Goal: Task Accomplishment & Management: Manage account settings

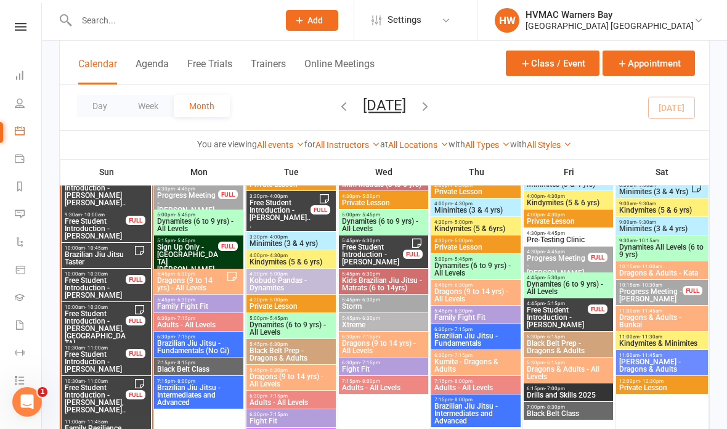
scroll to position [1415, 0]
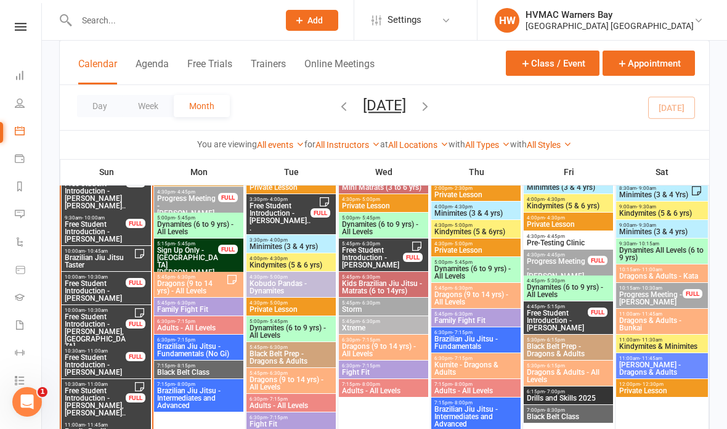
click at [178, 23] on input "text" at bounding box center [171, 20] width 197 height 17
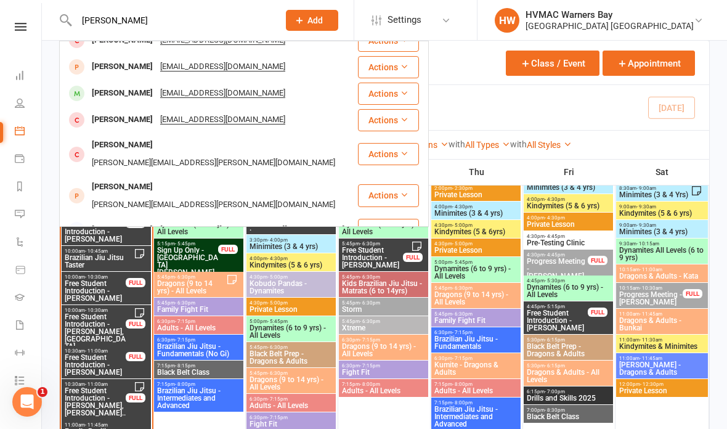
scroll to position [98, 0]
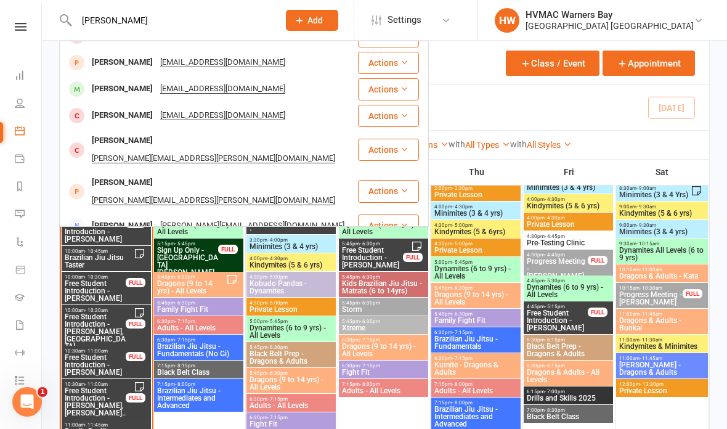
type input "William"
click at [262, 93] on div "William Jones Nw.jones258@gmail.com" at bounding box center [208, 88] width 296 height 25
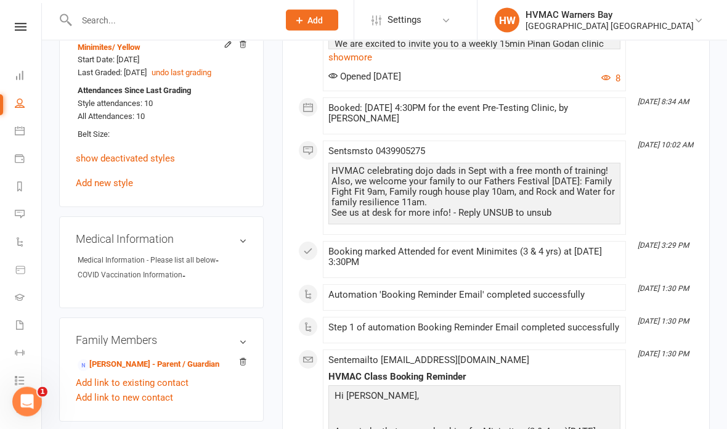
scroll to position [836, 0]
click at [183, 351] on div "Family Members Nathan Jones - Parent / Guardian Add link to existing contact Ad…" at bounding box center [161, 369] width 205 height 105
click at [178, 367] on link "Nathan Jones - Parent / Guardian" at bounding box center [149, 364] width 142 height 13
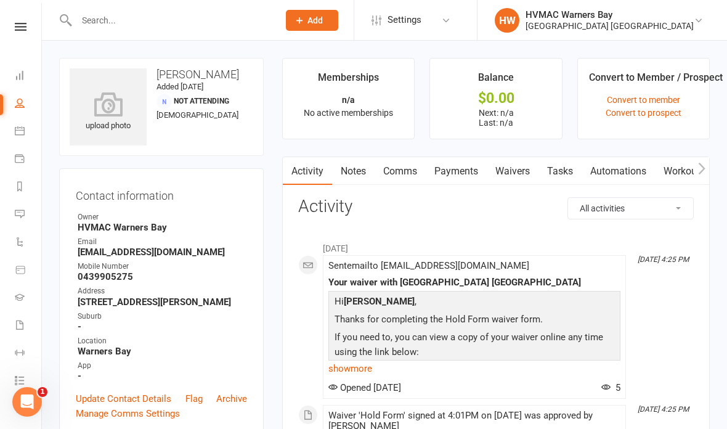
click at [708, 170] on button "button" at bounding box center [701, 171] width 15 height 28
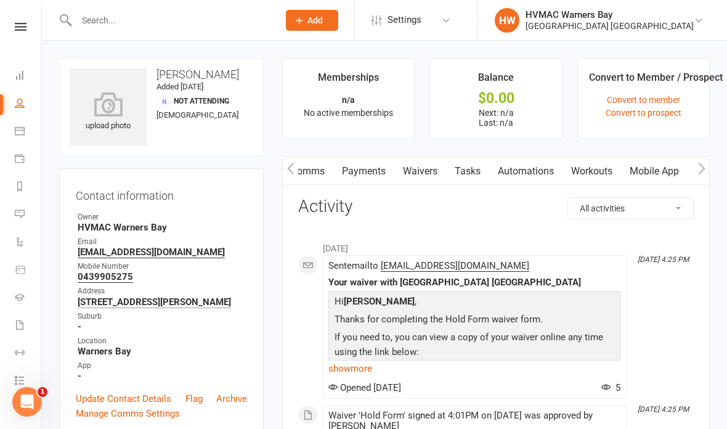
click at [422, 179] on link "Waivers" at bounding box center [420, 171] width 52 height 28
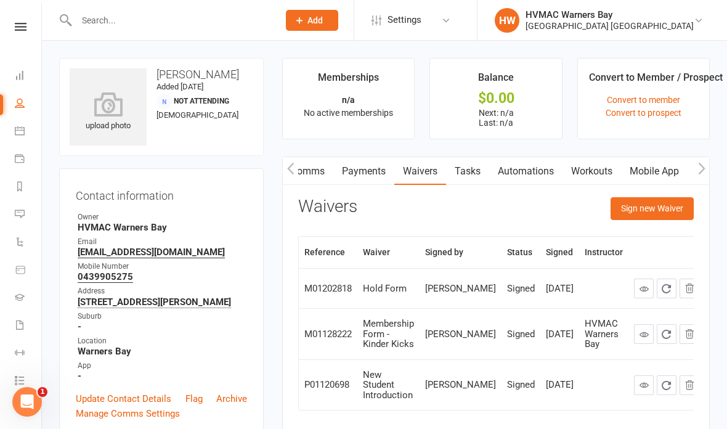
click at [657, 214] on button "Sign new Waiver" at bounding box center [652, 208] width 83 height 22
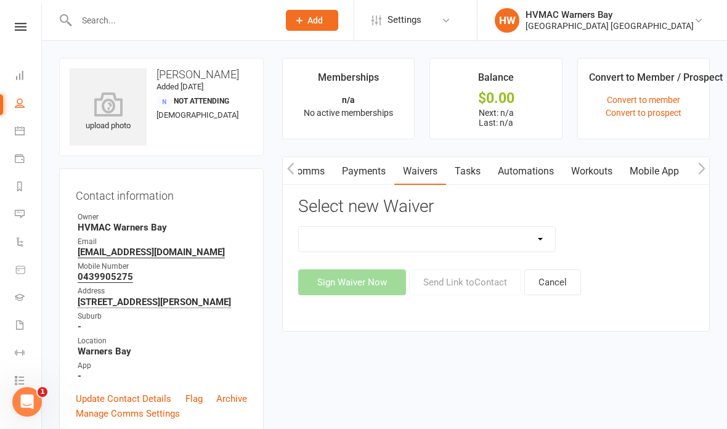
click at [540, 243] on select "Cancellation Form Cancellation Form - Kinder Kicks Fitness Challenge Goals Asse…" at bounding box center [427, 239] width 256 height 25
select select "5387"
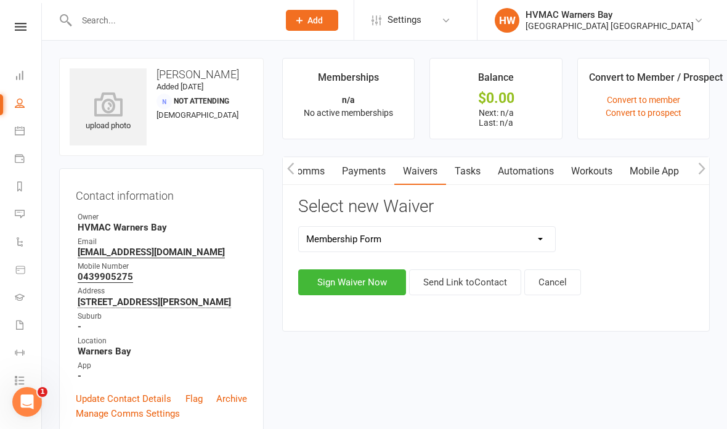
click at [370, 288] on button "Sign Waiver Now" at bounding box center [352, 282] width 108 height 26
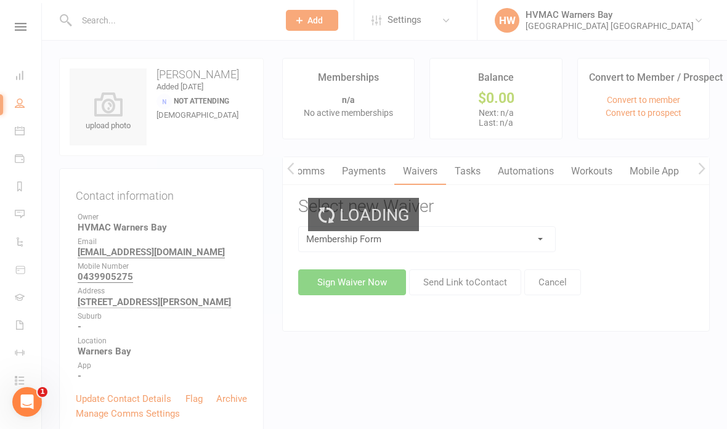
select select "bank_account"
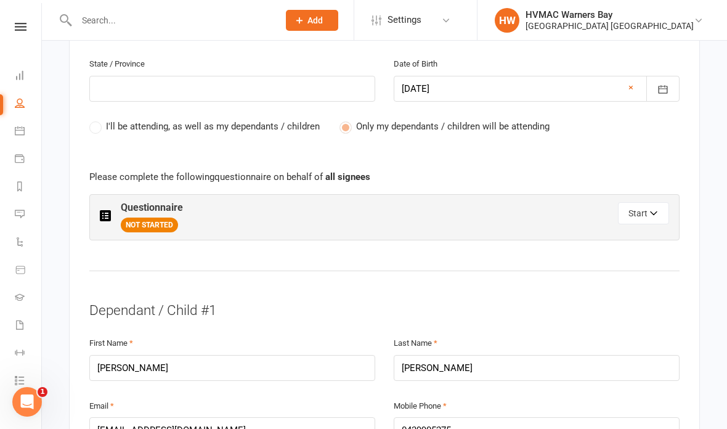
click at [646, 209] on button "Start" at bounding box center [643, 213] width 51 height 22
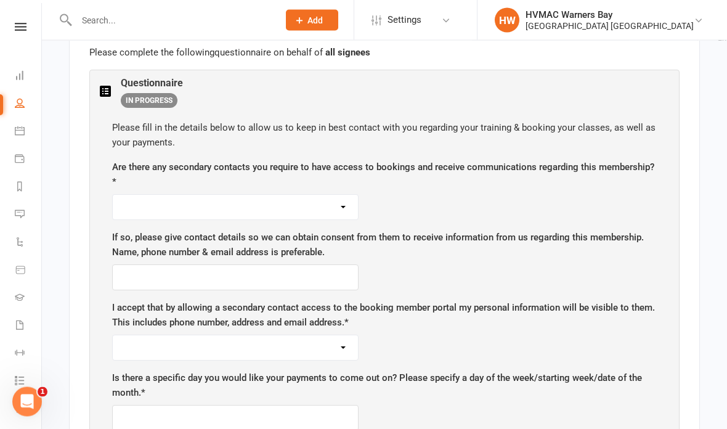
scroll to position [729, 0]
click at [326, 207] on select "Yes No" at bounding box center [235, 207] width 245 height 25
select select "No"
click at [315, 351] on select "Yes No" at bounding box center [235, 347] width 245 height 25
click at [262, 346] on select "Yes No" at bounding box center [235, 347] width 245 height 25
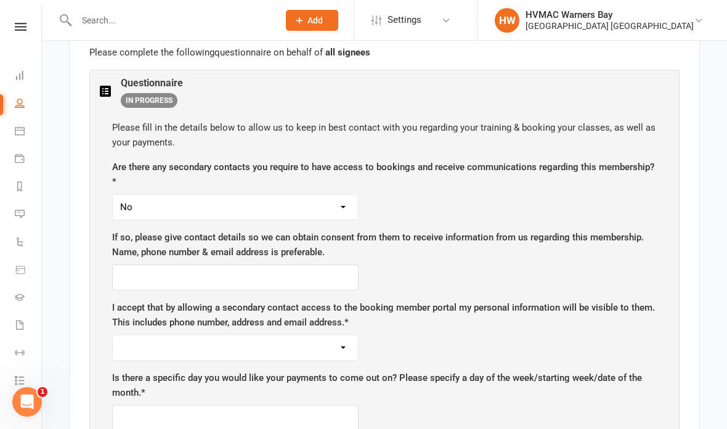
select select "No"
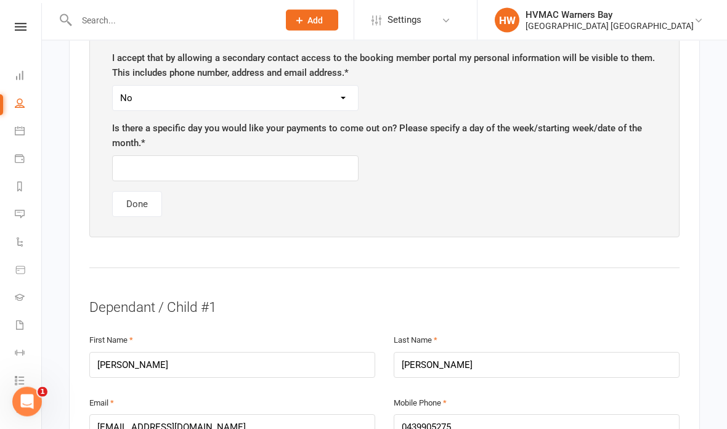
scroll to position [978, 0]
click at [313, 167] on input "text" at bounding box center [235, 169] width 246 height 26
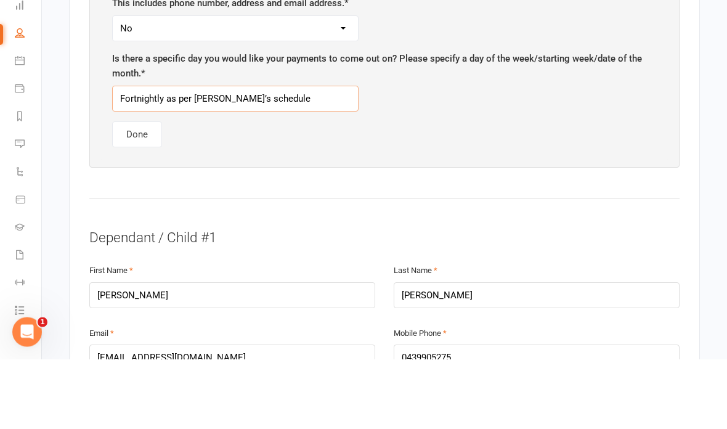
type input "Fortnightly as per William’s schedule"
click at [148, 192] on button "Done" at bounding box center [137, 205] width 50 height 26
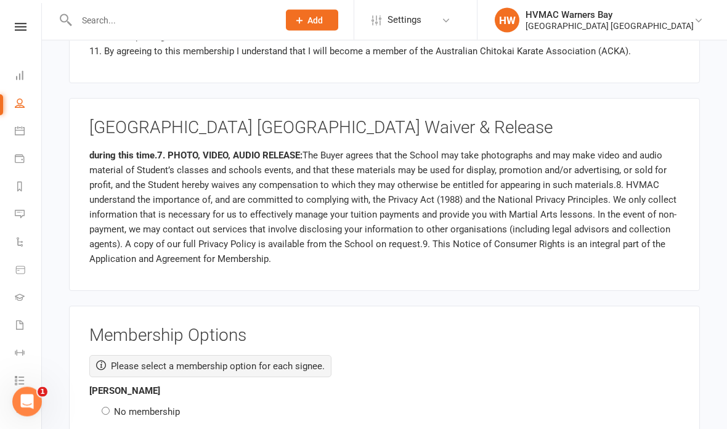
scroll to position [270, 0]
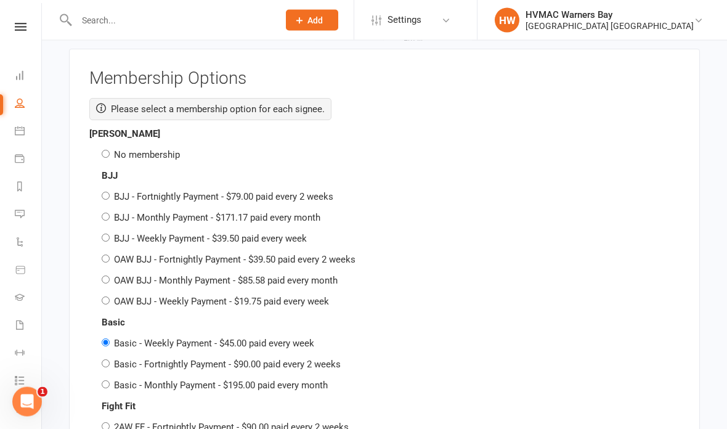
click at [110, 150] on input "No membership" at bounding box center [106, 154] width 8 height 8
radio input "true"
radio input "false"
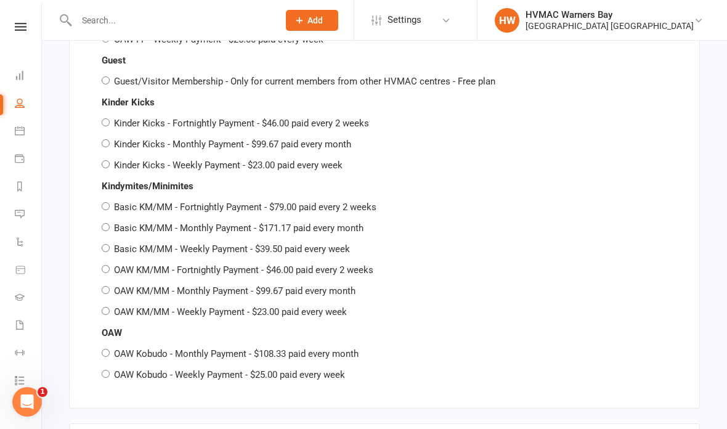
scroll to position [3145, 0]
click at [107, 266] on input "OAW KM/MM - Fortnightly Payment - $46.00 paid every 2 weeks" at bounding box center [106, 270] width 8 height 8
radio input "true"
radio input "false"
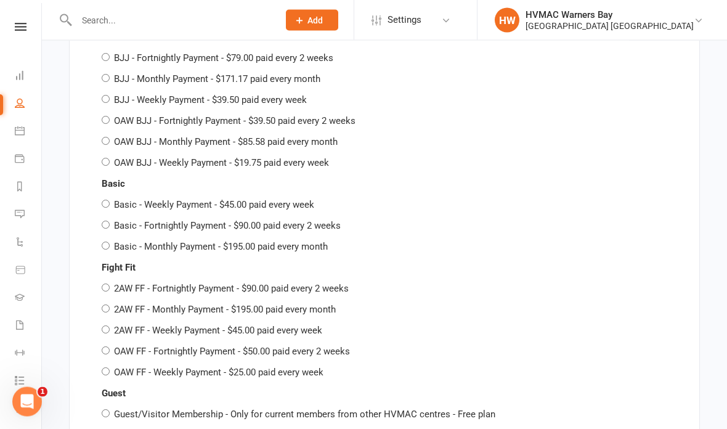
click at [107, 221] on input "Basic - Fortnightly Payment - $90.00 paid every 2 weeks" at bounding box center [106, 225] width 8 height 8
radio input "true"
radio input "false"
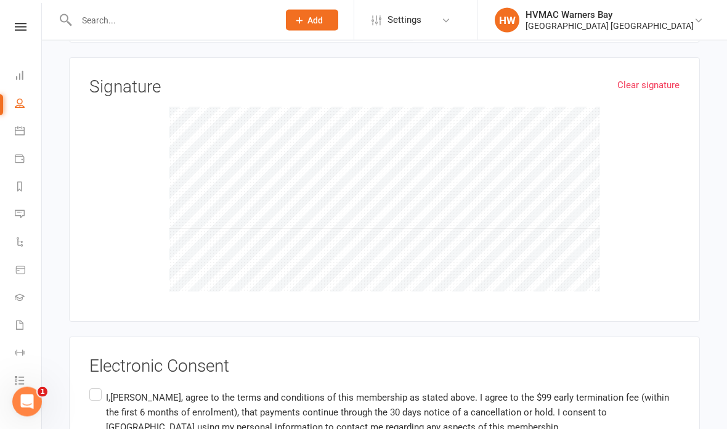
scroll to position [4116, 0]
click at [94, 386] on label "I,Nathan Jones, agree to the terms and conditions of this membership as stated …" at bounding box center [384, 413] width 590 height 54
click at [94, 386] on input "I,Nathan Jones, agree to the terms and conditions of this membership as stated …" at bounding box center [93, 386] width 8 height 0
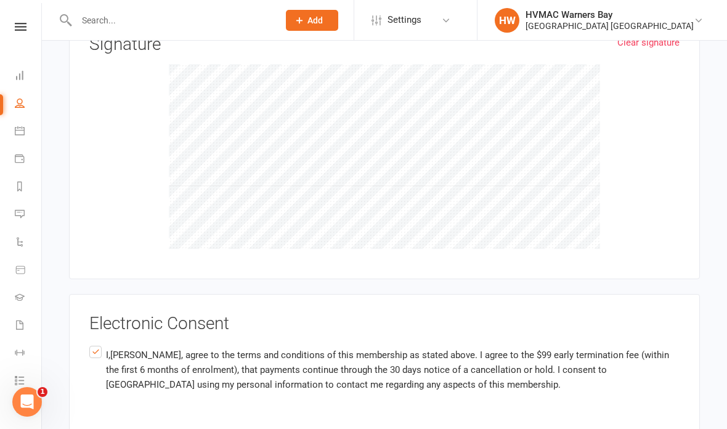
scroll to position [4179, 0]
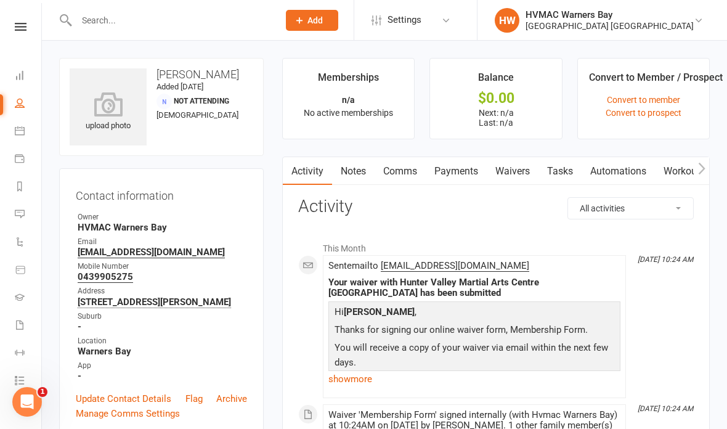
click at [697, 175] on button "button" at bounding box center [701, 171] width 15 height 28
click at [287, 173] on icon "button" at bounding box center [290, 168] width 7 height 13
click at [665, 116] on link "Convert to prospect" at bounding box center [644, 113] width 76 height 10
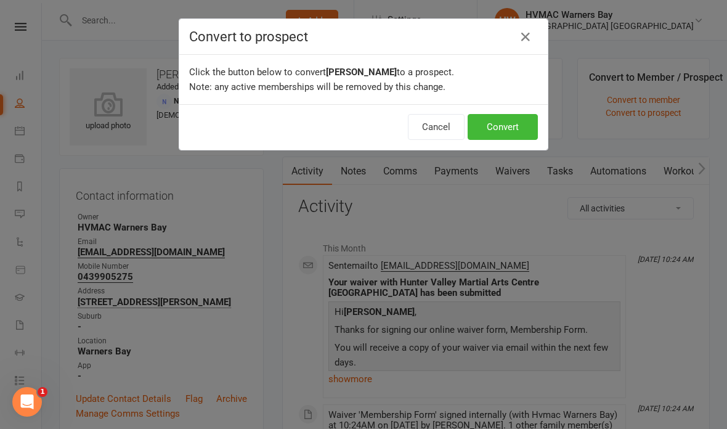
click at [522, 124] on button "Convert" at bounding box center [503, 127] width 70 height 26
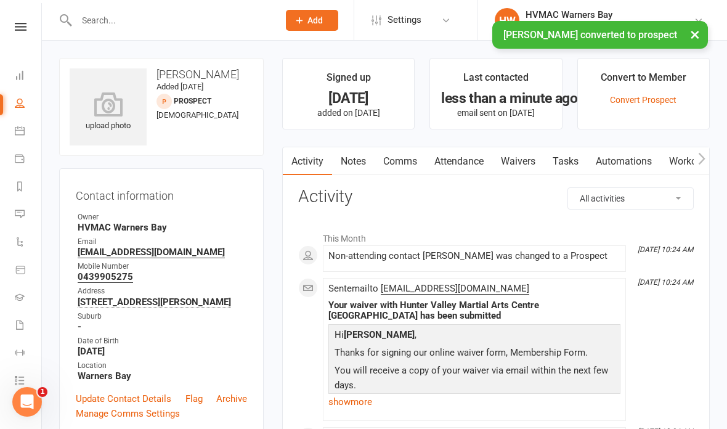
click at [464, 166] on link "Attendance" at bounding box center [459, 161] width 67 height 28
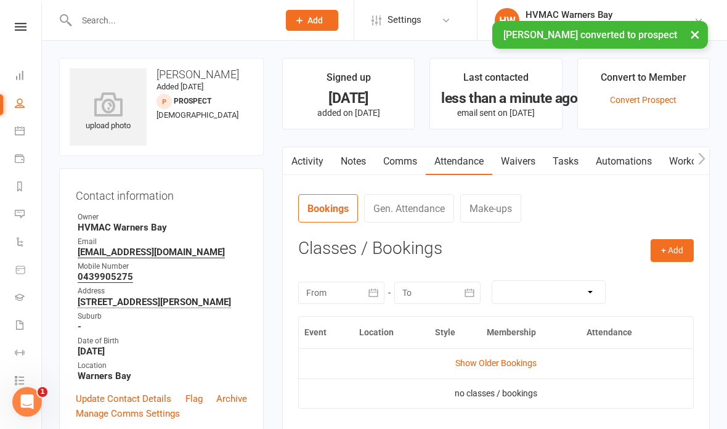
click at [672, 253] on button "+ Add" at bounding box center [672, 250] width 43 height 22
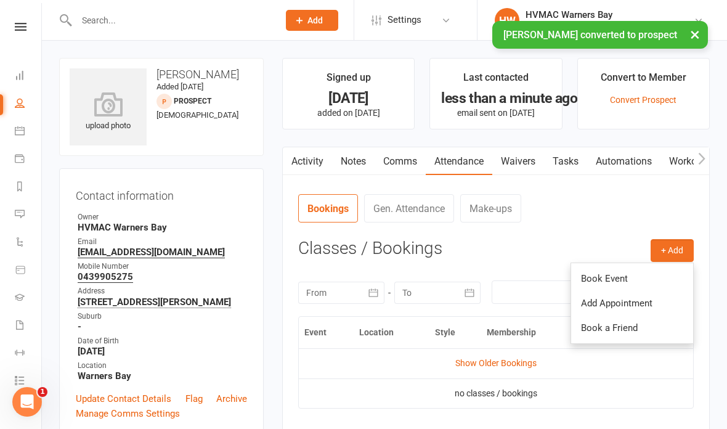
click at [615, 279] on link "Book Event" at bounding box center [632, 278] width 122 height 25
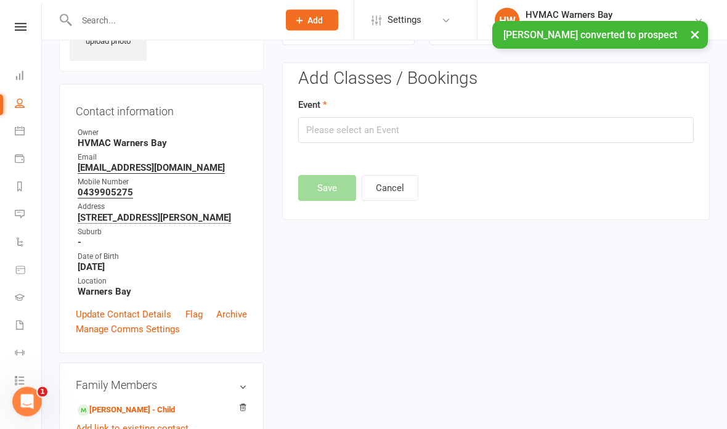
scroll to position [84, 0]
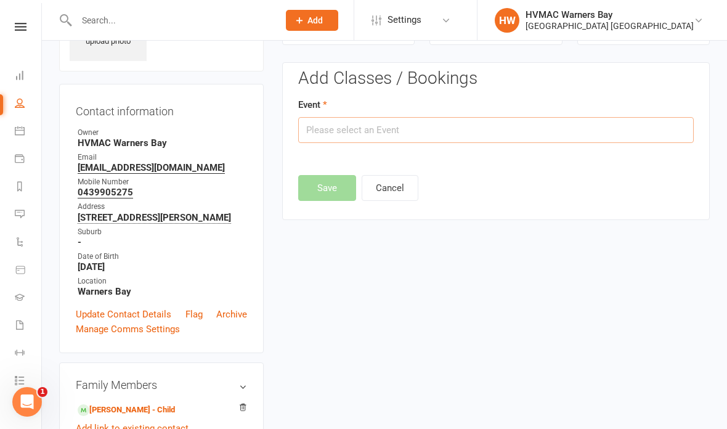
click at [423, 118] on input "text" at bounding box center [496, 130] width 396 height 26
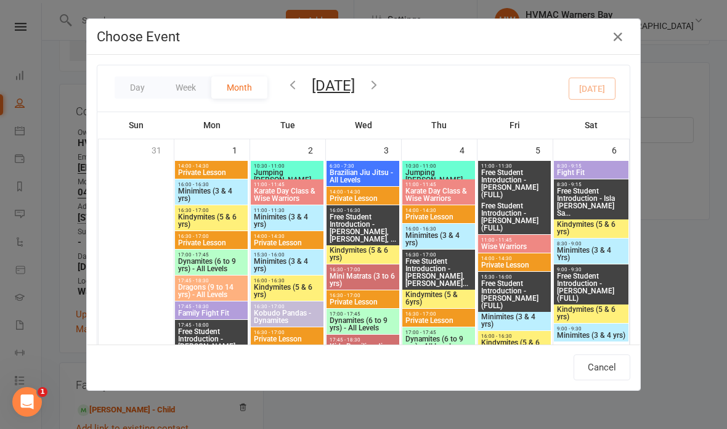
click at [221, 291] on span "Dragons (9 to 14 yrs) - All Levels" at bounding box center [211, 290] width 68 height 15
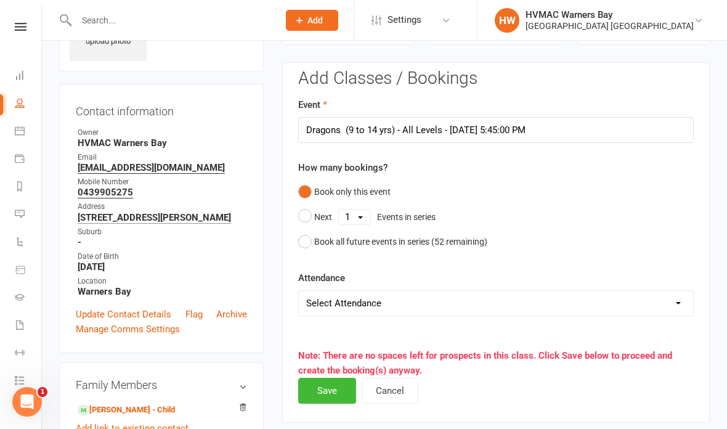
click at [522, 303] on select "Select Attendance Attended Absent" at bounding box center [496, 303] width 394 height 25
click at [527, 132] on input "Dragons (9 to 14 yrs) - All Levels - Sep 1, 2025 5:45:00 PM" at bounding box center [496, 130] width 396 height 26
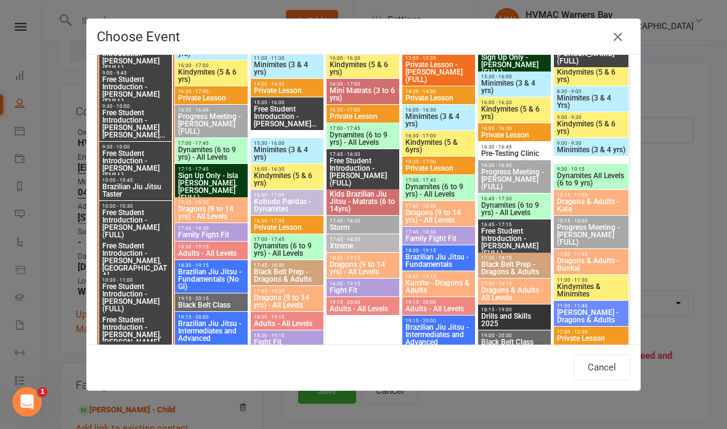
scroll to position [1492, 0]
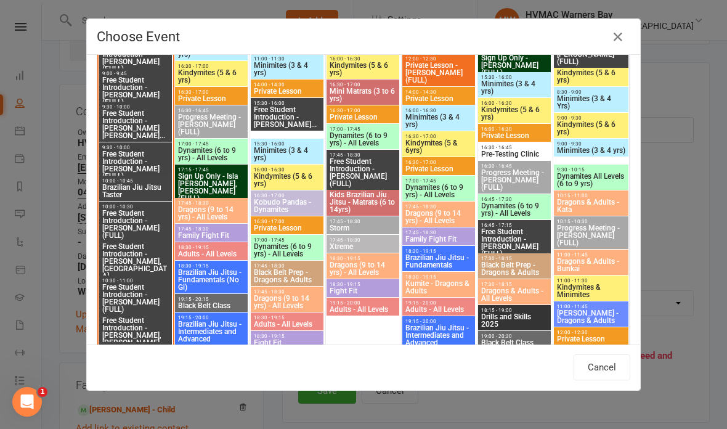
click at [213, 256] on span "Adults - All Levels" at bounding box center [211, 253] width 68 height 7
type input "Adults - All Levels - Sep 15, 2025 6:30:00 PM"
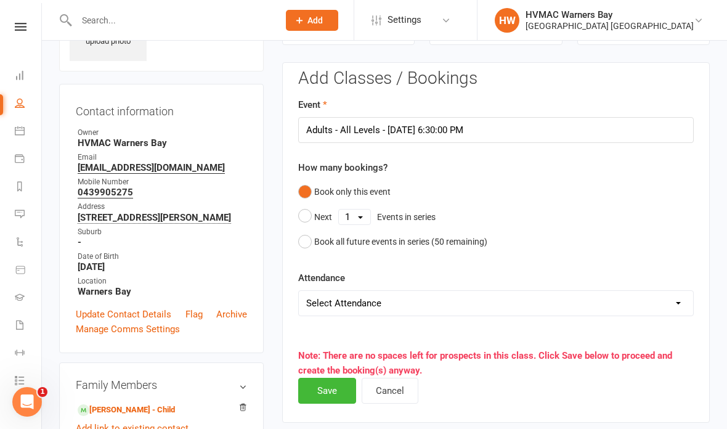
scroll to position [100, 0]
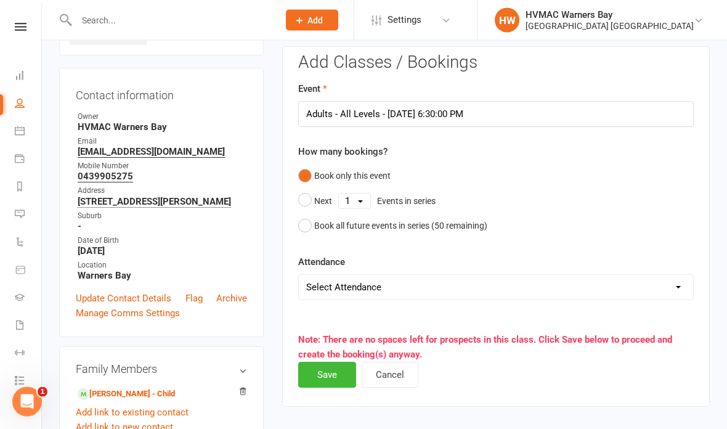
click at [335, 376] on button "Save" at bounding box center [327, 375] width 58 height 26
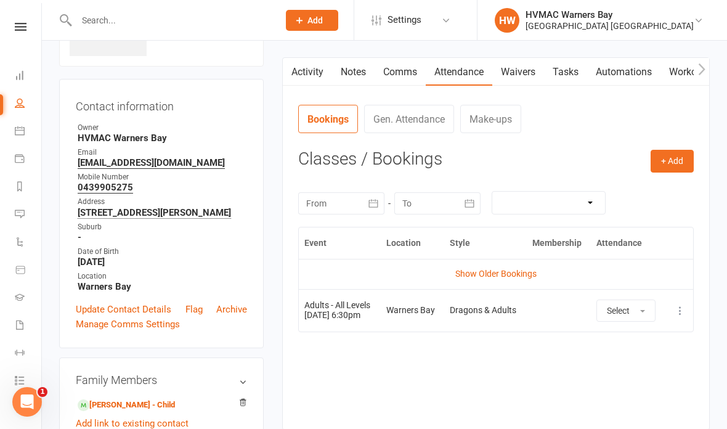
scroll to position [0, 0]
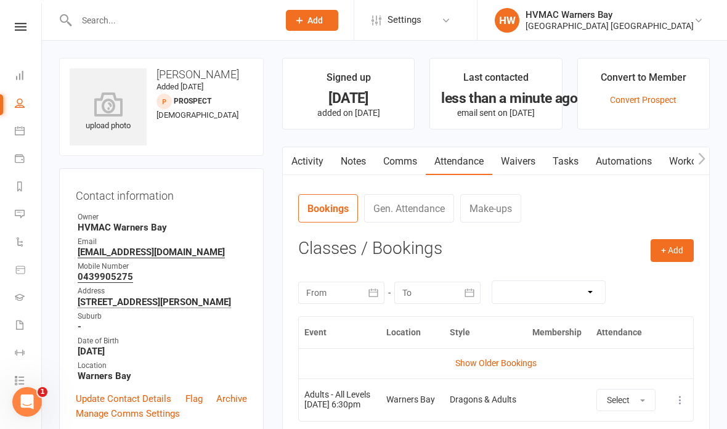
click at [16, 30] on icon at bounding box center [21, 27] width 12 height 8
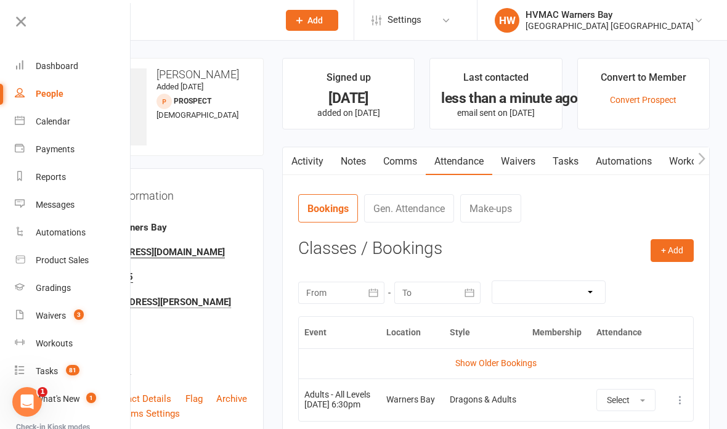
click at [48, 124] on div "Calendar" at bounding box center [53, 121] width 35 height 10
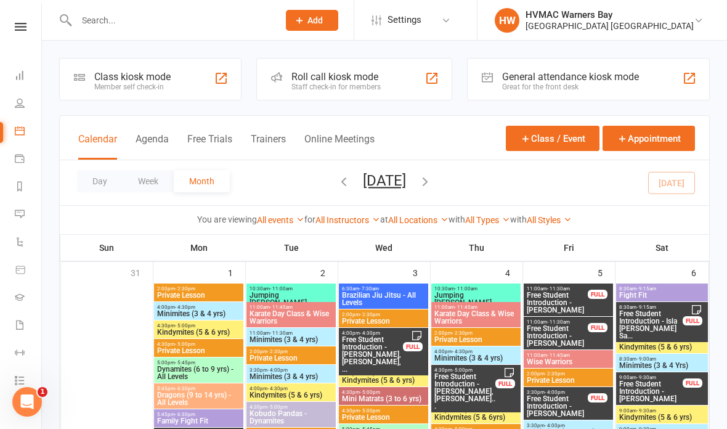
click at [43, 22] on react-component at bounding box center [135, 20] width 270 height 40
click at [28, 24] on link at bounding box center [21, 27] width 44 height 8
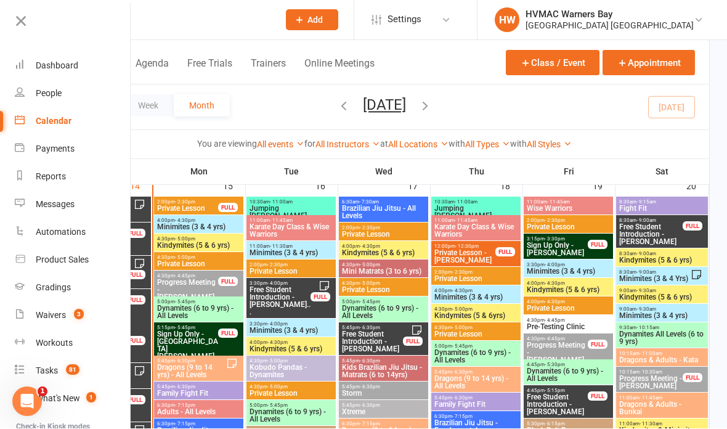
scroll to position [1331, 0]
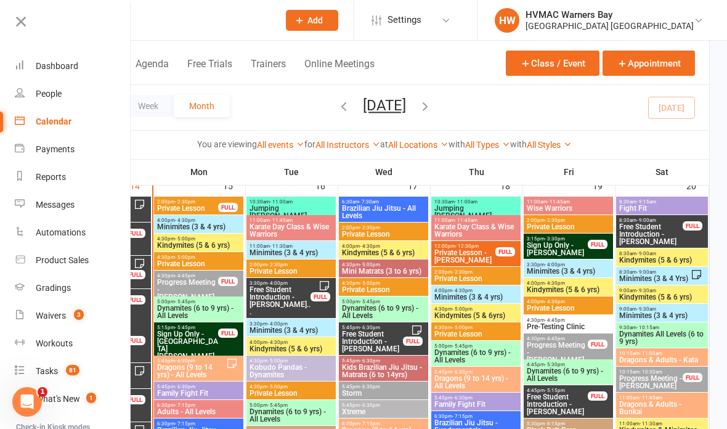
click at [18, 23] on icon at bounding box center [20, 21] width 17 height 17
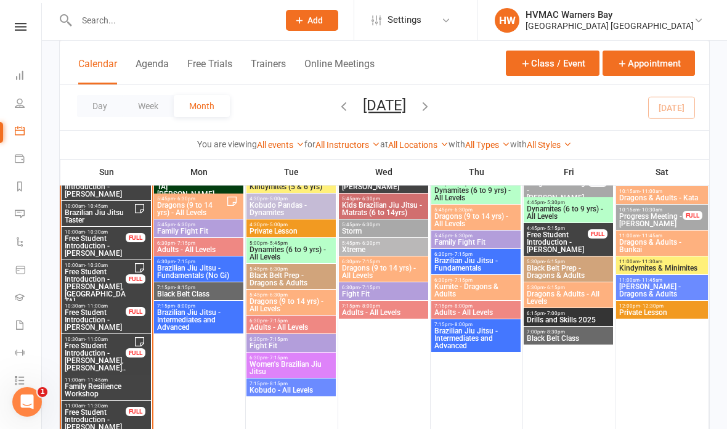
scroll to position [1493, 0]
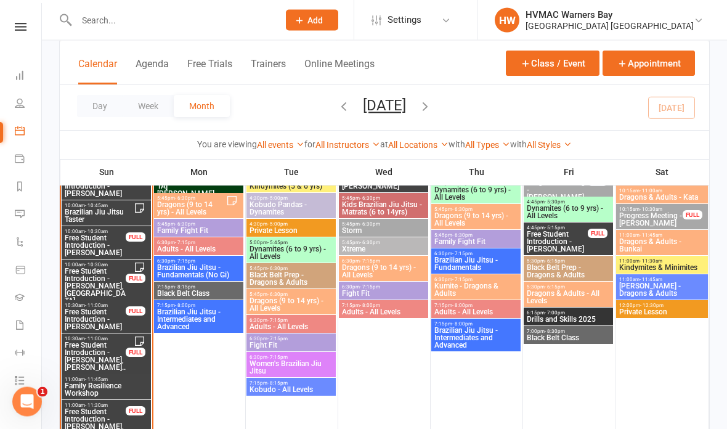
click at [100, 325] on span "Free Student Introduction - Alex Mason" at bounding box center [95, 320] width 62 height 22
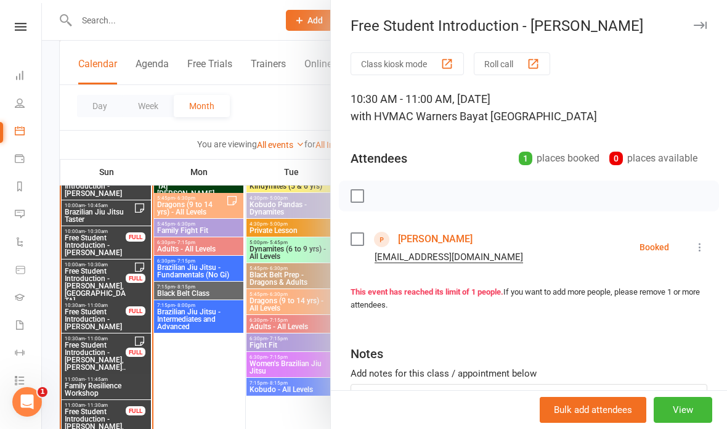
click at [702, 242] on icon at bounding box center [700, 247] width 12 height 12
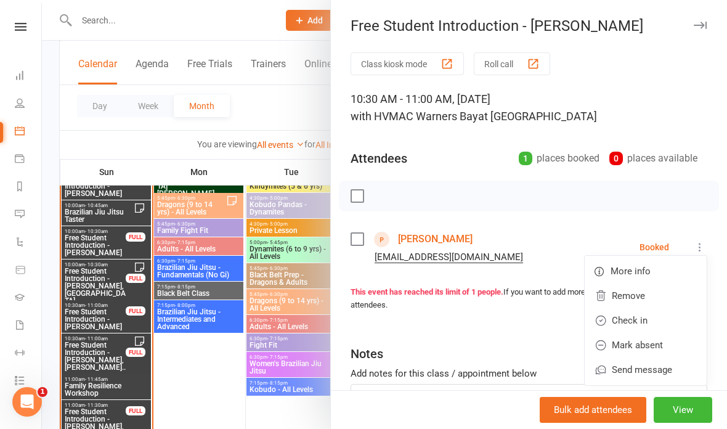
click at [634, 323] on link "Check in" at bounding box center [646, 320] width 122 height 25
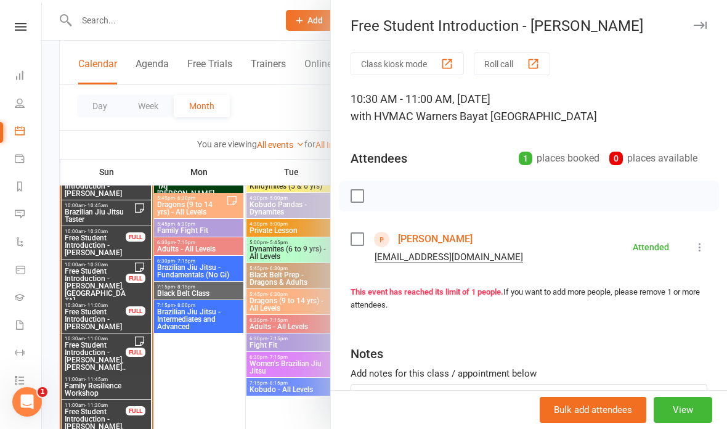
click at [432, 243] on link "Alex Mason" at bounding box center [435, 239] width 75 height 20
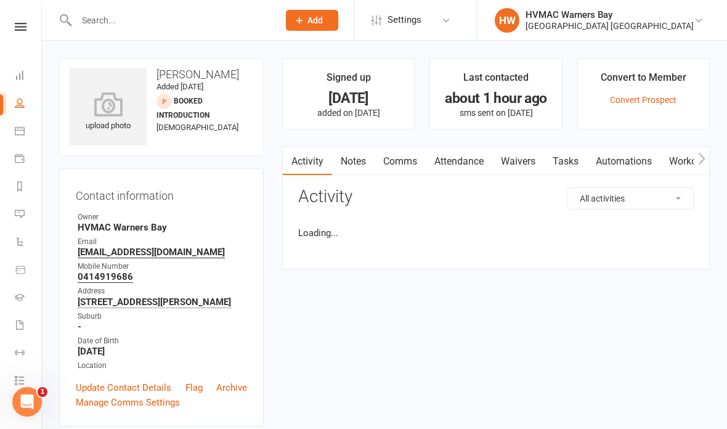
click at [522, 162] on link "Waivers" at bounding box center [518, 161] width 52 height 28
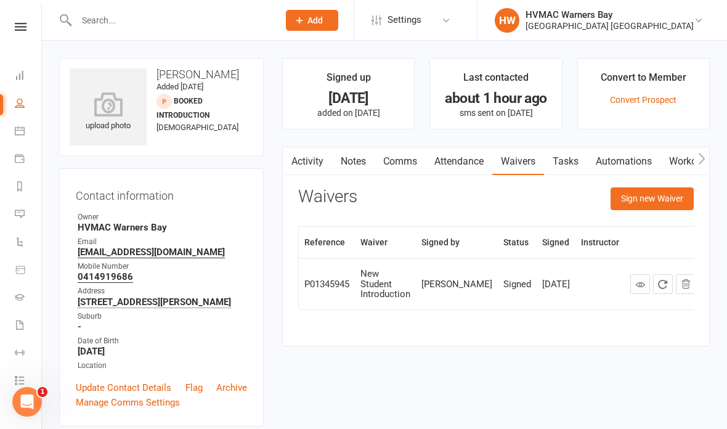
click at [636, 280] on icon at bounding box center [640, 284] width 9 height 9
click at [27, 25] on link at bounding box center [21, 27] width 44 height 8
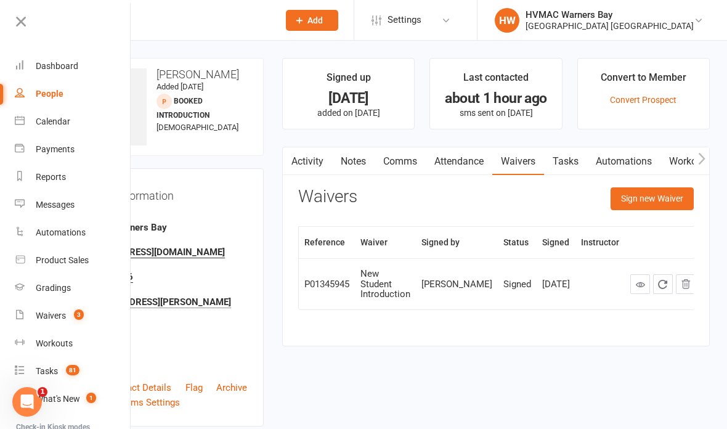
click at [54, 125] on div "Calendar" at bounding box center [53, 121] width 35 height 10
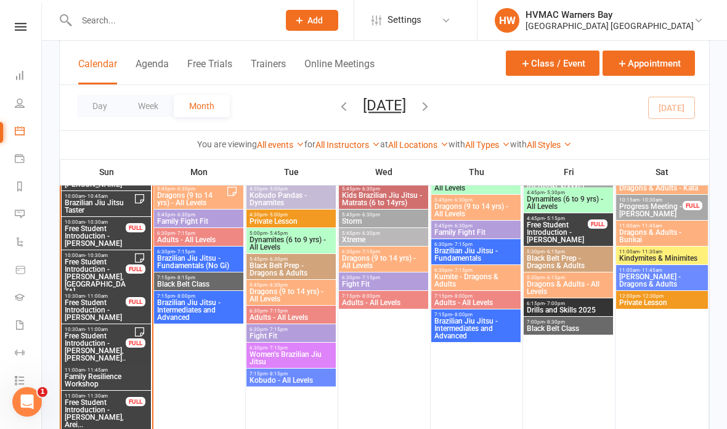
scroll to position [1495, 0]
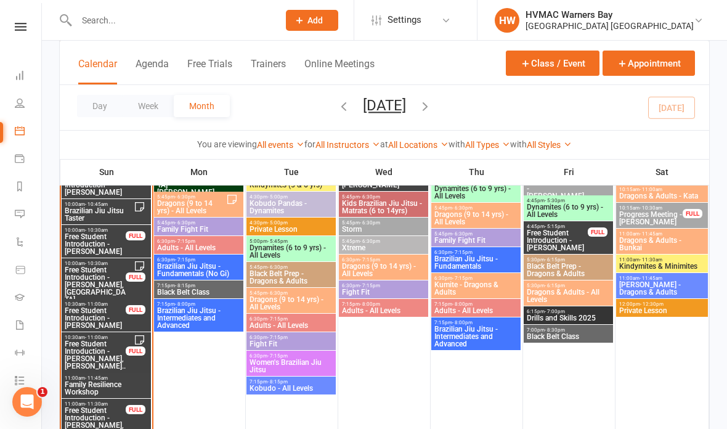
click at [98, 348] on span "Free Student Introduction - Carla Zoghbi, Nour Zog..." at bounding box center [95, 358] width 62 height 37
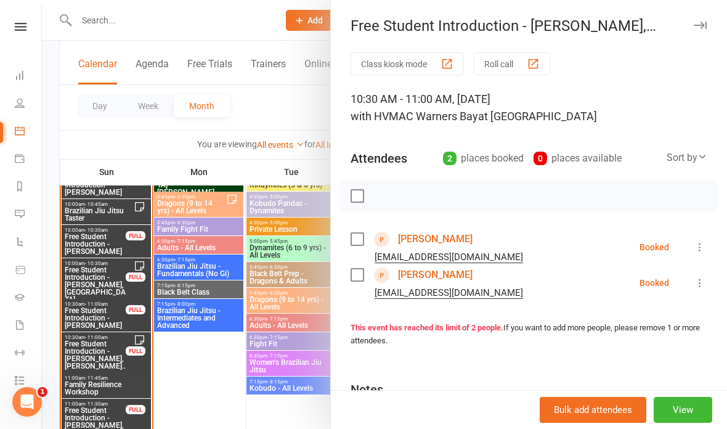
click at [429, 238] on link "Carla Zoghbi" at bounding box center [435, 239] width 75 height 20
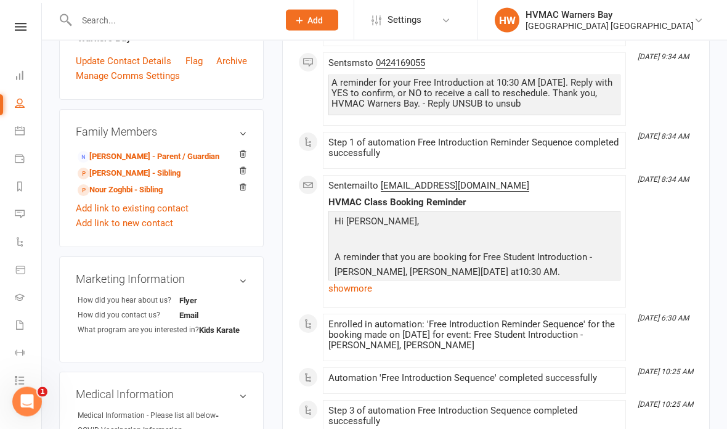
scroll to position [338, 0]
click at [159, 163] on link "Hayat Zoghbi - Parent / Guardian" at bounding box center [149, 156] width 142 height 13
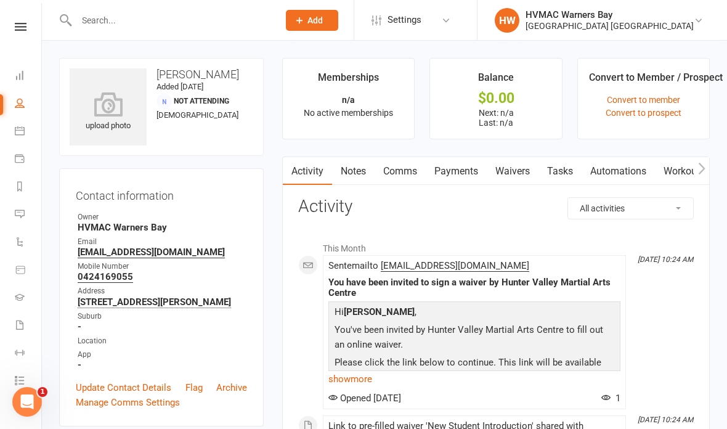
click at [516, 169] on link "Waivers" at bounding box center [513, 171] width 52 height 28
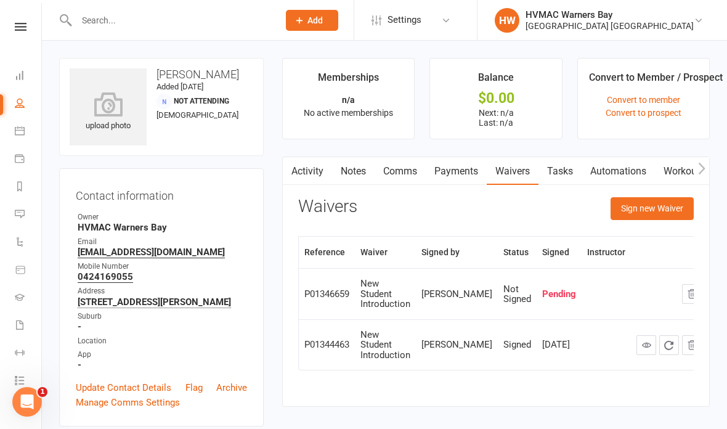
click at [655, 208] on button "Sign new Waiver" at bounding box center [652, 208] width 83 height 22
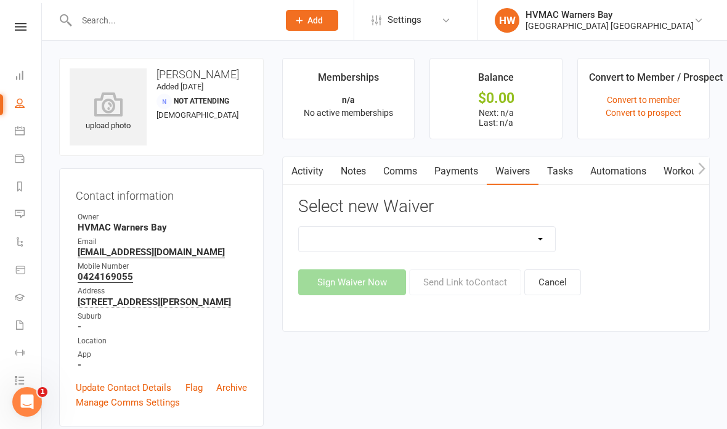
click at [530, 238] on select "Cancellation Form Cancellation Form - Kinder Kicks Fitness Challenge Goals Asse…" at bounding box center [427, 239] width 256 height 25
select select "3130"
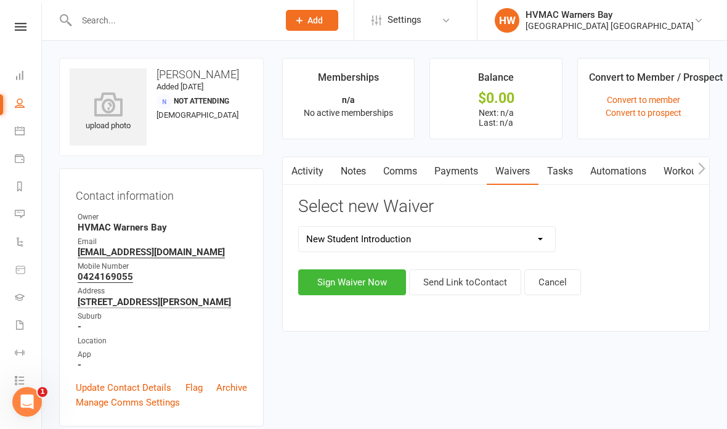
click at [359, 277] on button "Sign Waiver Now" at bounding box center [352, 282] width 108 height 26
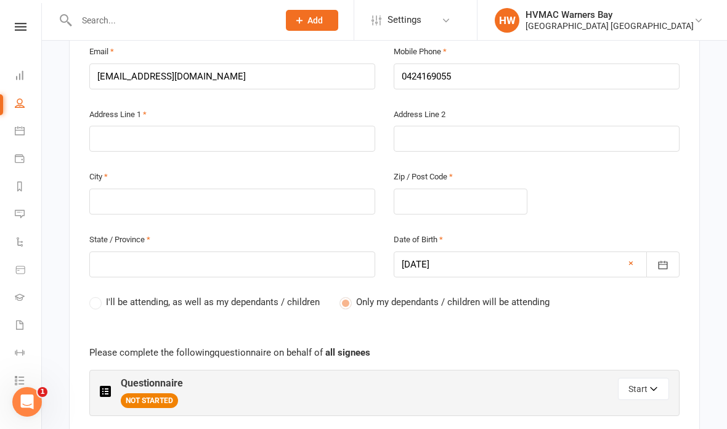
scroll to position [446, 0]
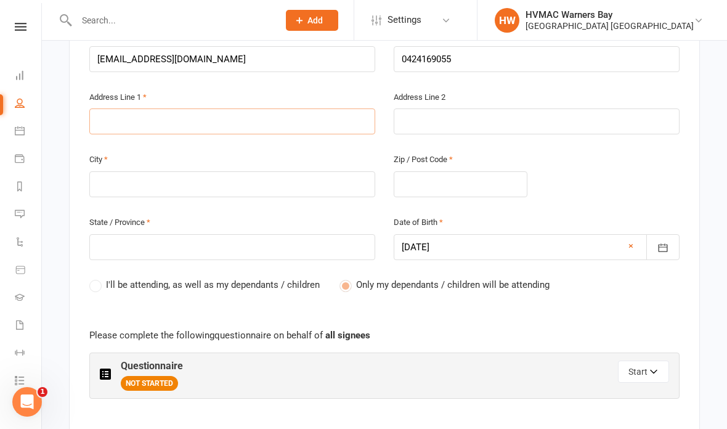
click at [204, 121] on input "text" at bounding box center [232, 121] width 286 height 26
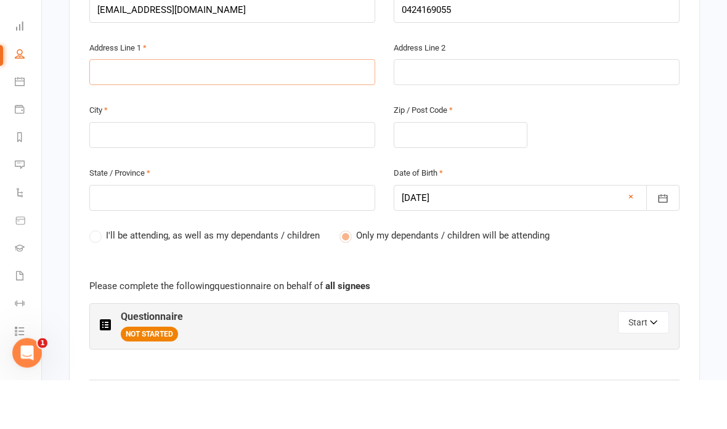
type input "8"
type input "85"
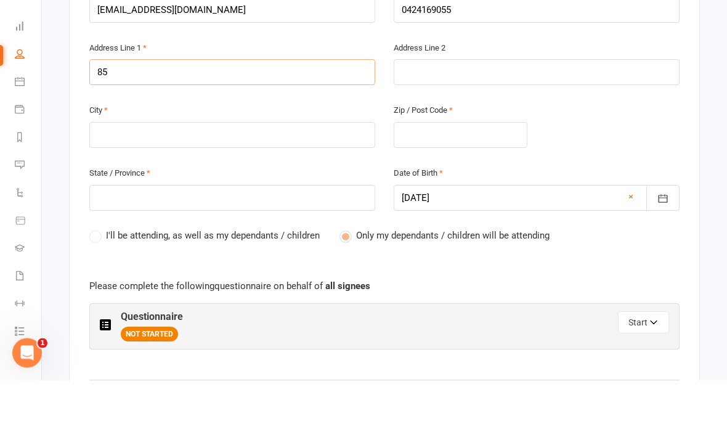
type input "85"
type input "85 m"
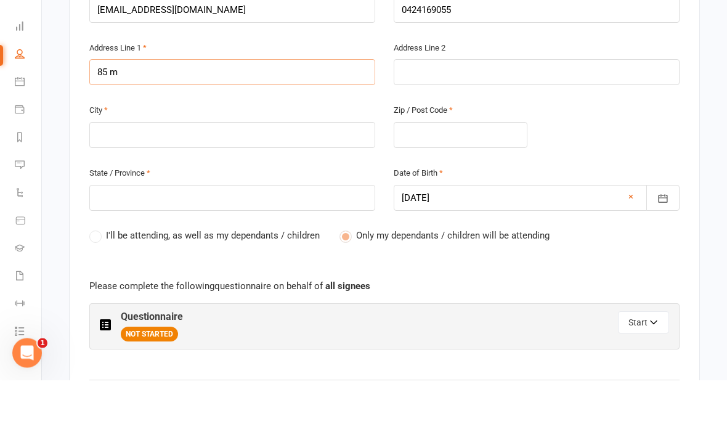
type input "85 m"
type input "85 me"
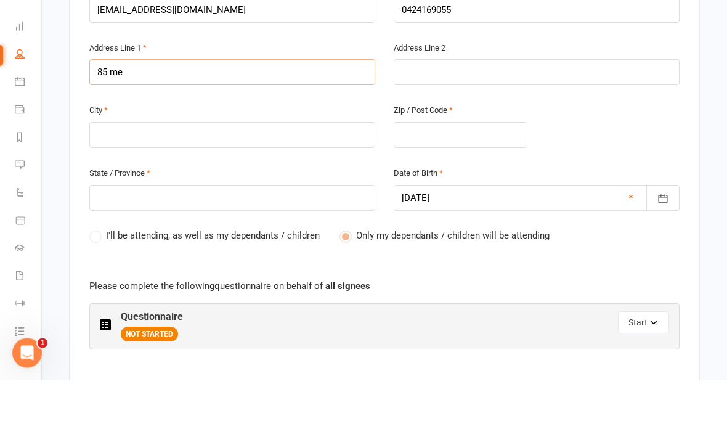
type input "85 me"
type input "85 med"
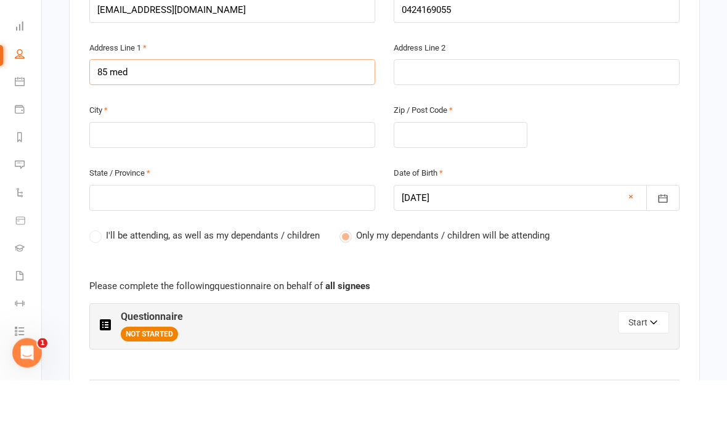
type input "85 medc"
type input "85 medca"
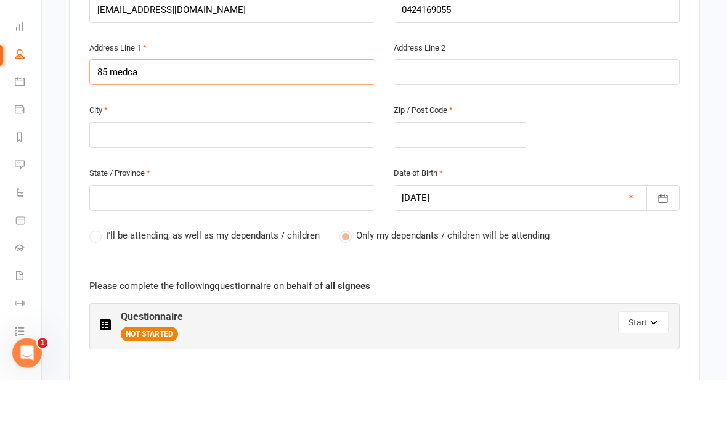
type input "85 medca"
type input "85 medcal"
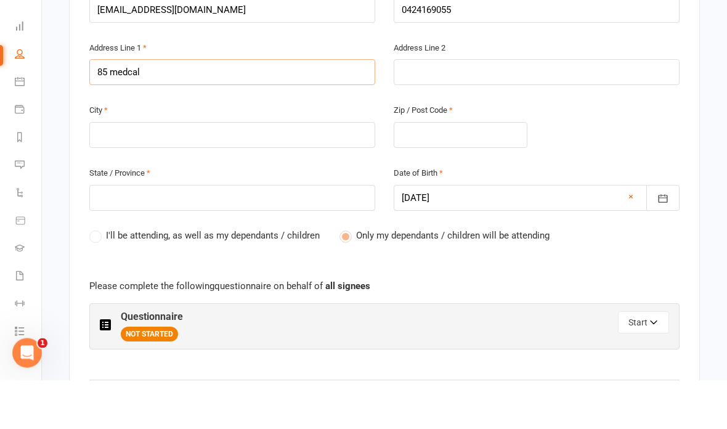
type input "85 medcal"
type input "85 medcalf"
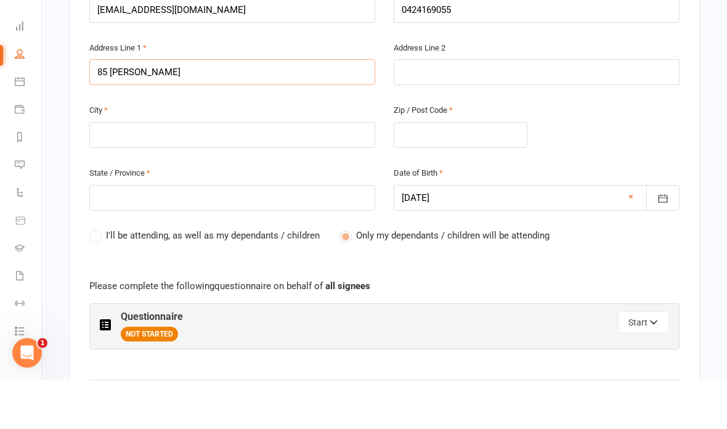
type input "85 medcalf"
type input "85 medcalf s"
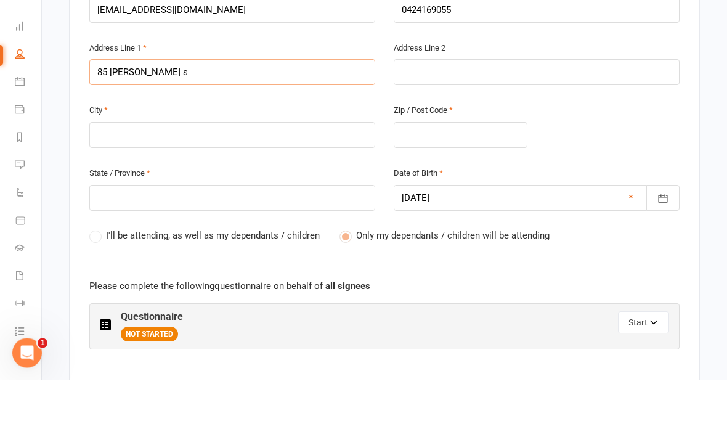
type input "85 medcalf st"
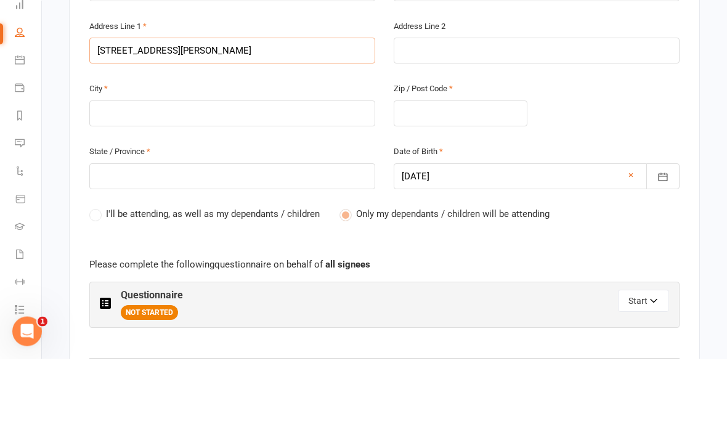
type input "85 medcalf st"
click at [156, 171] on input "text" at bounding box center [232, 184] width 286 height 26
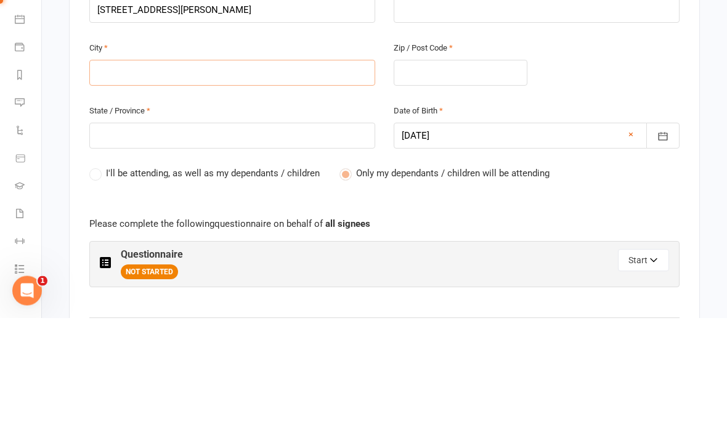
type input "W"
type input "Wa"
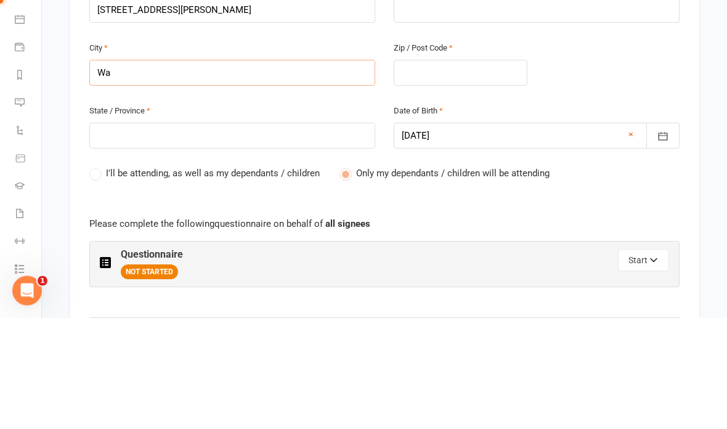
type input "Wa"
type input "War"
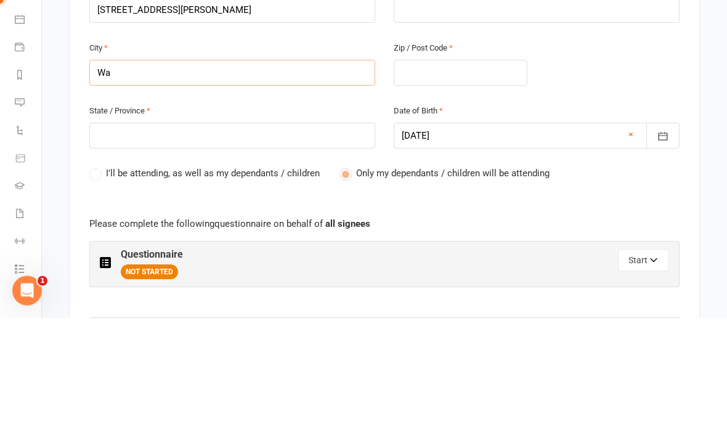
type input "War"
type input "Warn"
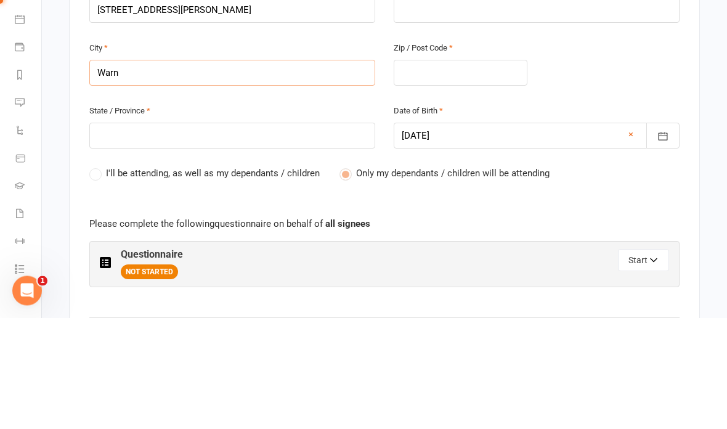
type input "Warn"
type input "Warne"
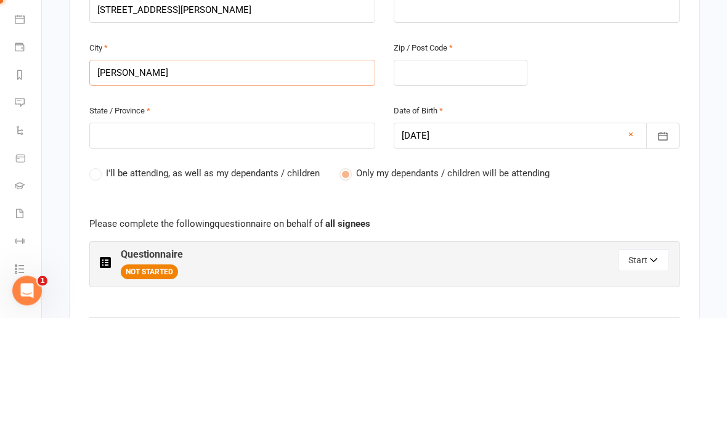
type input "Warner"
type input "Warners"
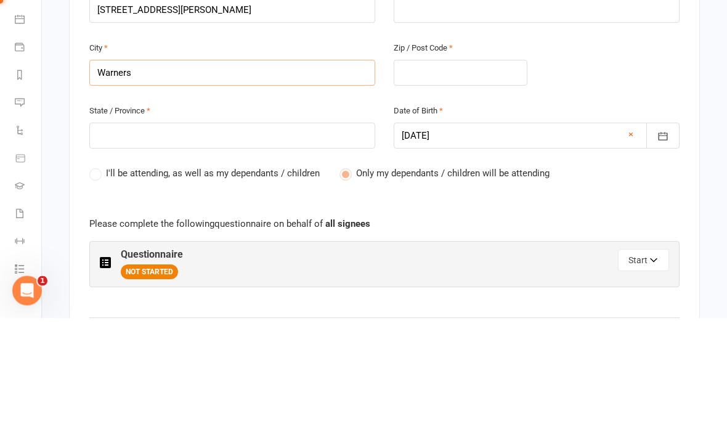
type input "Warners"
type input "Warners b"
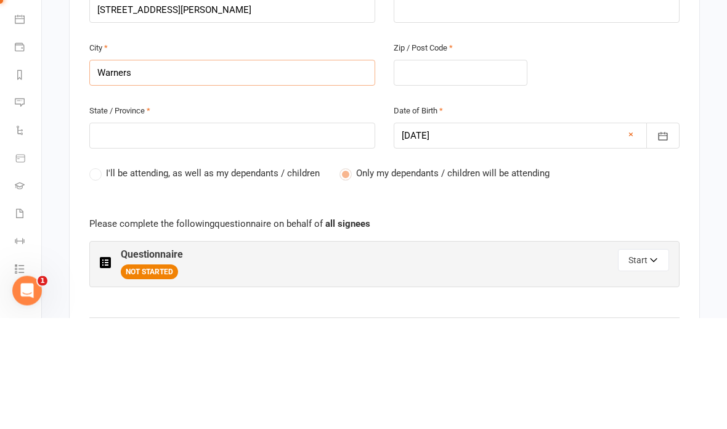
type input "Warners b"
type input "Warners ba"
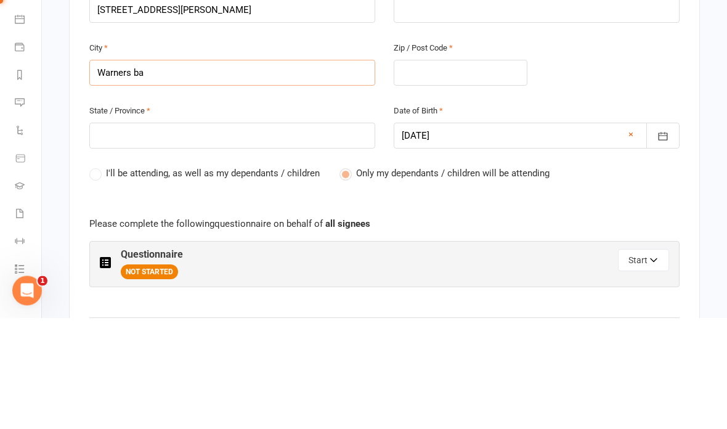
type input "Warners ba"
type input "Warners bay"
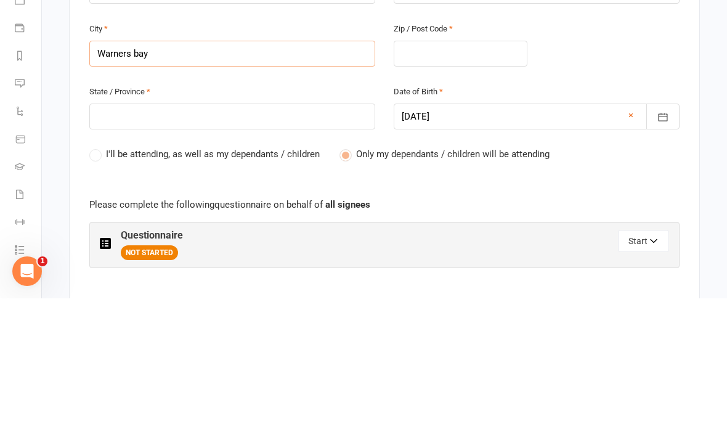
type input "Warners bay"
click at [468, 171] on input "text" at bounding box center [461, 184] width 134 height 26
type input "2"
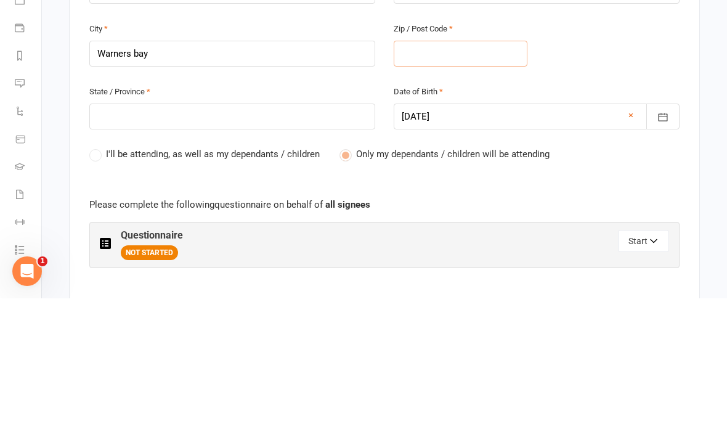
type input "2"
type input "22"
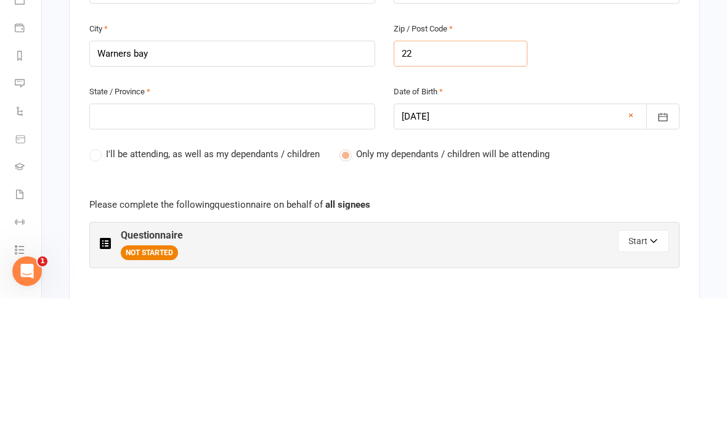
type input "228"
type input "2282"
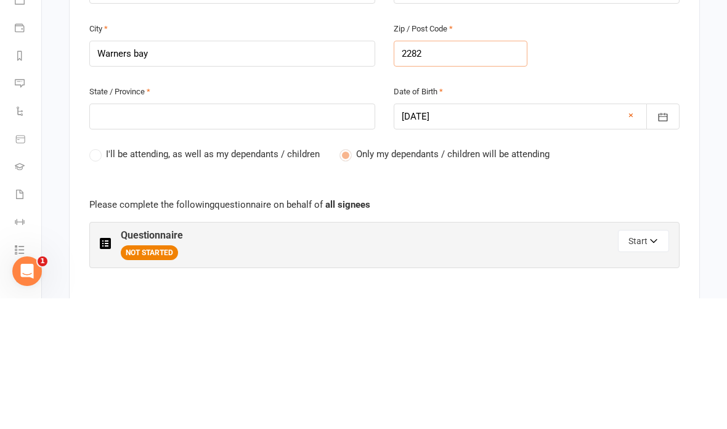
type input "2282"
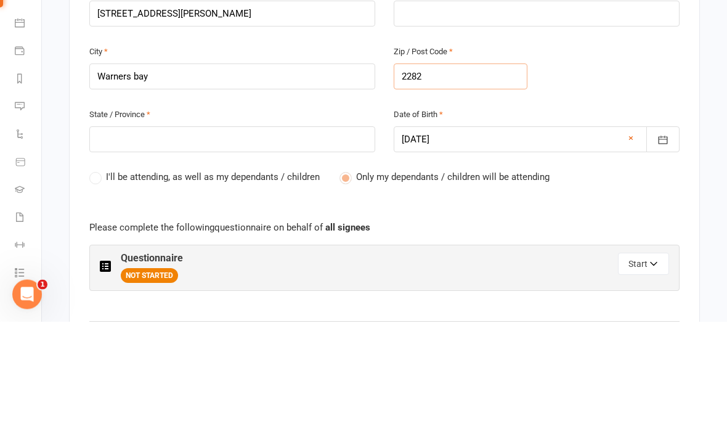
type input "2282"
click at [283, 234] on input "text" at bounding box center [232, 247] width 286 height 26
type input "N"
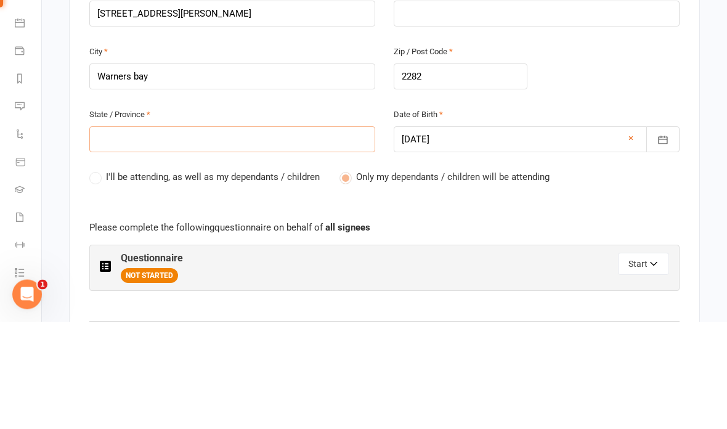
type input "N"
type input "Ns"
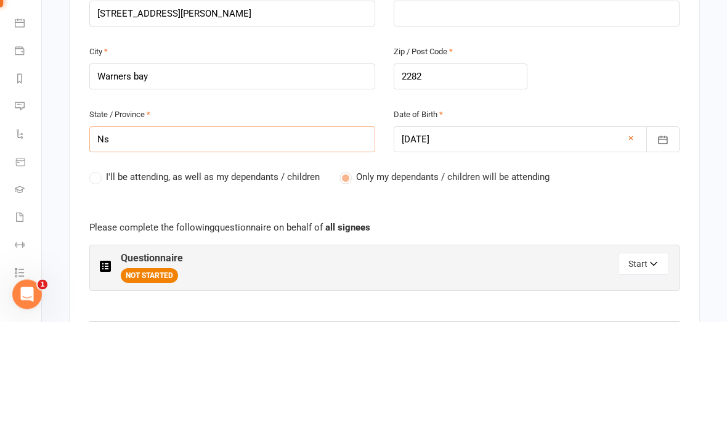
type input "Nsw"
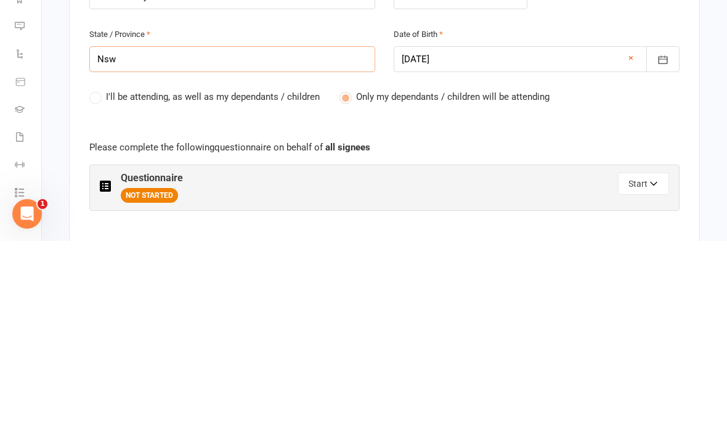
type input "Nsw"
click at [244, 277] on label "I'll be attending, as well as my dependants / children" at bounding box center [204, 284] width 230 height 15
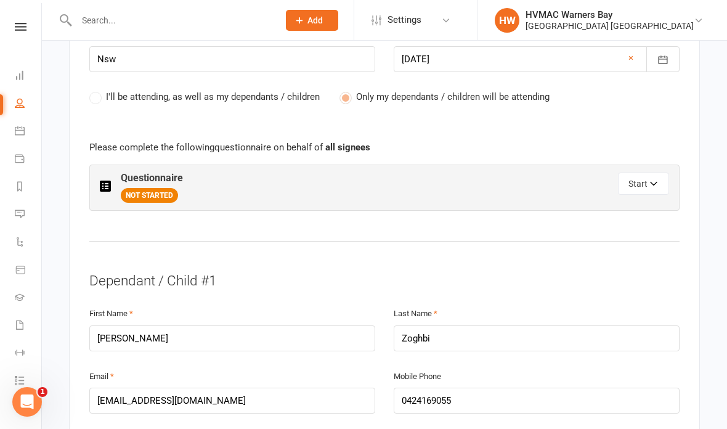
click at [172, 97] on div "I'll be attending, as well as my dependants / children Only my dependants / chi…" at bounding box center [384, 105] width 590 height 33
click at [97, 92] on label "I'll be attending, as well as my dependants / children" at bounding box center [204, 96] width 230 height 15
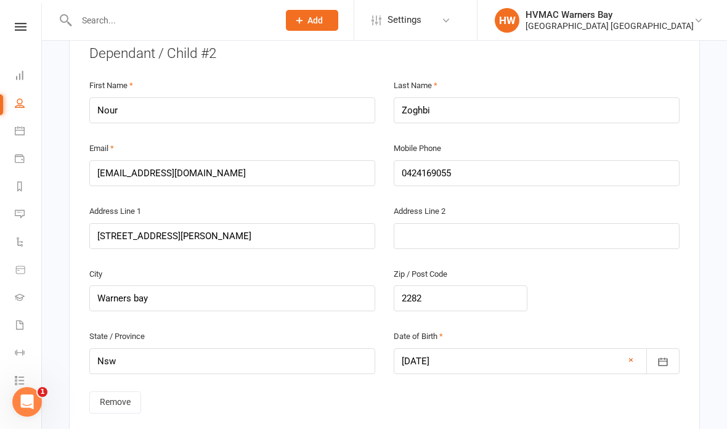
scroll to position [1299, 0]
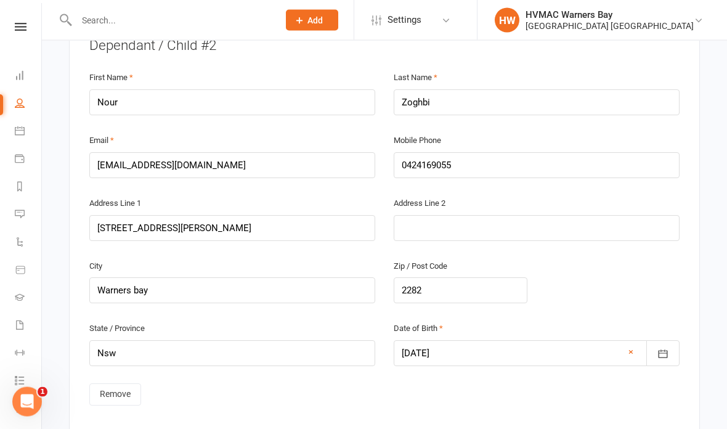
click at [483, 347] on div at bounding box center [537, 354] width 286 height 26
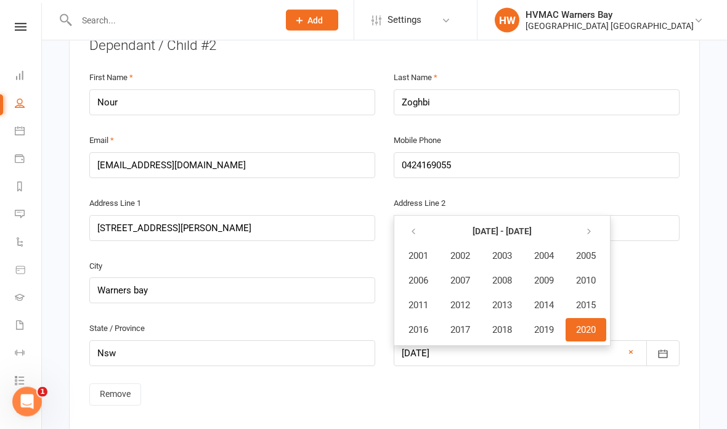
scroll to position [1300, 0]
click at [419, 297] on button "2011" at bounding box center [418, 304] width 41 height 23
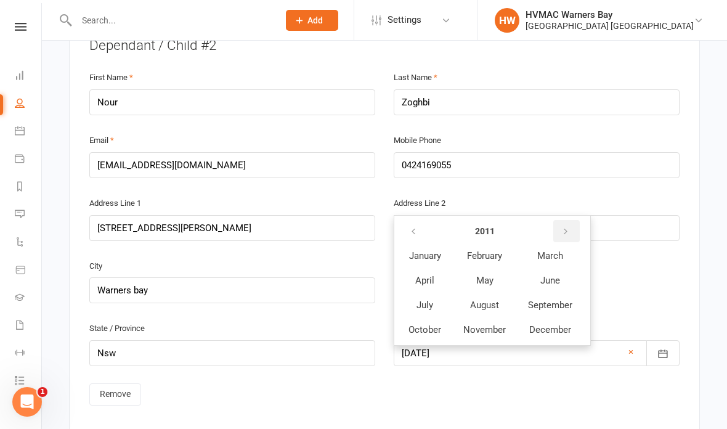
click at [566, 227] on icon "button" at bounding box center [565, 232] width 9 height 10
click at [566, 223] on button "button" at bounding box center [566, 231] width 26 height 22
click at [569, 223] on button "button" at bounding box center [566, 231] width 26 height 22
click at [568, 223] on button "button" at bounding box center [566, 231] width 26 height 22
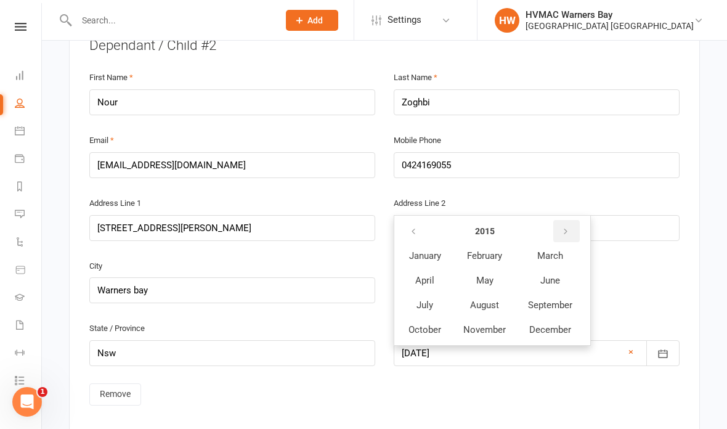
click at [567, 224] on button "button" at bounding box center [566, 231] width 26 height 22
click at [567, 223] on button "button" at bounding box center [566, 231] width 26 height 22
click at [566, 227] on icon "button" at bounding box center [565, 232] width 9 height 10
click at [569, 223] on button "button" at bounding box center [566, 231] width 26 height 22
click at [569, 227] on icon "button" at bounding box center [565, 232] width 9 height 10
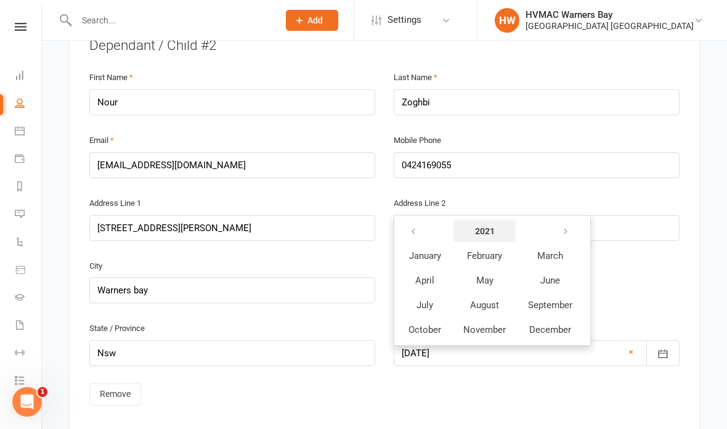
click at [484, 226] on strong "2021" at bounding box center [485, 231] width 20 height 10
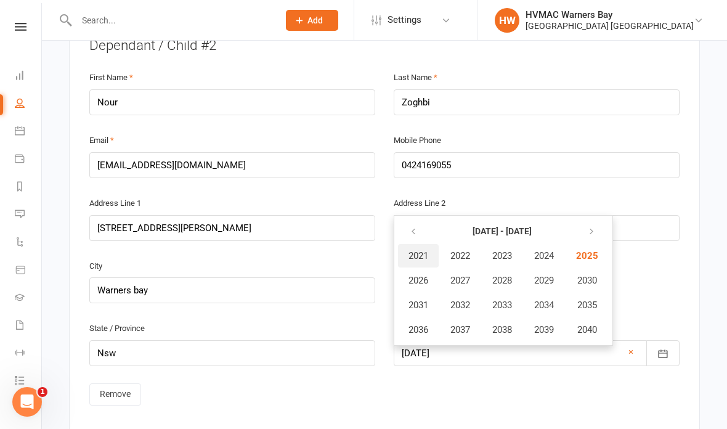
click at [423, 250] on span "2021" at bounding box center [418, 255] width 20 height 11
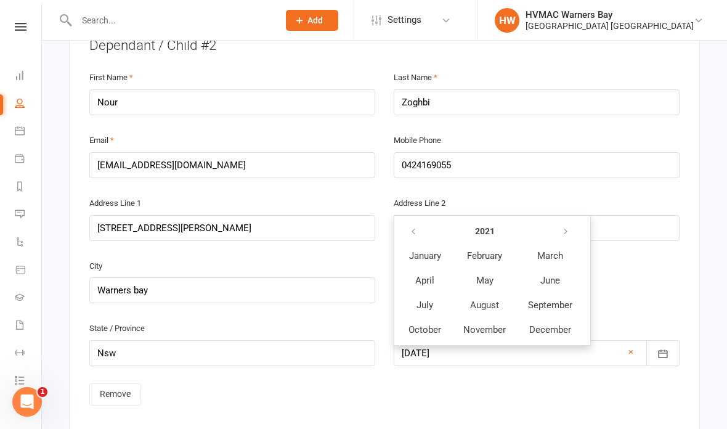
click at [632, 277] on div "City Warners bay Zip / Post Code 2282" at bounding box center [384, 289] width 609 height 63
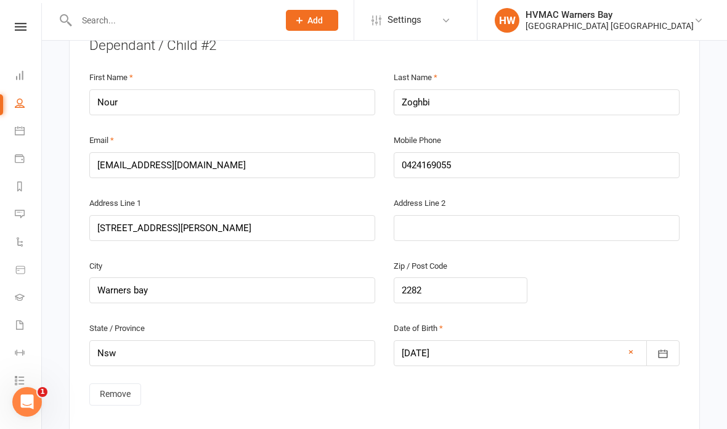
click at [485, 344] on div at bounding box center [537, 353] width 286 height 26
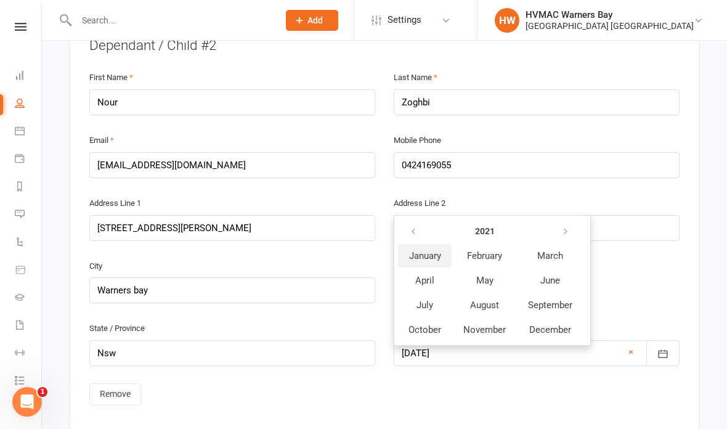
click at [423, 250] on span "January" at bounding box center [425, 255] width 32 height 11
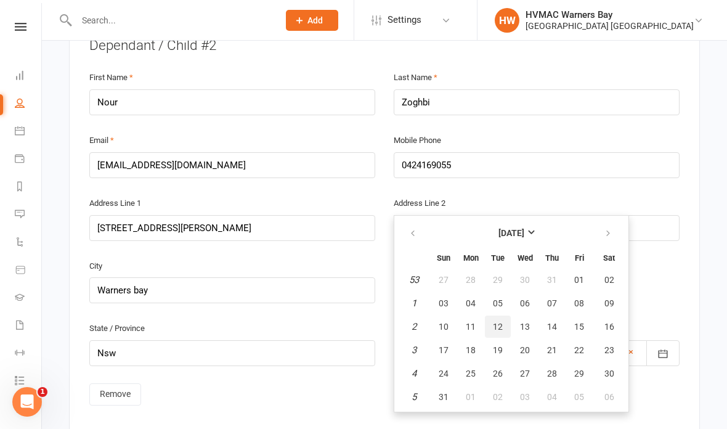
click at [499, 322] on span "12" at bounding box center [498, 327] width 10 height 10
type input "12 Jan 2021"
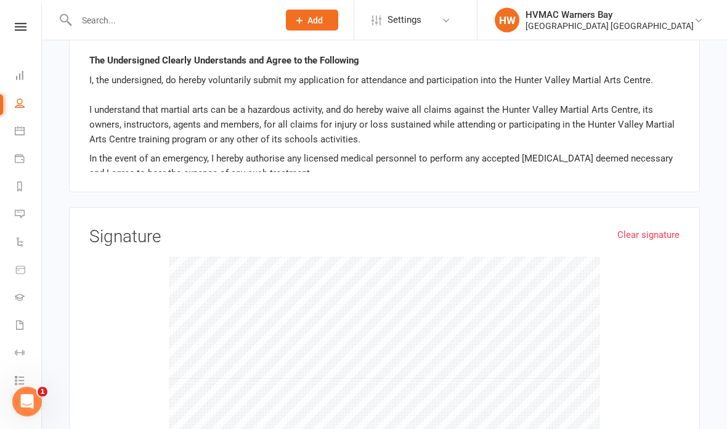
scroll to position [2182, 0]
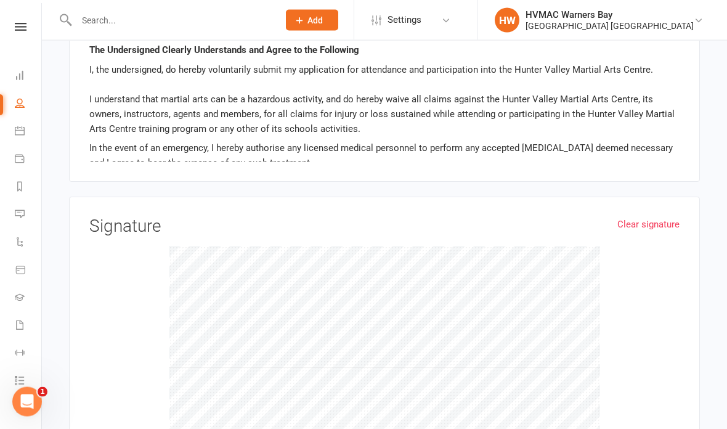
click at [640, 217] on link "Clear signature" at bounding box center [648, 224] width 62 height 15
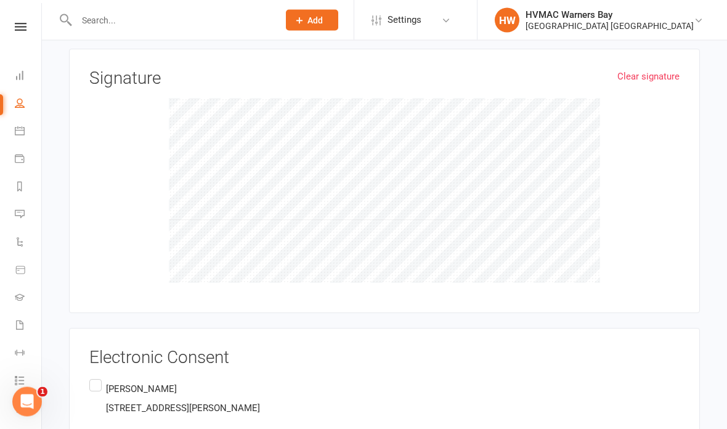
scroll to position [2333, 0]
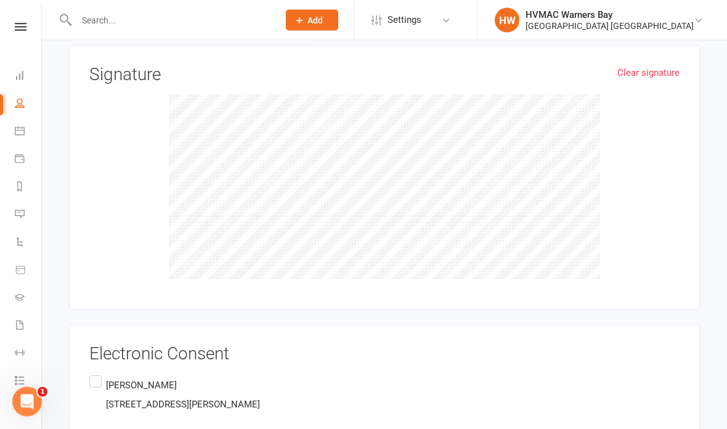
click at [94, 373] on label "Hayat Zoghbi 85 medcalf st, Warners bay, Nsw 2282 AU" at bounding box center [174, 395] width 171 height 44
click at [94, 373] on input "Hayat Zoghbi 85 medcalf st, Warners bay, Nsw 2282 AU" at bounding box center [93, 373] width 8 height 0
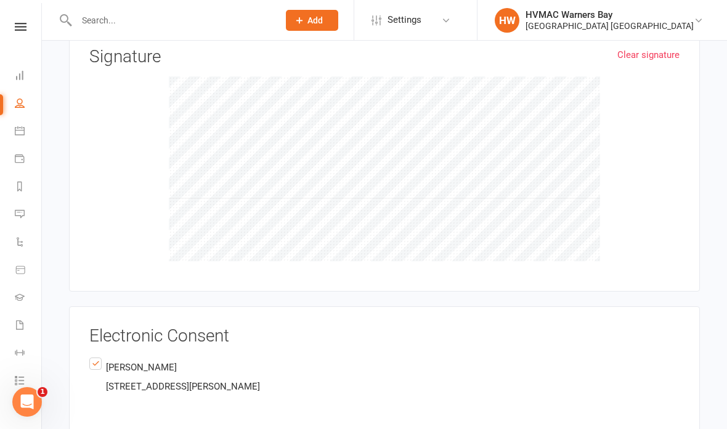
scroll to position [2380, 0]
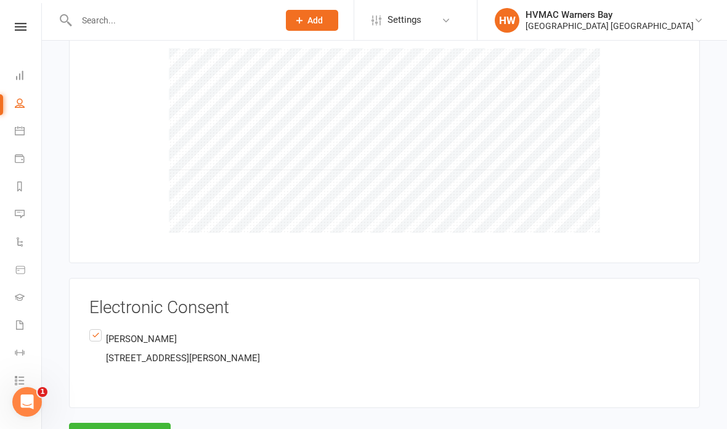
click at [141, 423] on button "Agree & Submit" at bounding box center [120, 436] width 102 height 26
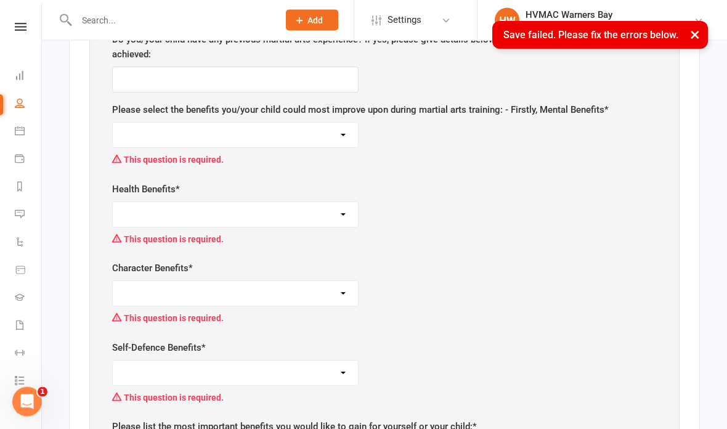
scroll to position [582, 0]
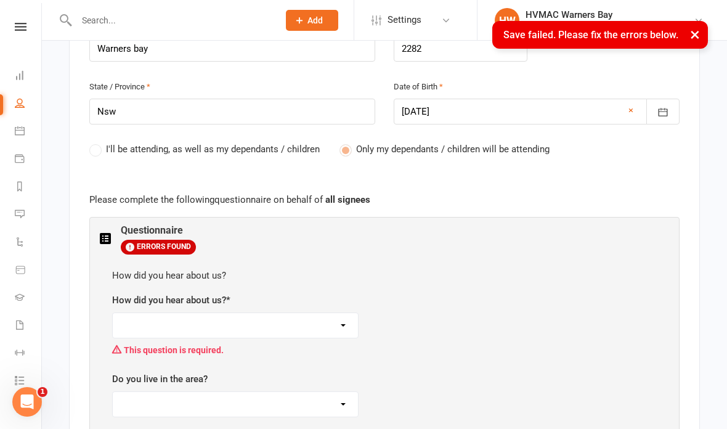
click at [284, 325] on select "Facebook Internet Referral from a friend Flyer in the mail or at the shopping m…" at bounding box center [235, 325] width 245 height 25
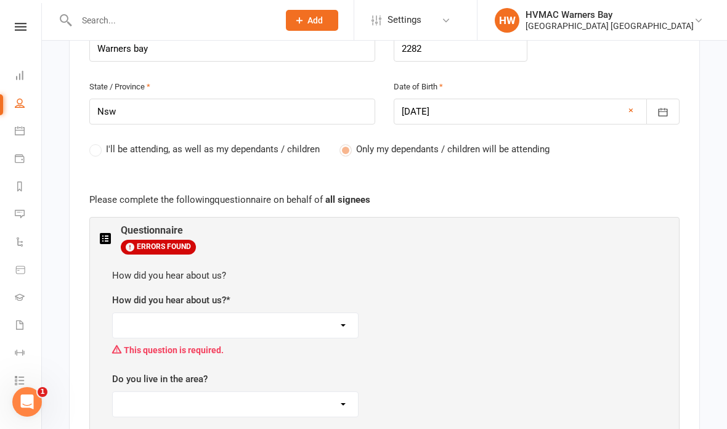
select select "Flyer in the mail or at the shopping mall"
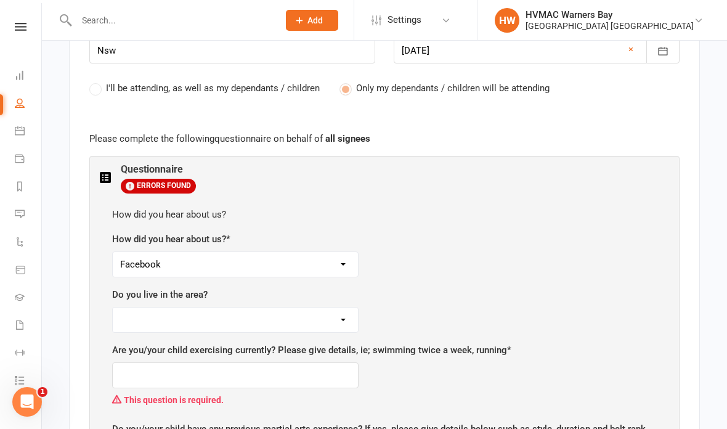
scroll to position [674, 0]
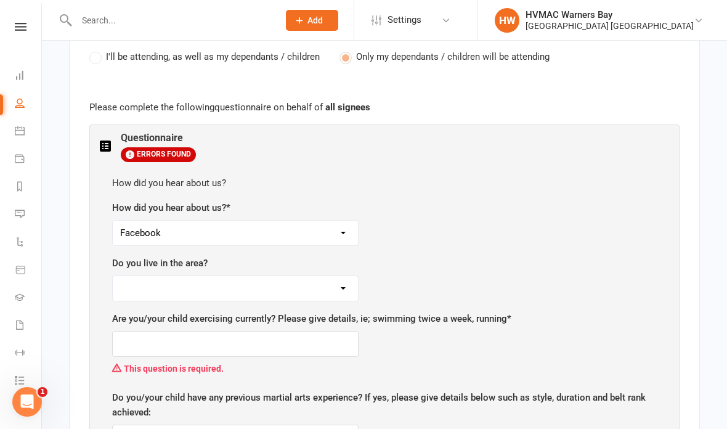
click at [247, 284] on select "Yes No" at bounding box center [235, 288] width 245 height 25
select select "Yes"
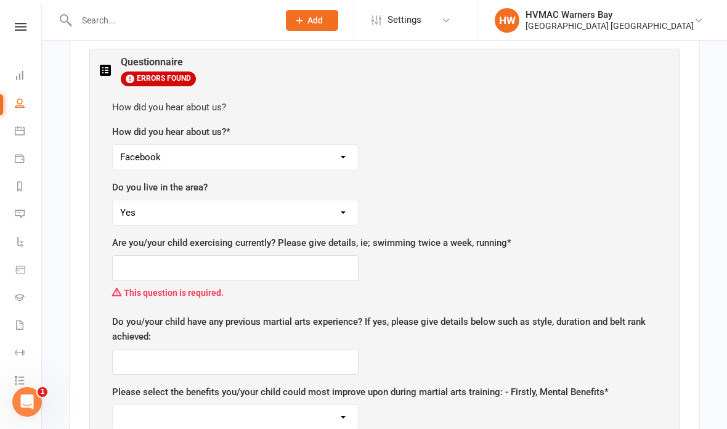
scroll to position [753, 0]
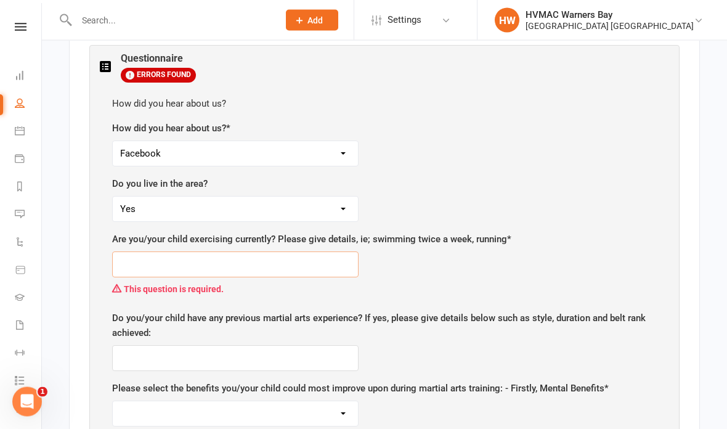
click at [272, 267] on input "text" at bounding box center [235, 265] width 246 height 26
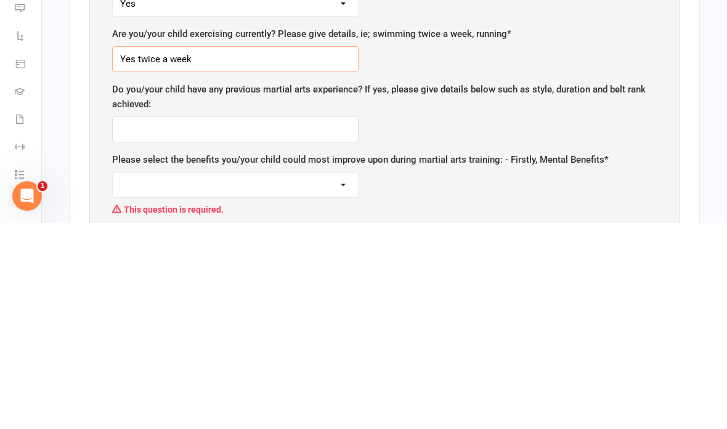
type input "Yes twice a week"
click at [280, 322] on input "text" at bounding box center [235, 335] width 246 height 26
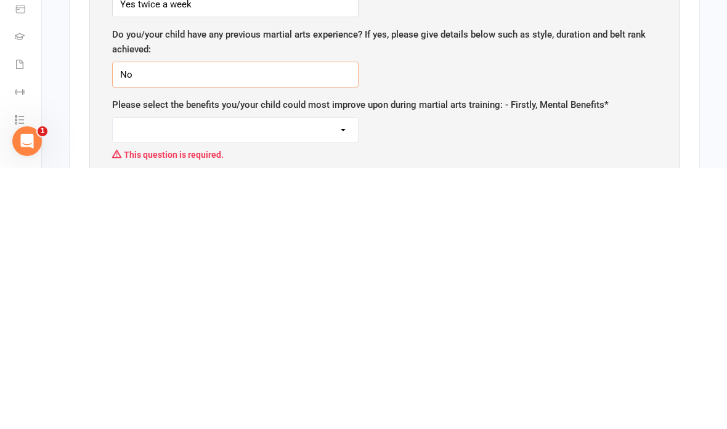
type input "No"
click at [338, 378] on select "Self-esteem Focus and Listening Fun, Fun, Fun Determination Motivation" at bounding box center [235, 390] width 245 height 25
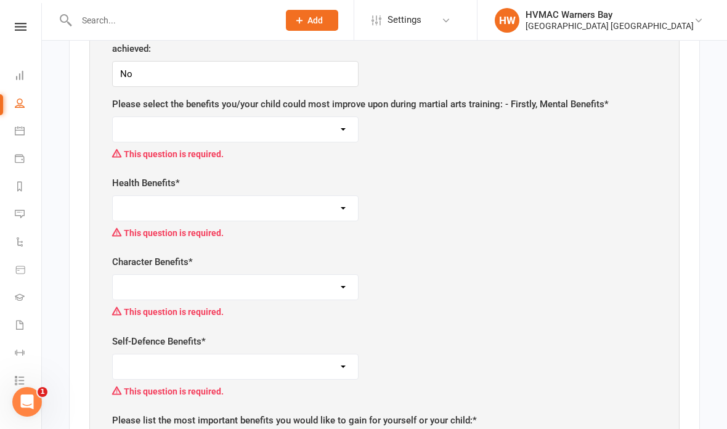
select select "Focus and Listening"
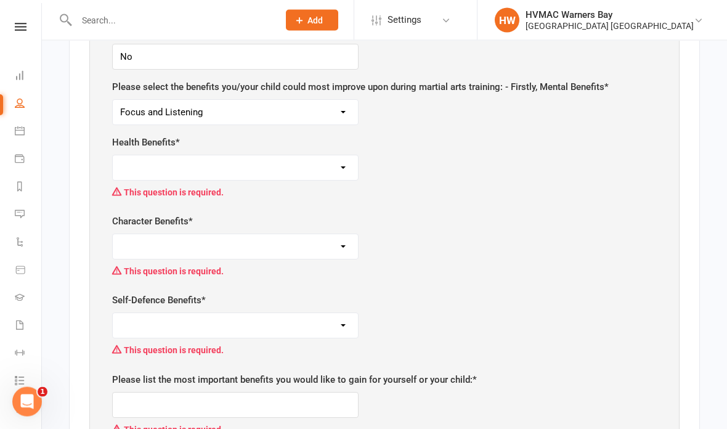
scroll to position [1054, 0]
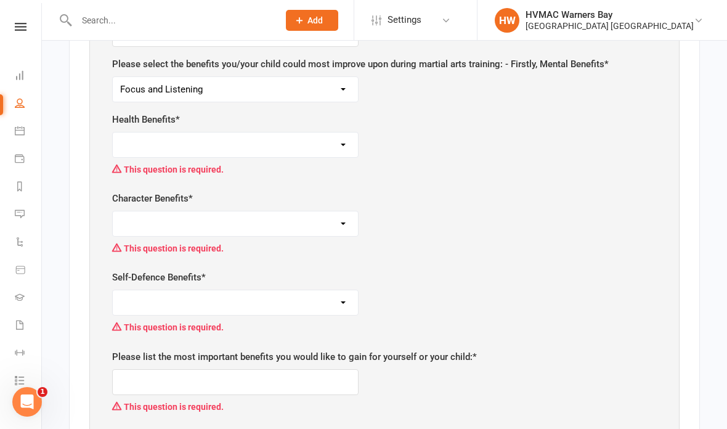
click at [328, 139] on select "Weight Control Strength Flexibility Coordination Cardio vascular / Fitness" at bounding box center [235, 144] width 245 height 25
select select "Coordination"
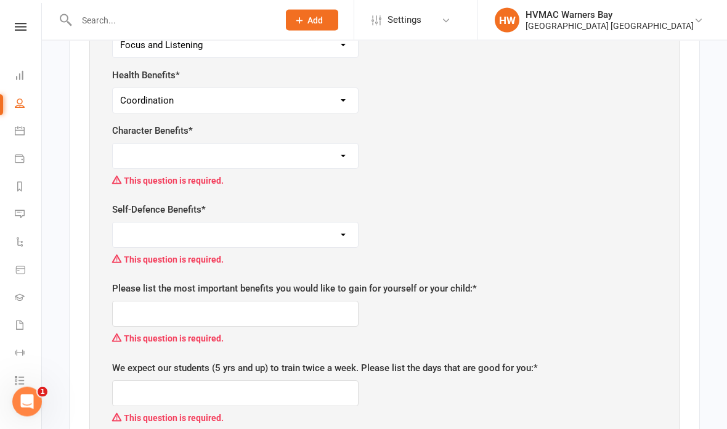
click at [337, 153] on select "Respect for others/self Integrity Self control Leadership Assertiveness" at bounding box center [235, 156] width 245 height 25
select select "Integrity"
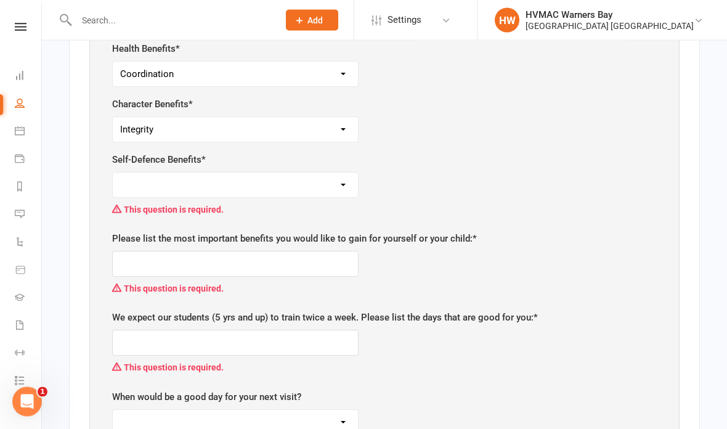
click at [331, 179] on select "Safety Self confidence Anti-bullying Agility and coordination Awareness" at bounding box center [235, 185] width 245 height 25
select select "Self confidence"
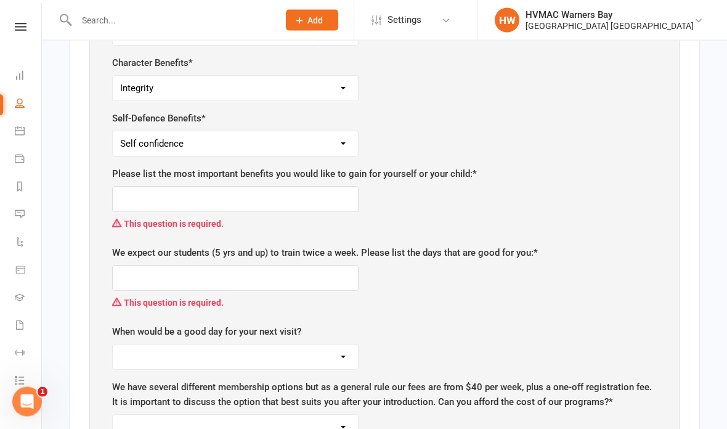
scroll to position [1171, 0]
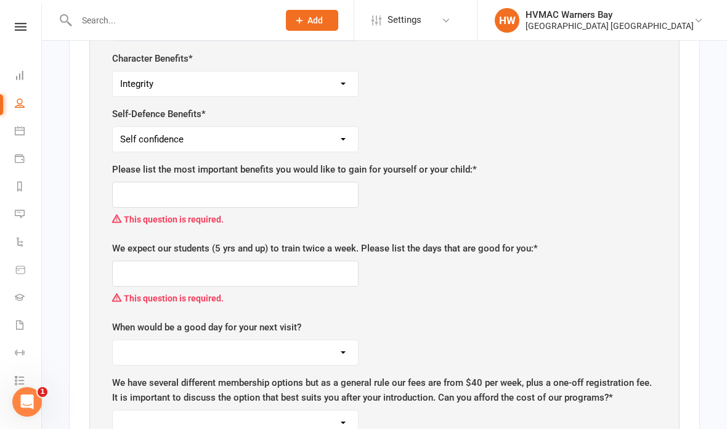
click at [341, 138] on select "Safety Self confidence Anti-bullying Agility and coordination Awareness" at bounding box center [235, 139] width 245 height 25
click at [338, 193] on input "text" at bounding box center [235, 195] width 246 height 26
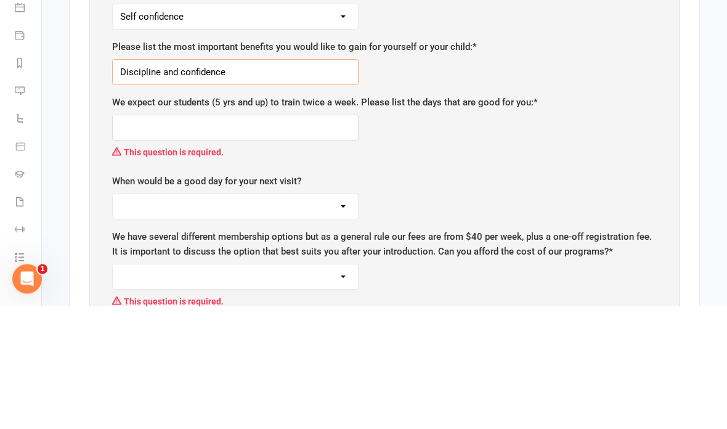
type input "Discipline and confidence"
click at [287, 238] on input "text" at bounding box center [235, 251] width 246 height 26
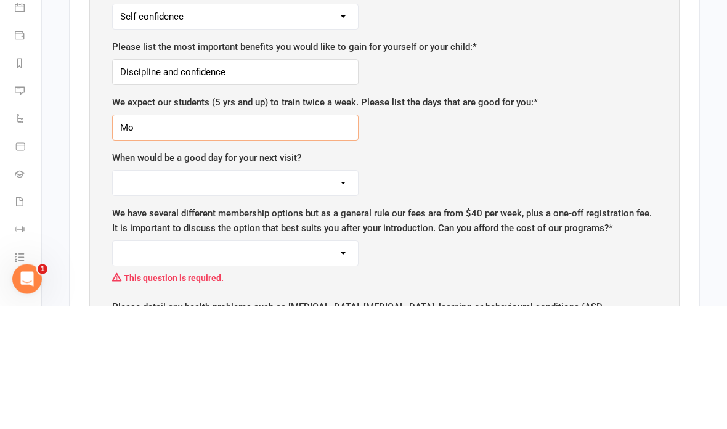
type input "M"
type input "T"
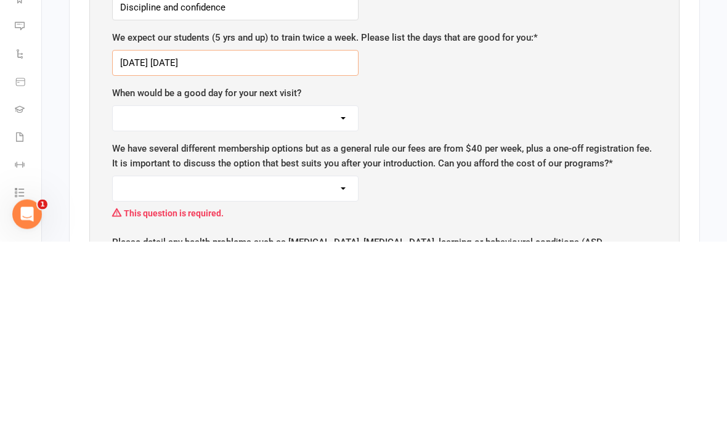
type input "Monday Wednesday"
click at [342, 294] on select "Monday Tuesday Wednesday Thursday Friday Saturday" at bounding box center [235, 306] width 245 height 25
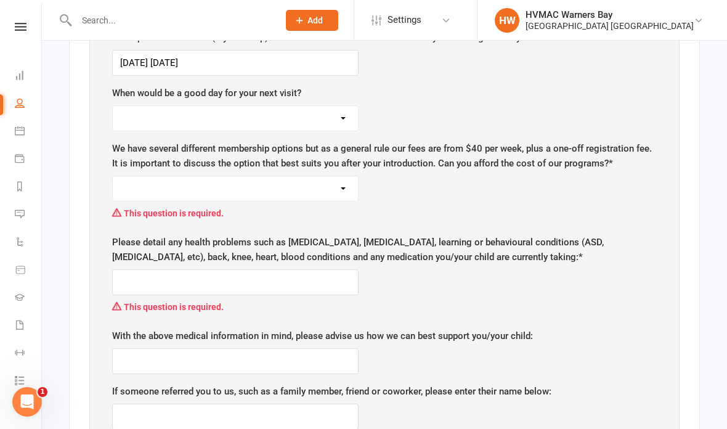
select select "Monday"
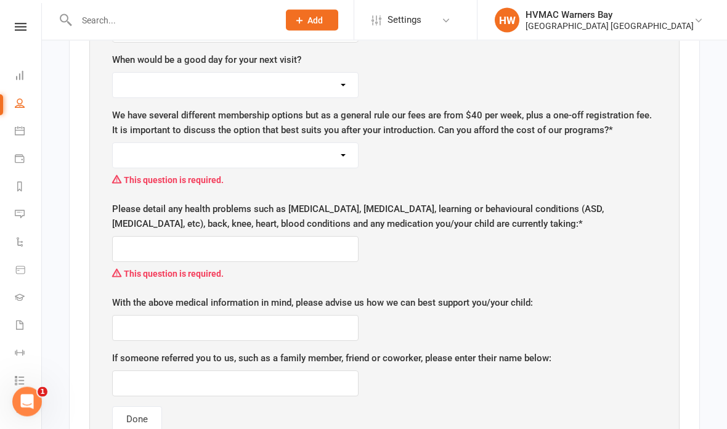
scroll to position [1395, 0]
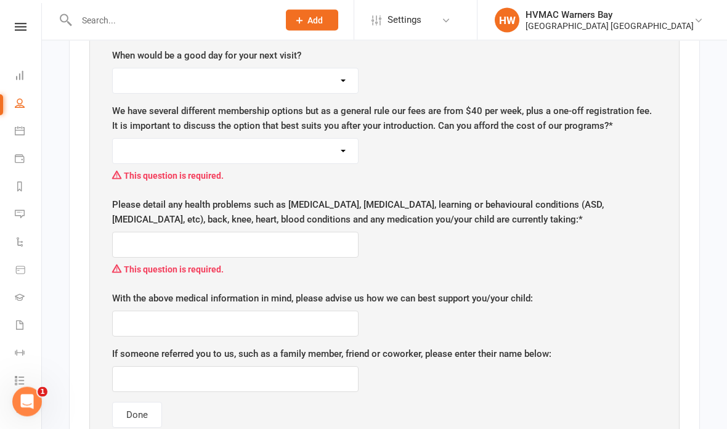
click at [341, 148] on select "Yes No" at bounding box center [235, 151] width 245 height 25
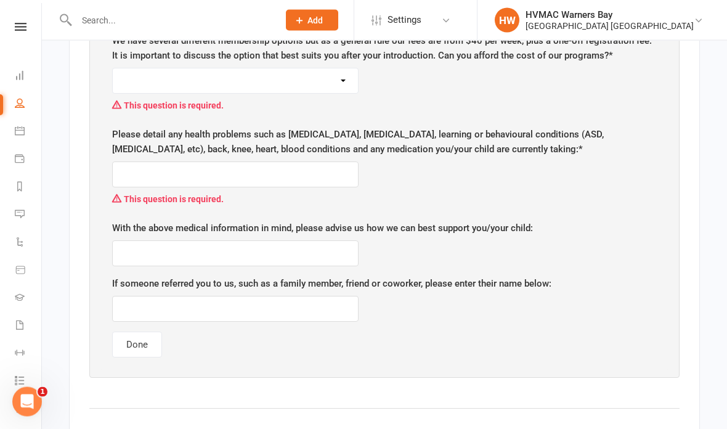
scroll to position [1432, 0]
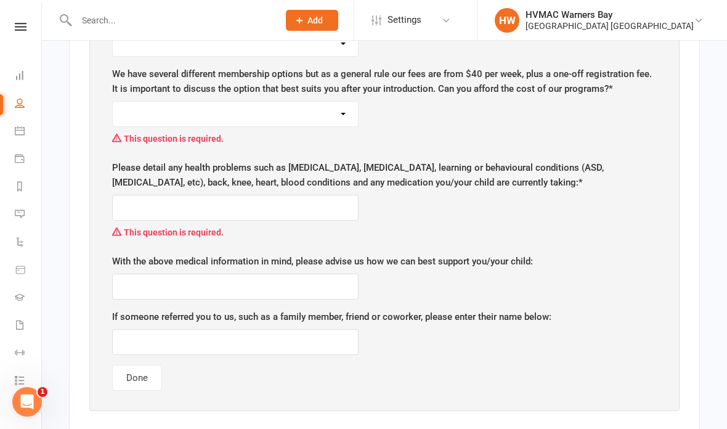
click at [295, 116] on select "Yes No" at bounding box center [235, 114] width 245 height 25
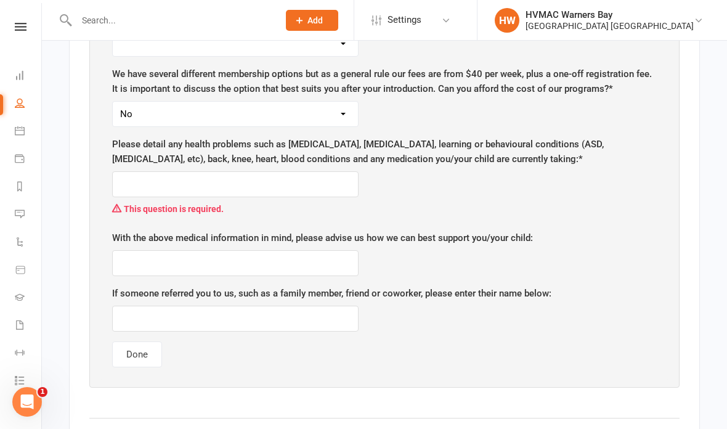
click at [344, 112] on select "Yes No" at bounding box center [235, 114] width 245 height 25
select select "Yes"
click at [328, 182] on input "text" at bounding box center [235, 184] width 246 height 26
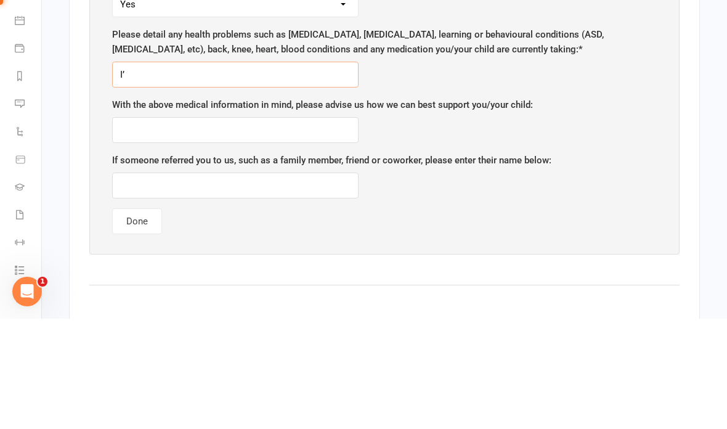
type input "I"
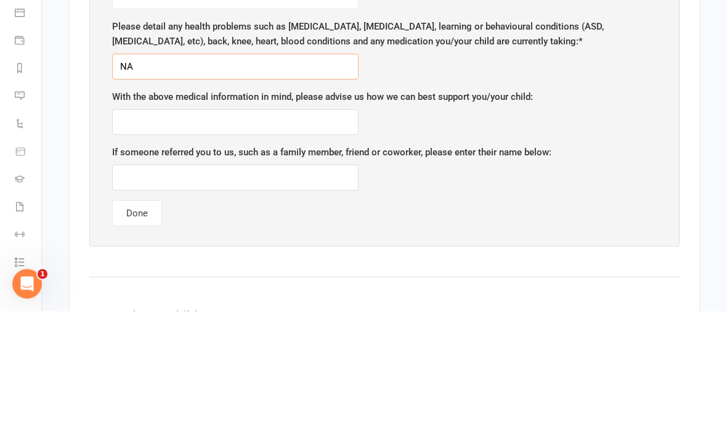
type input "NA"
click at [331, 227] on input "text" at bounding box center [235, 240] width 246 height 26
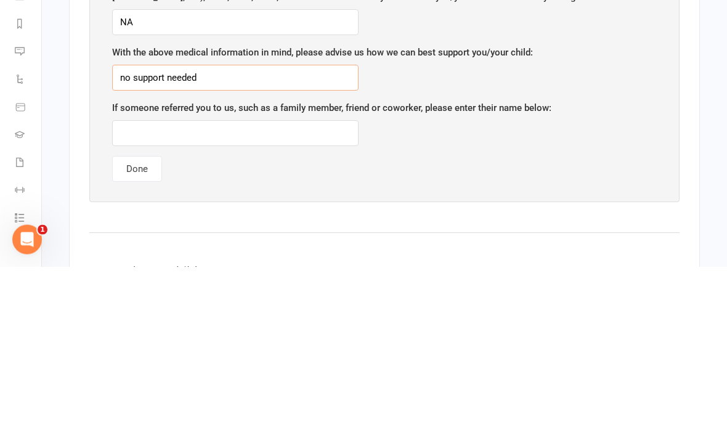
type input "no support needed"
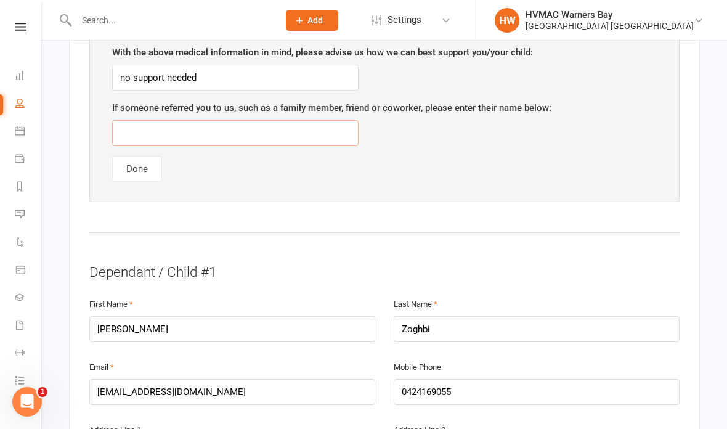
click at [313, 126] on input "text" at bounding box center [235, 133] width 246 height 26
type input "NA"
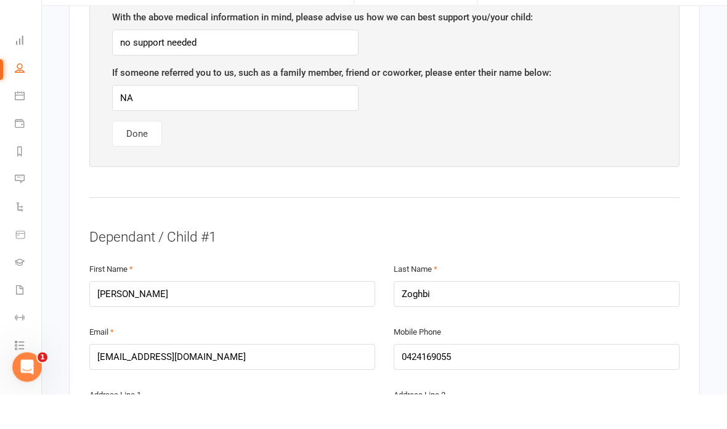
click at [147, 156] on button "Done" at bounding box center [137, 169] width 50 height 26
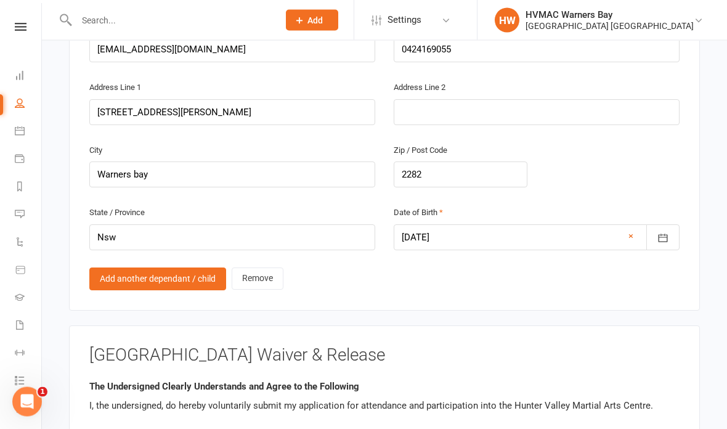
scroll to position [1856, 0]
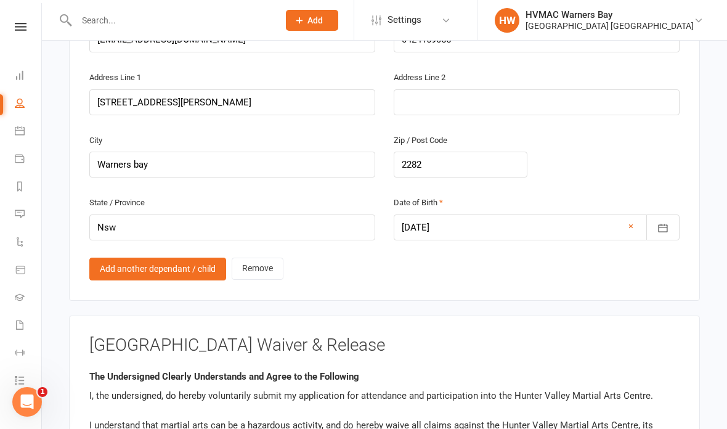
click at [200, 258] on link "Add another dependant / child" at bounding box center [157, 269] width 137 height 22
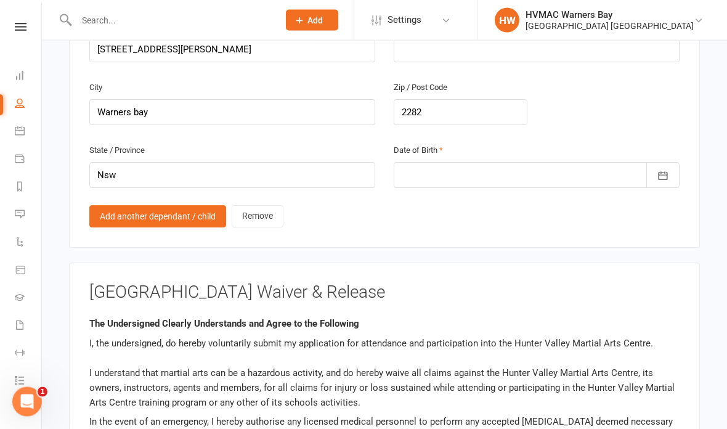
click at [265, 206] on link "Remove" at bounding box center [258, 217] width 52 height 22
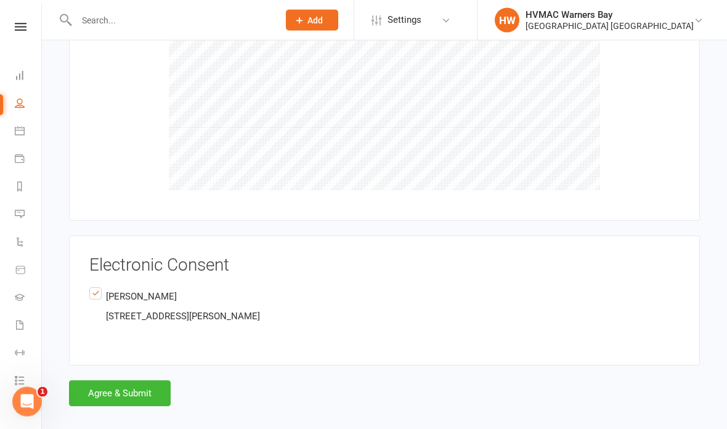
scroll to position [2430, 0]
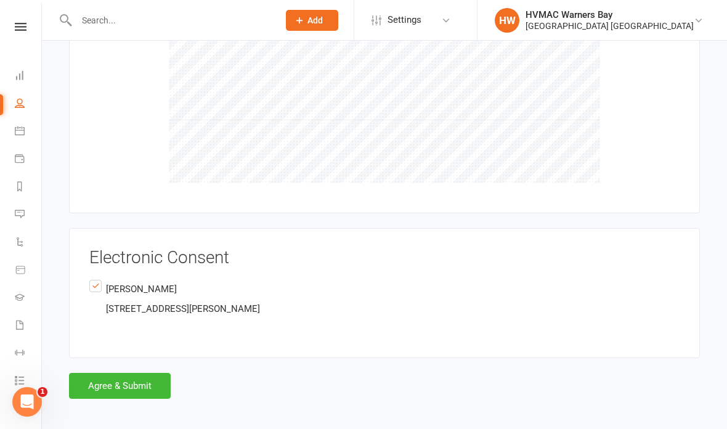
click at [147, 373] on button "Agree & Submit" at bounding box center [120, 386] width 102 height 26
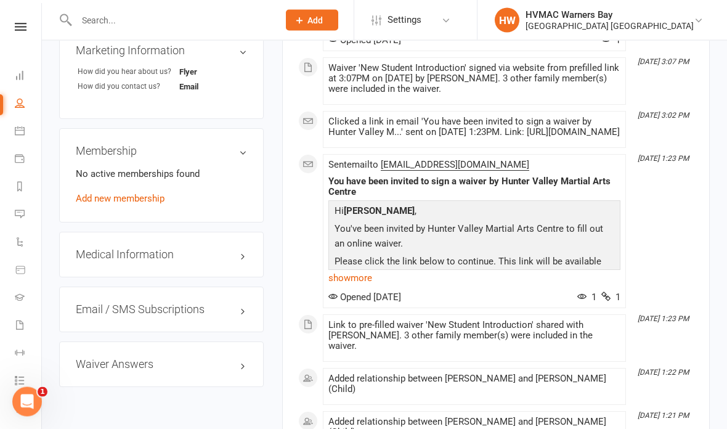
scroll to position [752, 0]
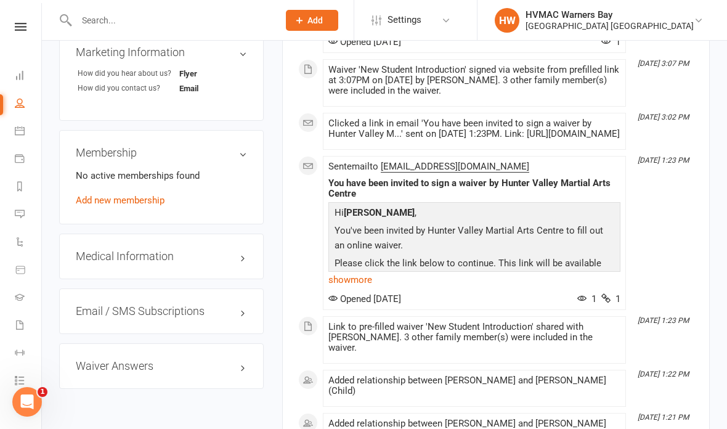
click at [94, 17] on input "text" at bounding box center [171, 20] width 197 height 17
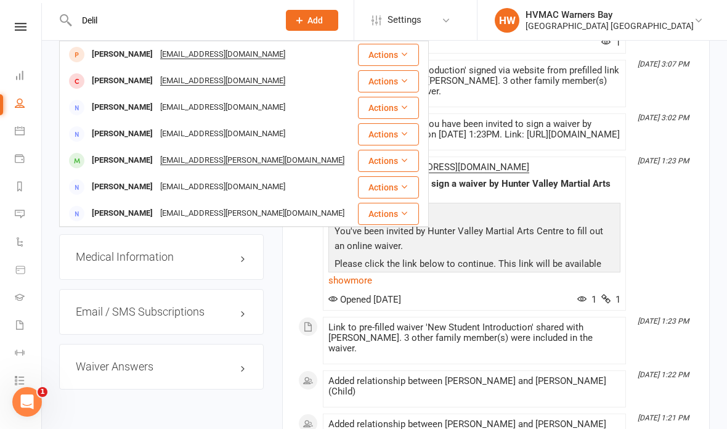
type input "Delil"
click at [112, 51] on div "Delilah Conway" at bounding box center [122, 55] width 68 height 18
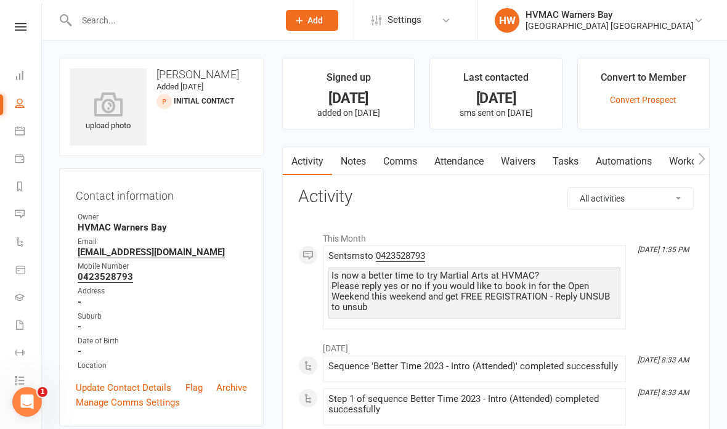
click at [131, 26] on input "text" at bounding box center [171, 20] width 197 height 17
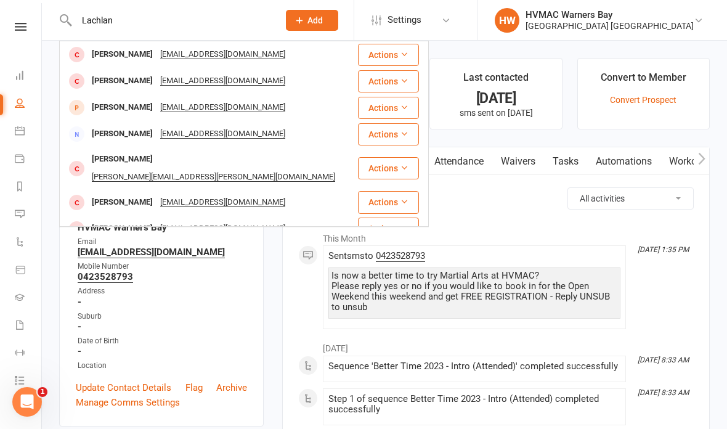
type input "Lachlan"
click at [131, 133] on div "Lachlan Wilson" at bounding box center [122, 134] width 68 height 18
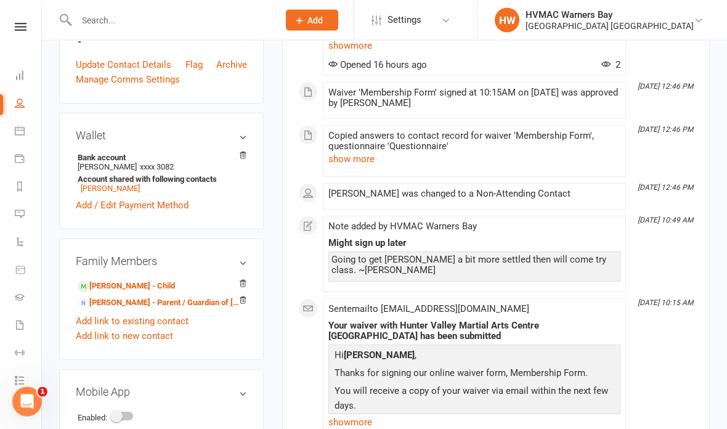
scroll to position [369, 0]
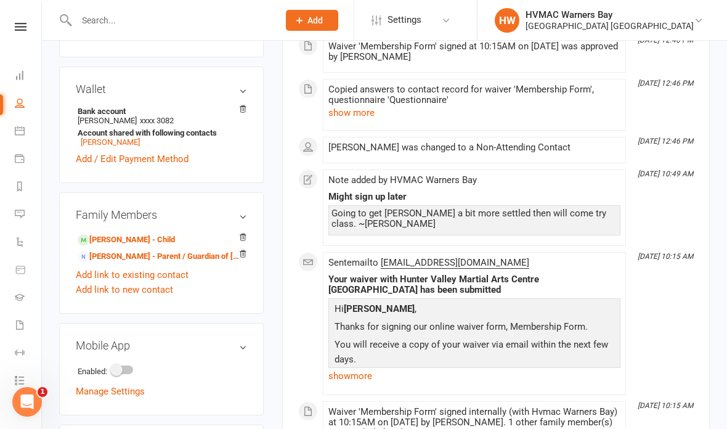
click at [105, 246] on link "Delilah Wilson - Child" at bounding box center [126, 240] width 97 height 13
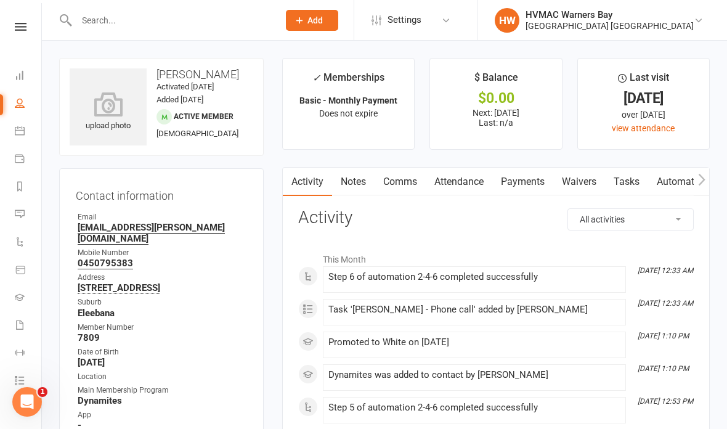
click at [587, 176] on link "Waivers" at bounding box center [579, 182] width 52 height 28
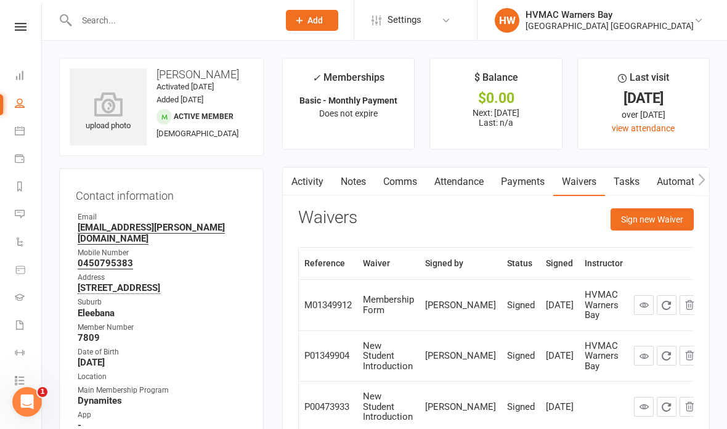
click at [400, 180] on link "Comms" at bounding box center [400, 182] width 51 height 28
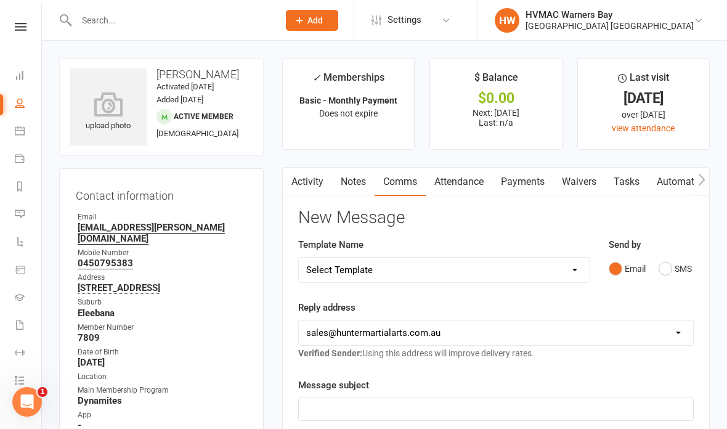
click at [304, 178] on link "Activity" at bounding box center [307, 182] width 49 height 28
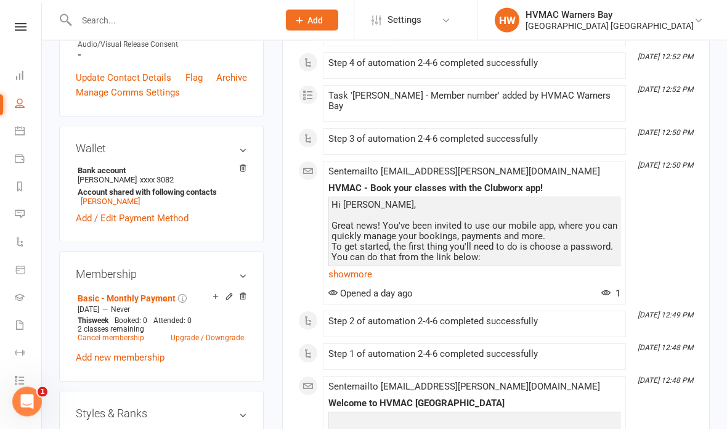
scroll to position [420, 0]
click at [355, 266] on link "show more" at bounding box center [474, 274] width 292 height 17
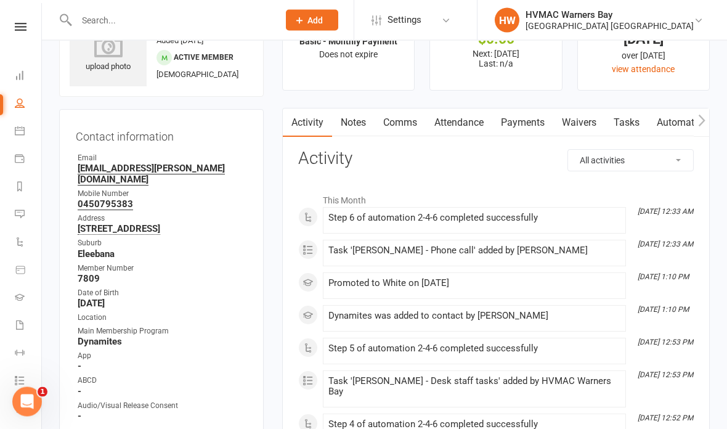
scroll to position [0, 0]
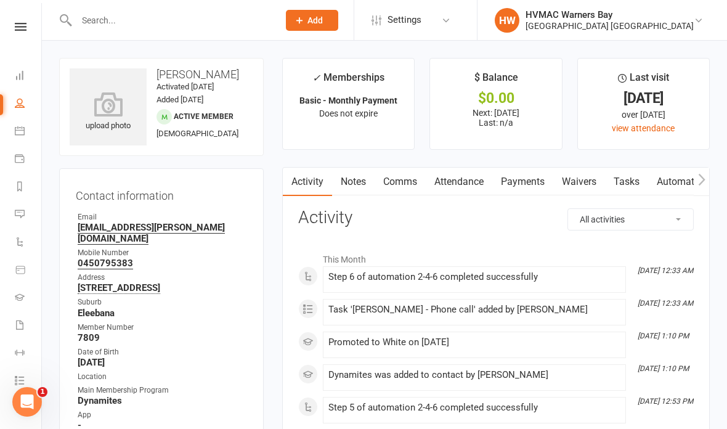
click at [400, 169] on link "Comms" at bounding box center [400, 182] width 51 height 28
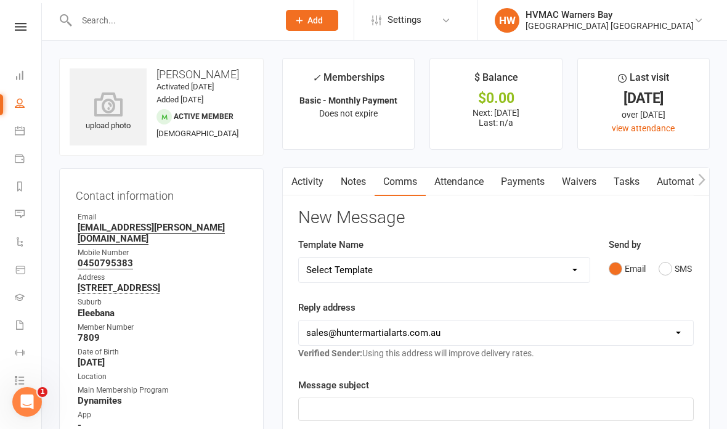
click at [569, 261] on select "Select Template [SMS] 1st Kyu Black Belt Prep Reminder [Email] Change to Class …" at bounding box center [444, 270] width 291 height 25
click at [389, 178] on link "Automations" at bounding box center [375, 182] width 73 height 28
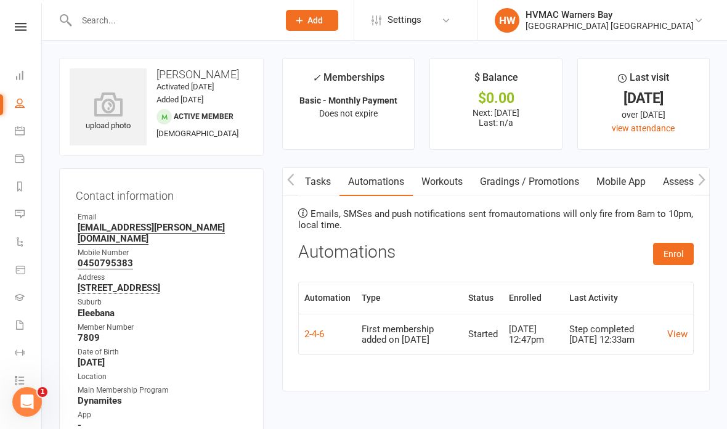
scroll to position [58, 0]
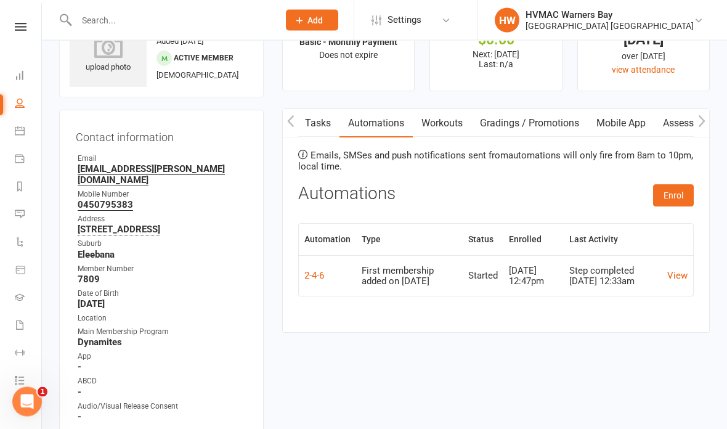
click at [674, 274] on link "View" at bounding box center [677, 275] width 20 height 11
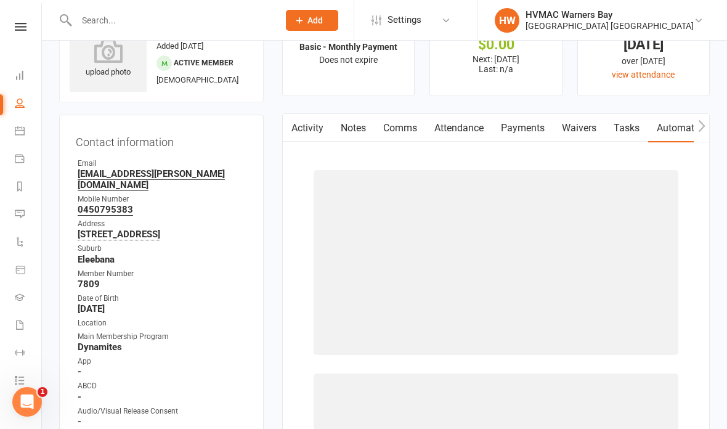
scroll to position [152, 0]
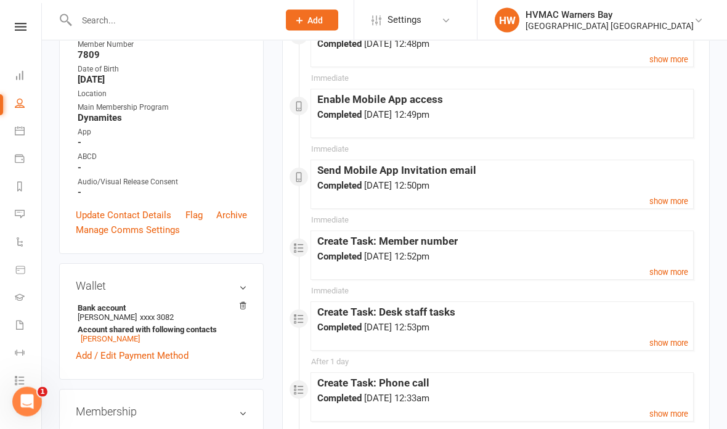
click at [686, 197] on small "show more" at bounding box center [668, 201] width 39 height 9
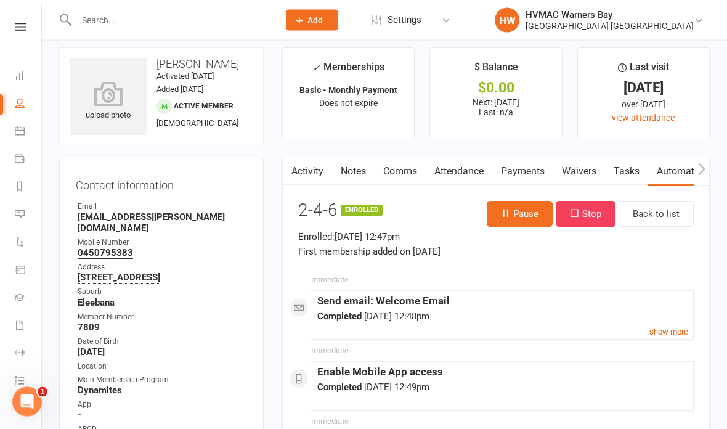
scroll to position [0, 0]
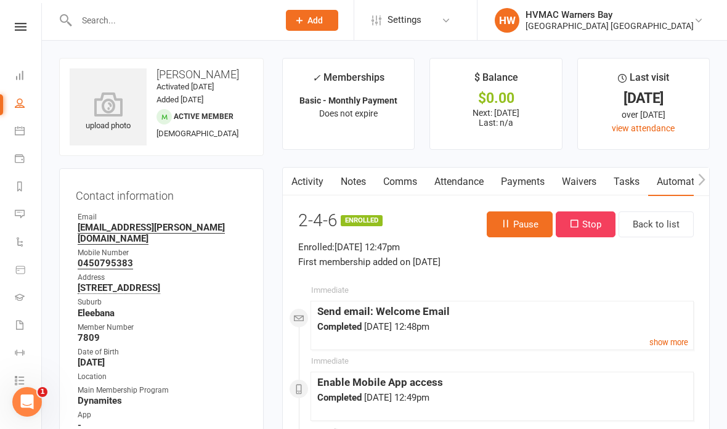
click at [406, 185] on link "Comms" at bounding box center [400, 182] width 51 height 28
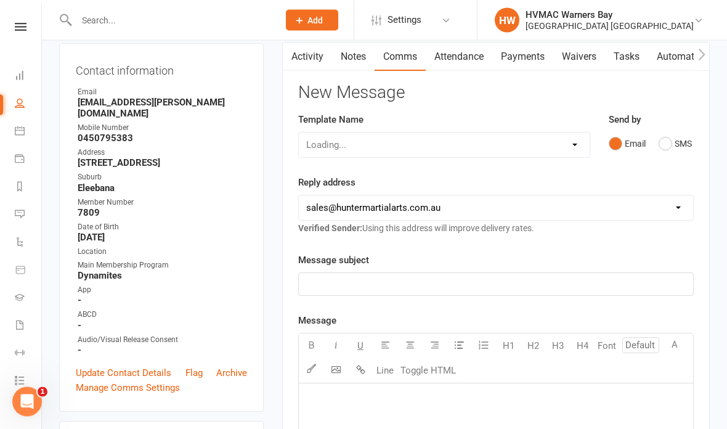
scroll to position [125, 0]
click at [562, 143] on select "Select Template [SMS] 1st Kyu Black Belt Prep Reminder [Email] Change to Class …" at bounding box center [444, 144] width 291 height 25
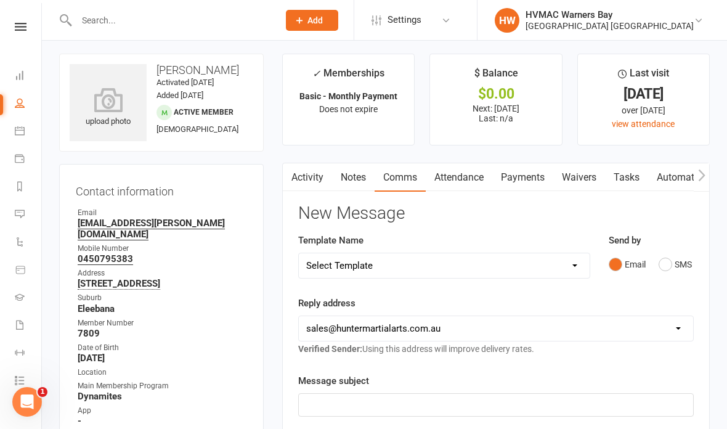
scroll to position [0, 0]
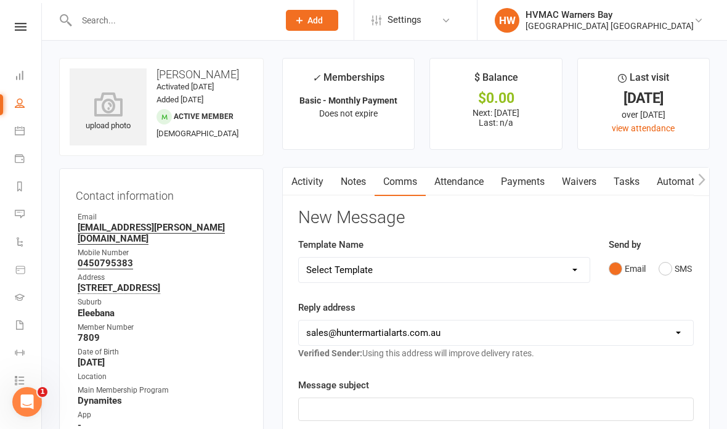
click at [23, 128] on icon at bounding box center [20, 131] width 10 height 10
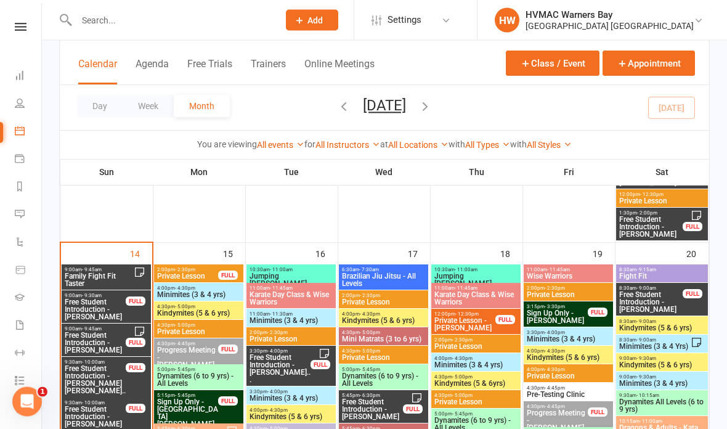
scroll to position [1390, 0]
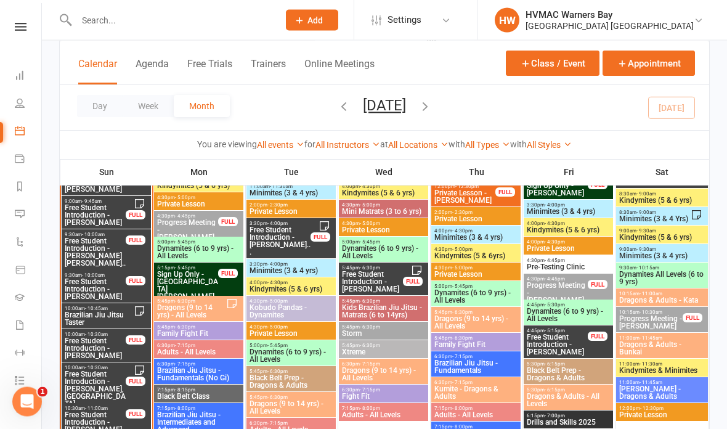
click at [97, 312] on span "Brazilian Jiu Jitsu Taster" at bounding box center [99, 319] width 70 height 15
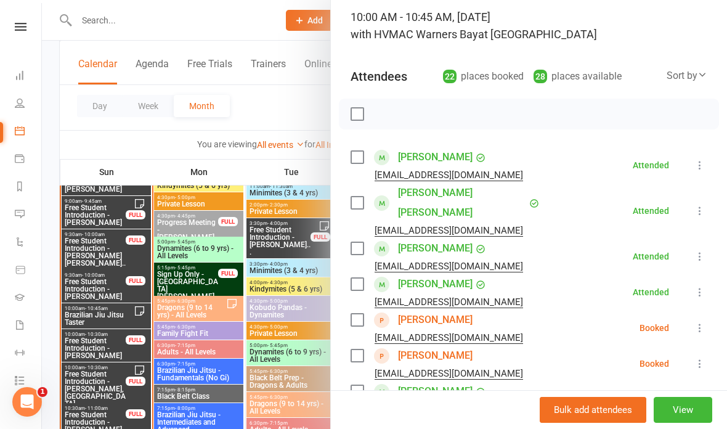
scroll to position [160, 0]
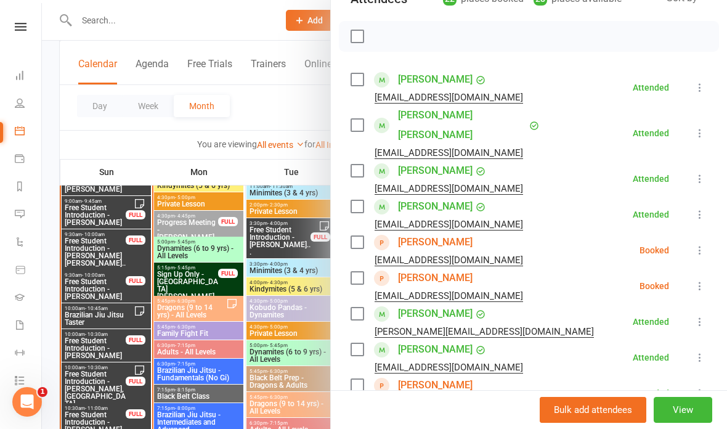
click at [421, 268] on link "Kaspar Clemmensen" at bounding box center [435, 278] width 75 height 20
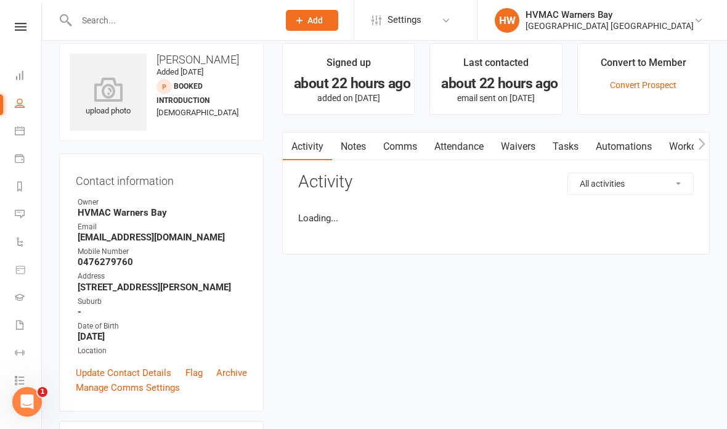
scroll to position [12, 0]
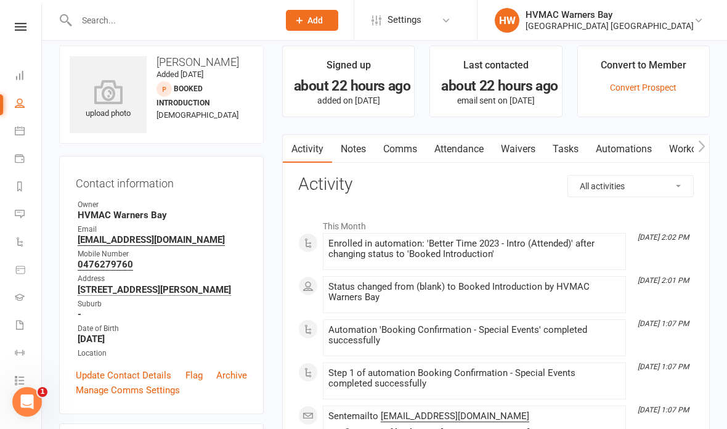
click at [524, 150] on link "Waivers" at bounding box center [518, 149] width 52 height 28
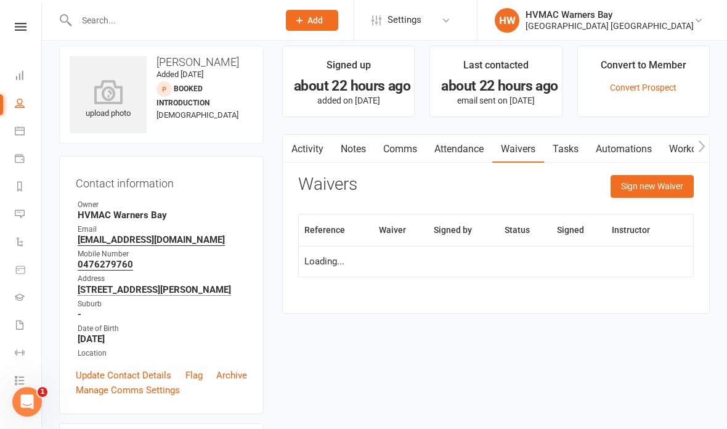
click at [664, 181] on button "Sign new Waiver" at bounding box center [652, 186] width 83 height 22
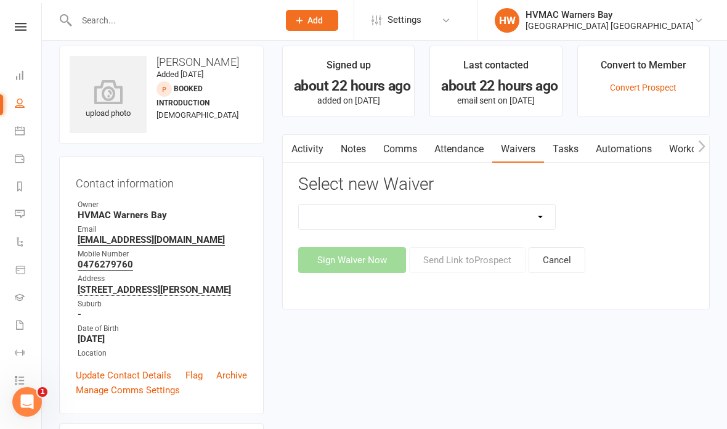
click at [545, 213] on select "Cancellation Form Cancellation Form - Kinder Kicks Fitness Challenge Goals Asse…" at bounding box center [427, 217] width 256 height 25
select select "7950"
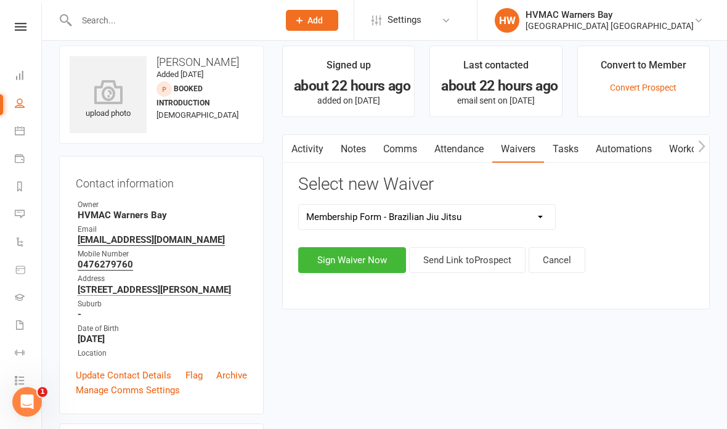
click at [349, 267] on button "Sign Waiver Now" at bounding box center [352, 260] width 108 height 26
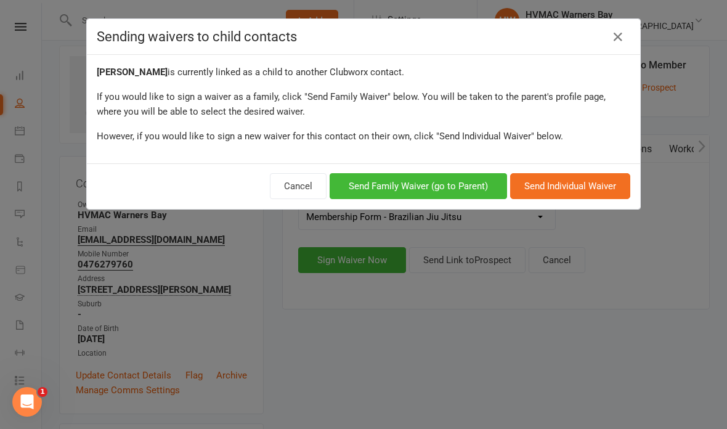
click at [477, 174] on button "Send Family Waiver (go to Parent)" at bounding box center [418, 186] width 177 height 26
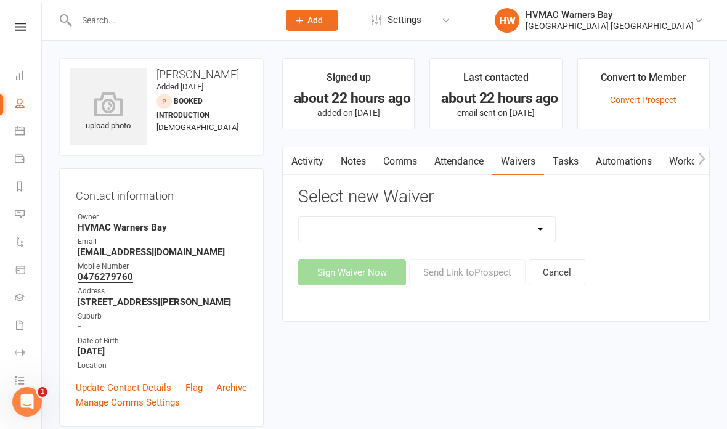
click at [508, 217] on select "Cancellation Form Cancellation Form - Kinder Kicks Fitness Challenge Goals Asse…" at bounding box center [427, 229] width 256 height 25
select select "7950"
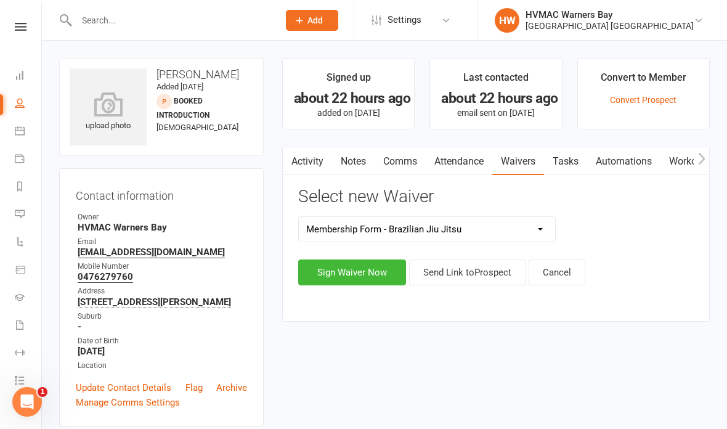
click at [360, 264] on button "Sign Waiver Now" at bounding box center [352, 272] width 108 height 26
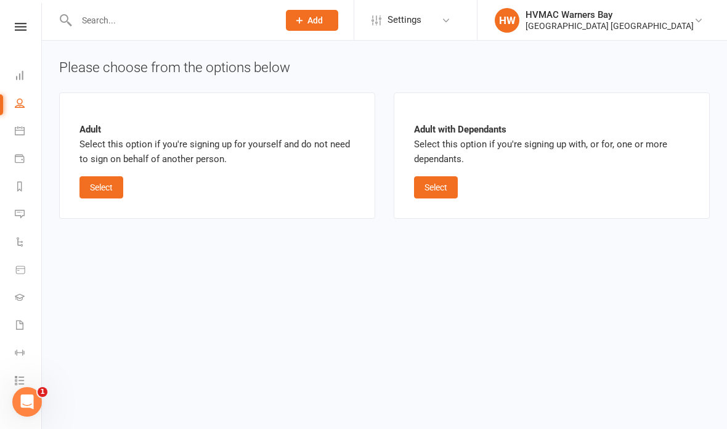
click at [428, 181] on button "Select" at bounding box center [436, 187] width 44 height 22
select select "bank_account"
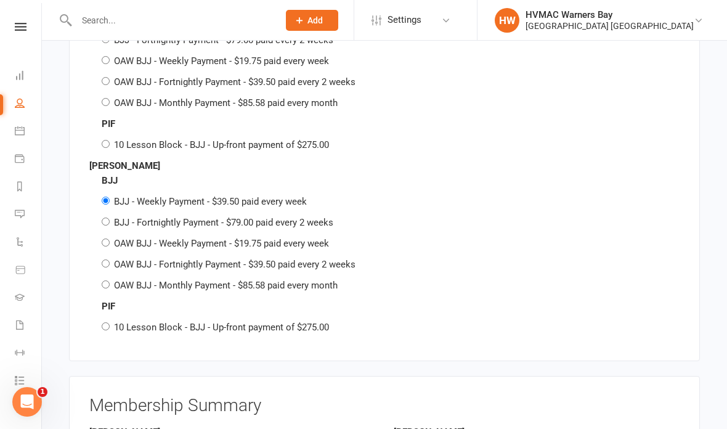
scroll to position [2145, 0]
click at [101, 221] on div "BJJ BJJ - Weekly Payment - $39.50 paid every week BJJ - Fortnightly Payment - $…" at bounding box center [384, 234] width 590 height 120
click at [107, 237] on div "OAW BJJ - Weekly Payment - $19.75 paid every week" at bounding box center [391, 244] width 578 height 15
click at [104, 237] on div "OAW BJJ - Weekly Payment - $19.75 paid every week" at bounding box center [391, 244] width 578 height 15
click at [110, 237] on div "OAW BJJ - Weekly Payment - $19.75 paid every week" at bounding box center [391, 244] width 578 height 15
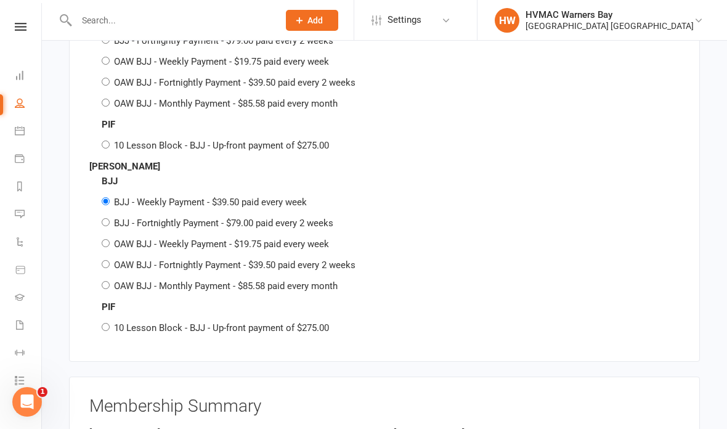
click at [95, 314] on div "PIF 10 Lesson Block - BJJ - Up-front payment of $275.00" at bounding box center [384, 317] width 590 height 36
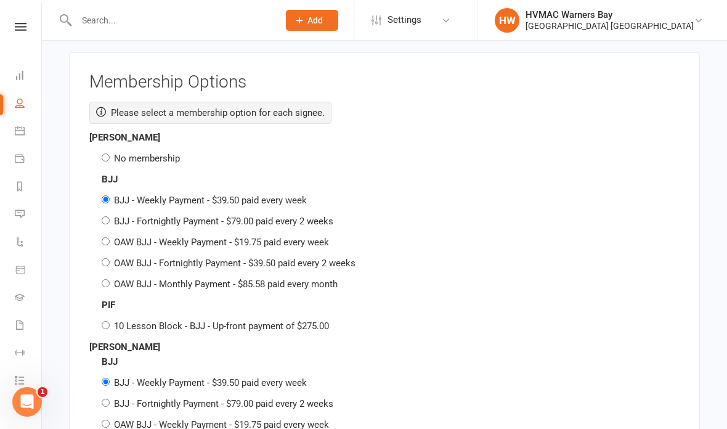
scroll to position [1961, 0]
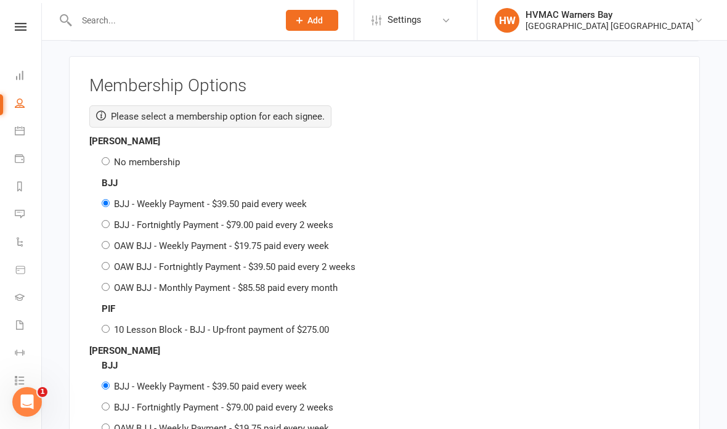
click at [115, 156] on label "No membership" at bounding box center [147, 161] width 66 height 11
click at [110, 157] on input "No membership" at bounding box center [106, 161] width 8 height 8
radio input "true"
radio input "false"
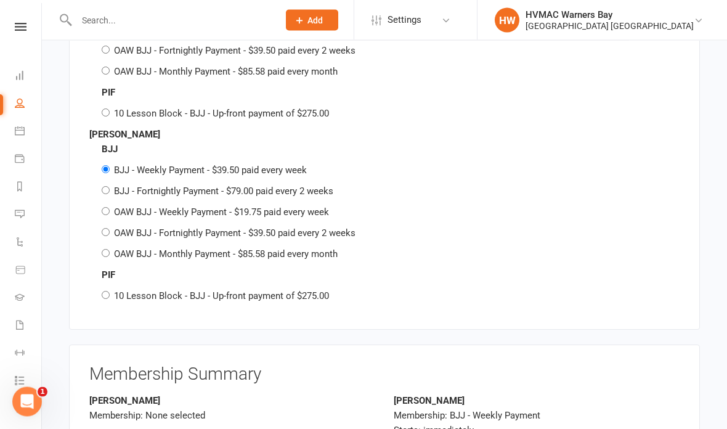
click at [104, 291] on input "10 Lesson Block - BJJ - Up-front payment of $275.00" at bounding box center [106, 295] width 8 height 8
radio input "true"
radio input "false"
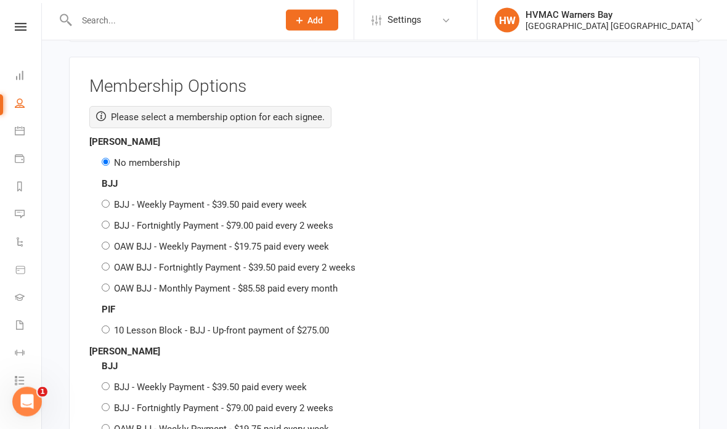
scroll to position [1959, 0]
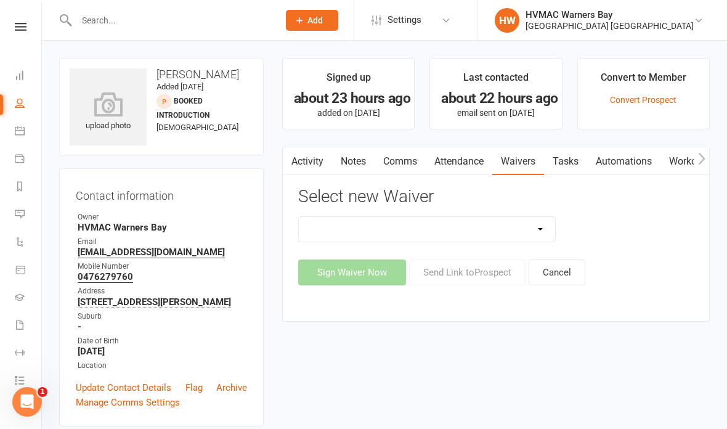
click at [540, 225] on select "Cancellation Form Cancellation Form - Kinder Kicks Fitness Challenge Goals Asse…" at bounding box center [427, 229] width 256 height 25
select select "6007"
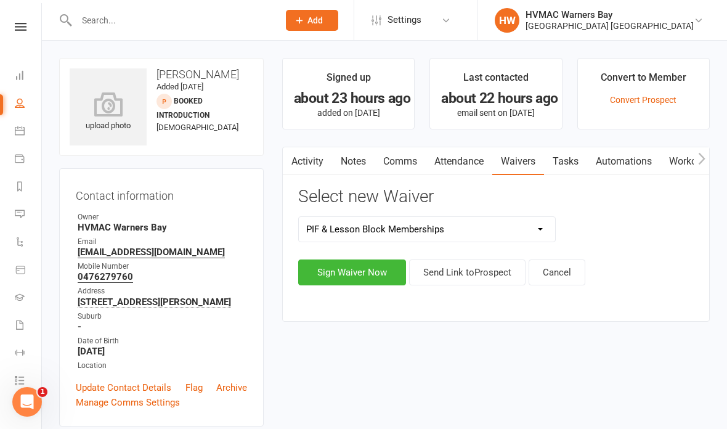
click at [343, 267] on button "Sign Waiver Now" at bounding box center [352, 272] width 108 height 26
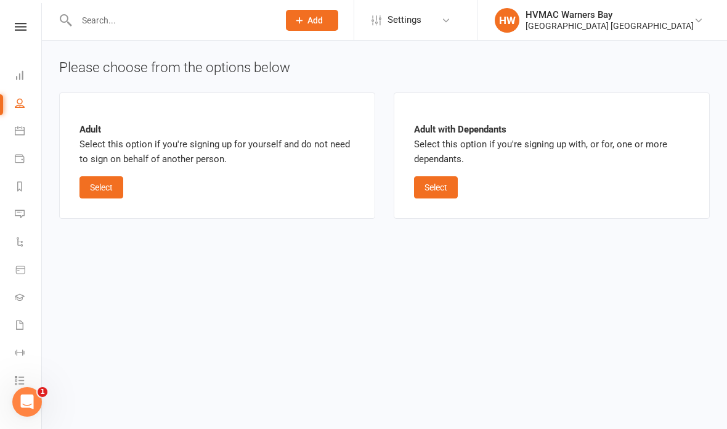
click at [106, 189] on button "Select" at bounding box center [101, 187] width 44 height 22
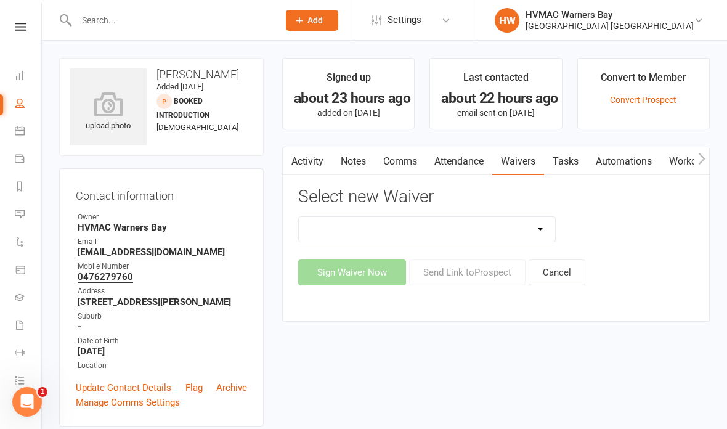
click at [479, 232] on select "Cancellation Form Cancellation Form - Kinder Kicks Fitness Challenge Goals Asse…" at bounding box center [427, 229] width 256 height 25
select select "6007"
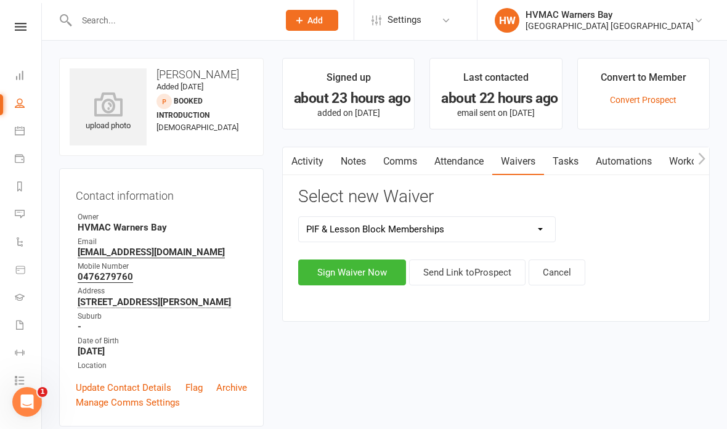
click at [351, 266] on button "Sign Waiver Now" at bounding box center [352, 272] width 108 height 26
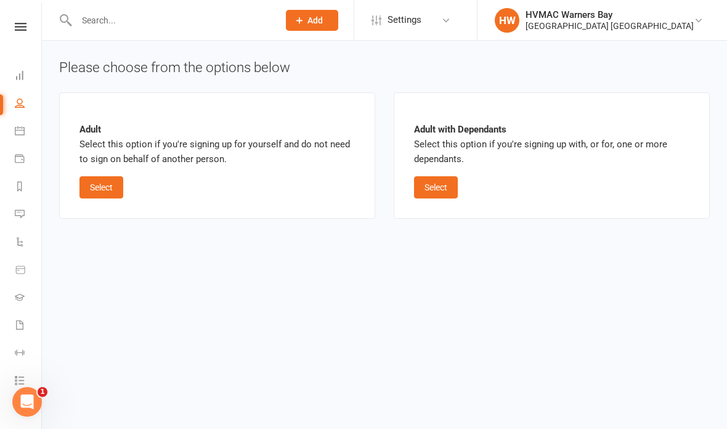
click at [449, 187] on button "Select" at bounding box center [436, 187] width 44 height 22
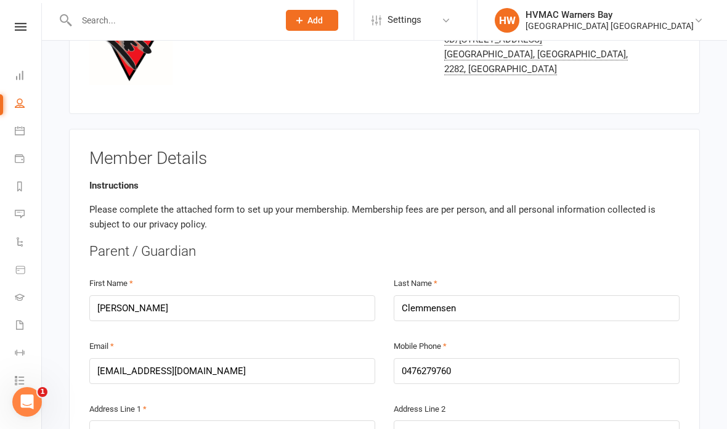
scroll to position [134, 0]
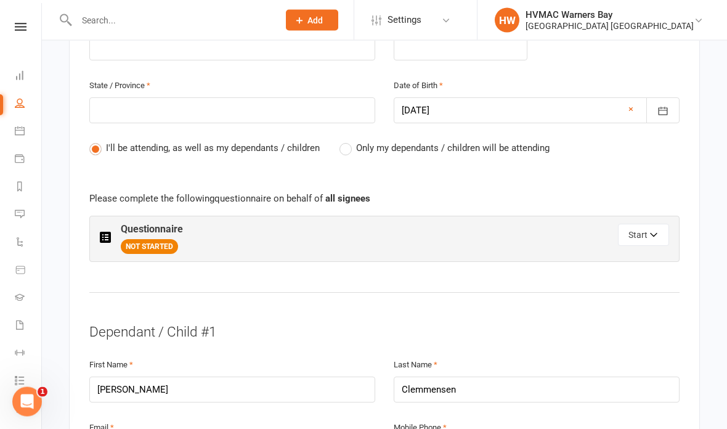
click at [349, 141] on label "Only my dependants / children will be attending" at bounding box center [444, 148] width 210 height 15
click at [347, 141] on input "Only my dependants / children will be attending" at bounding box center [343, 141] width 8 height 0
radio input "true"
radio input "false"
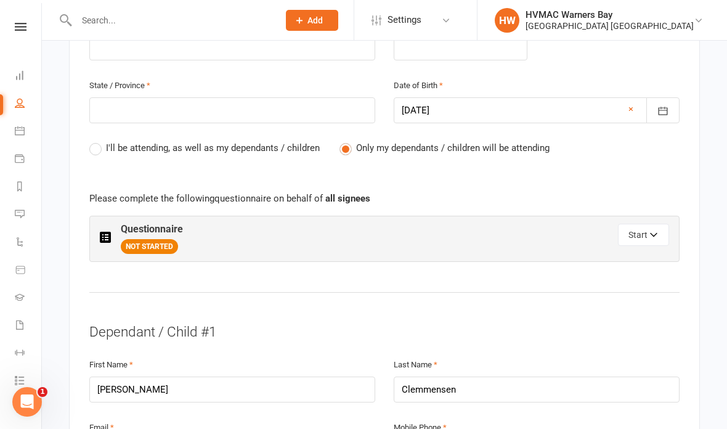
click at [653, 233] on icon "button" at bounding box center [654, 236] width 9 height 9
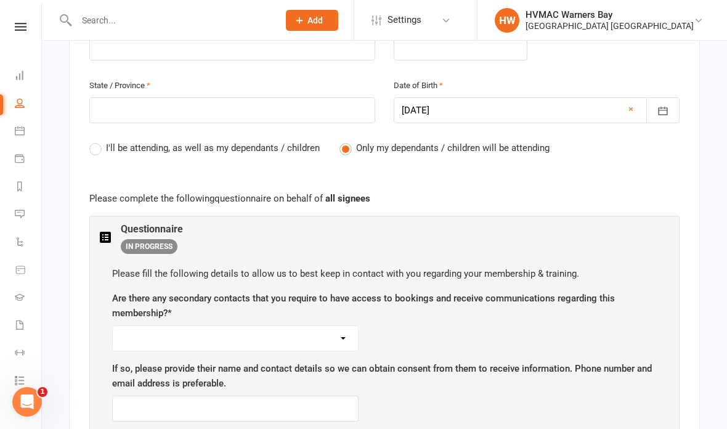
click at [134, 326] on select "Yes No" at bounding box center [235, 338] width 245 height 25
select select "No"
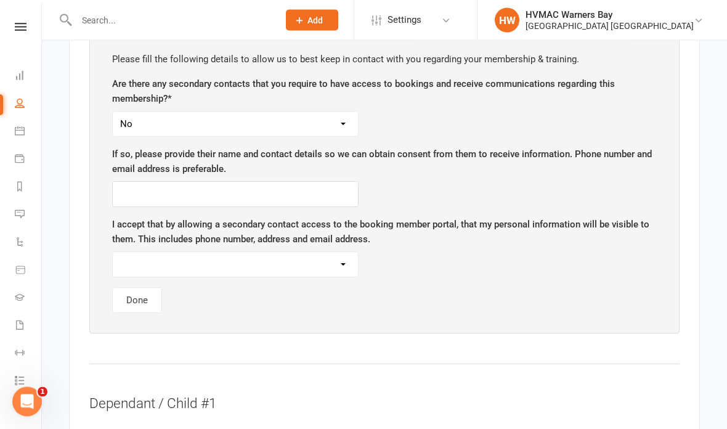
click at [169, 253] on select "Yes No" at bounding box center [235, 265] width 245 height 25
select select "No"
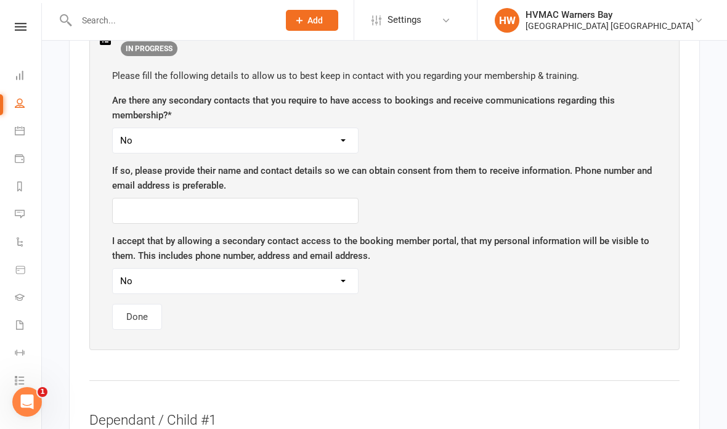
scroll to position [779, 0]
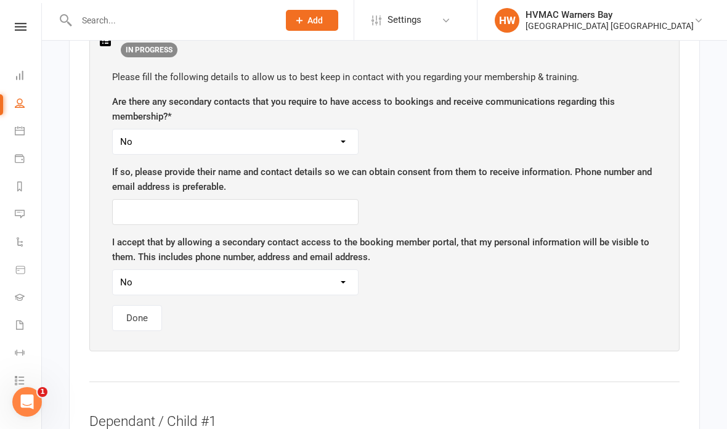
click at [160, 133] on select "Yes No" at bounding box center [235, 141] width 245 height 25
select select "Yes"
click at [146, 208] on input "text" at bounding box center [235, 212] width 246 height 26
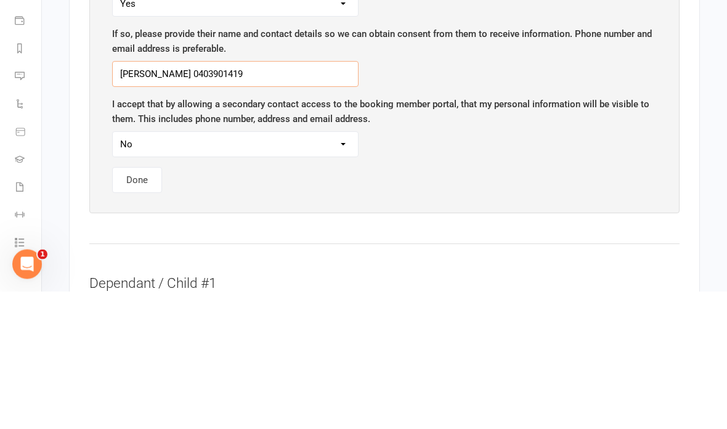
click at [209, 199] on input "Sarah 0403901419" at bounding box center [235, 212] width 246 height 26
click at [215, 199] on input "Sarah 0403901419" at bounding box center [235, 212] width 246 height 26
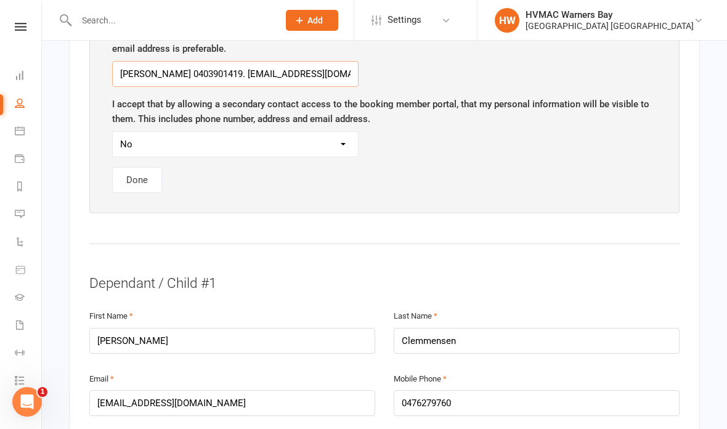
type input "Sarah 0403901419. Sarahlaurenterni@gmail.com"
click at [141, 132] on select "Yes No" at bounding box center [235, 144] width 245 height 25
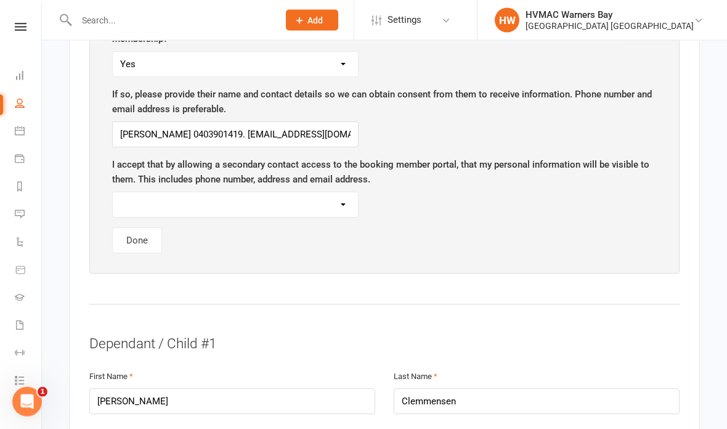
scroll to position [858, 0]
click at [155, 194] on select "Yes No" at bounding box center [235, 204] width 245 height 25
select select "Yes"
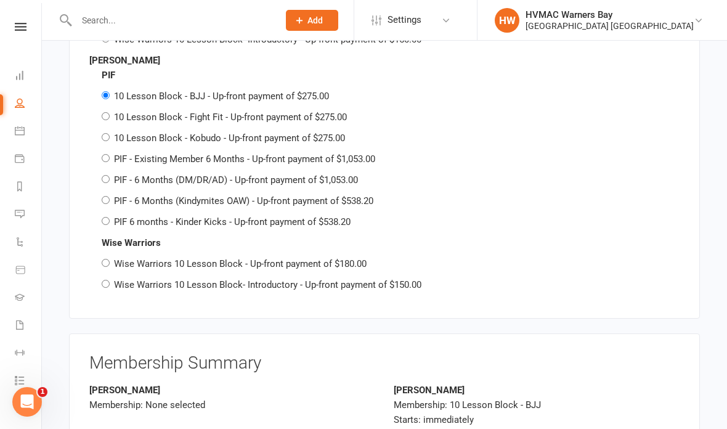
scroll to position [2585, 0]
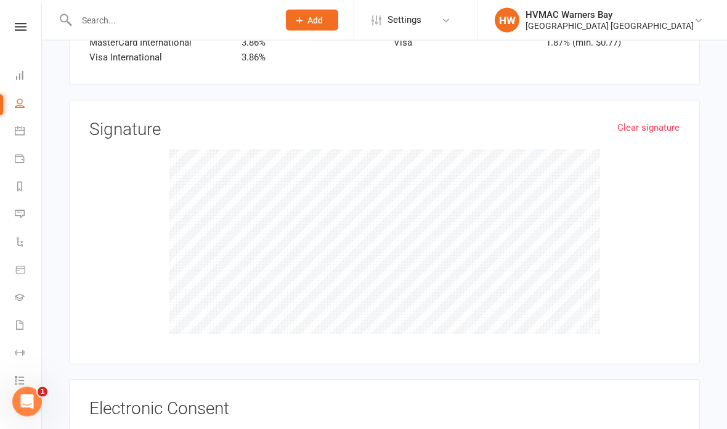
click at [91, 428] on input "I, Andrew Clemmensen , agree to the terms and conditions of this membership as …" at bounding box center [93, 429] width 8 height 0
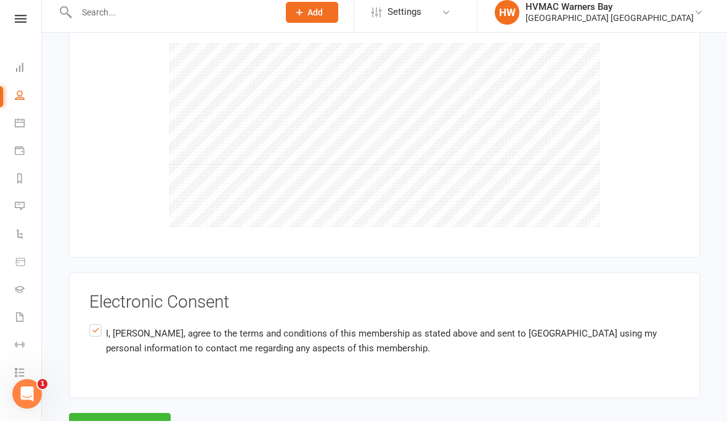
scroll to position [3214, 0]
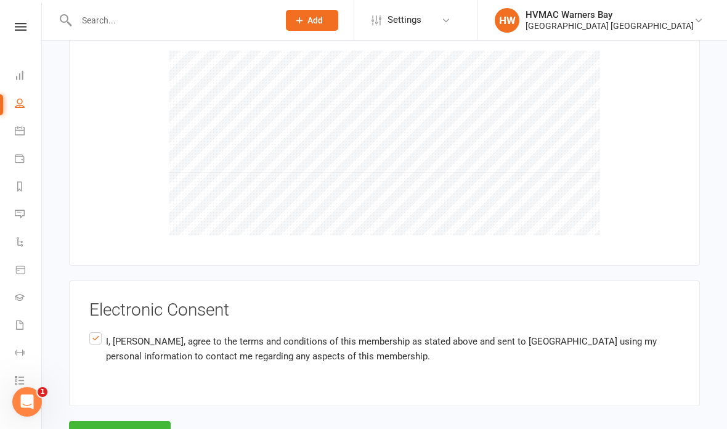
click at [129, 421] on button "Agree & Submit" at bounding box center [120, 434] width 102 height 26
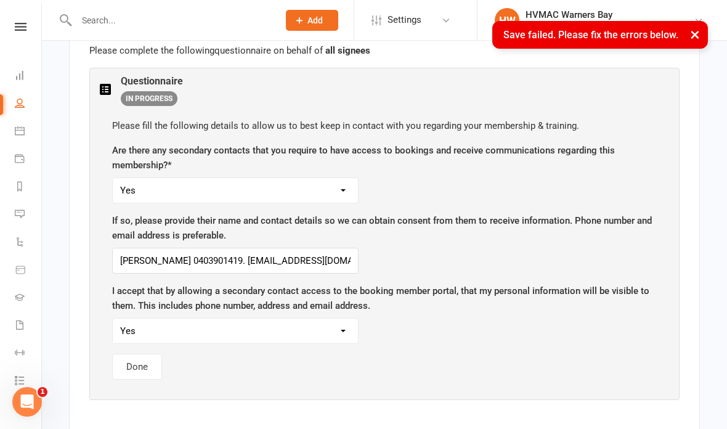
scroll to position [389, 0]
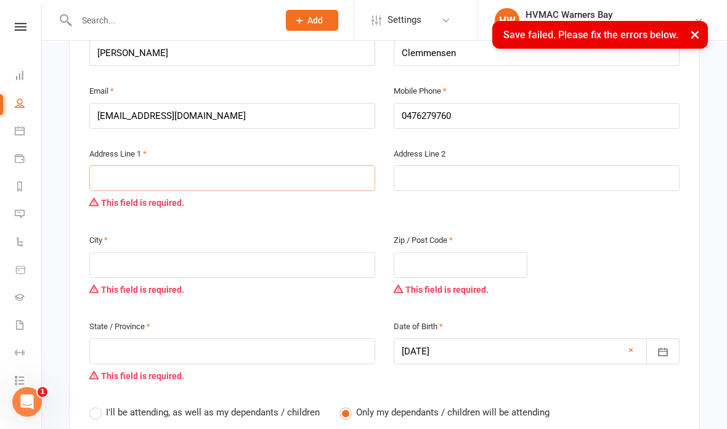
click at [121, 169] on input "text" at bounding box center [232, 178] width 286 height 26
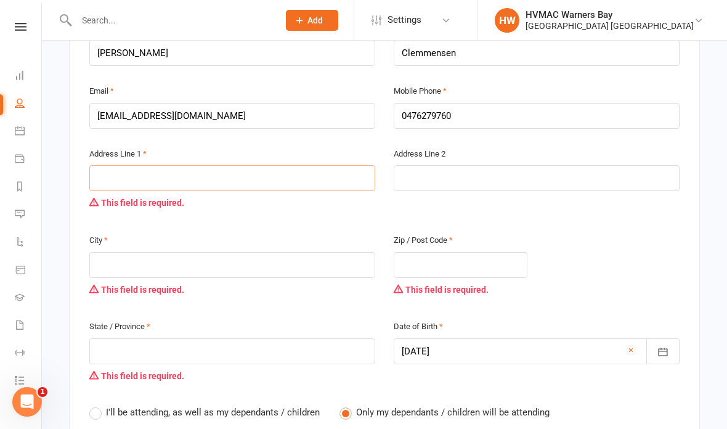
type input "5"
type input "50"
type input "50 l"
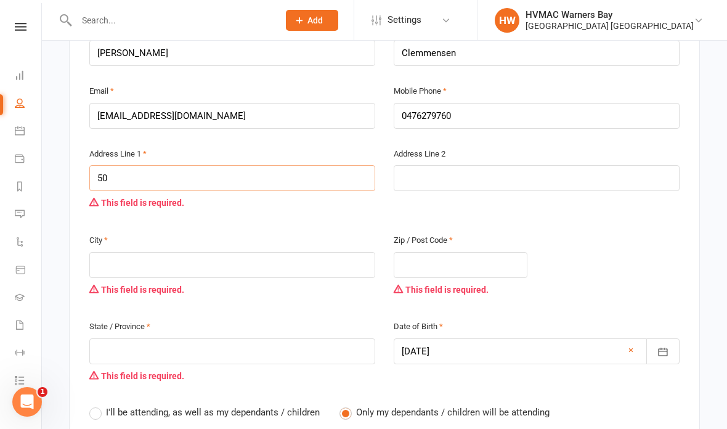
type input "50 l"
type input "50 lb"
type input "50 lbe"
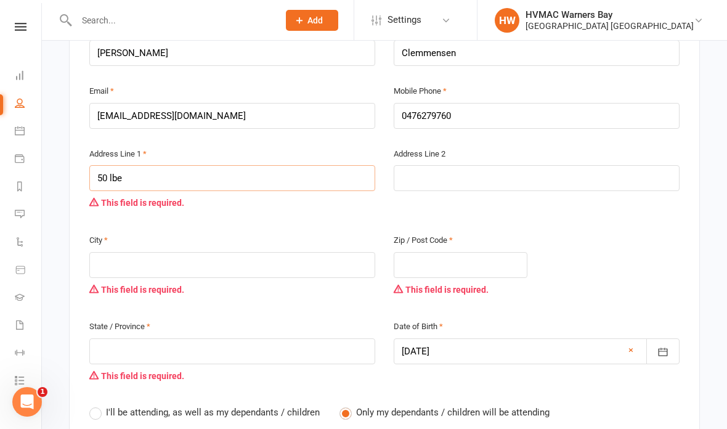
type input "50 lber"
type input "50 lbert"
type input "50 overt"
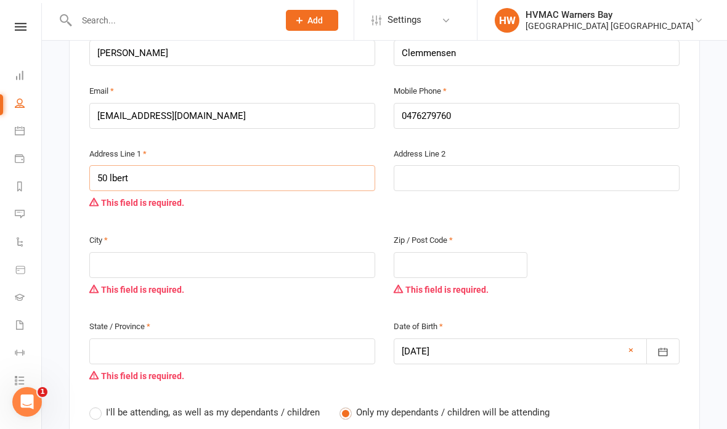
type input "50 overt"
type input "50 overt s"
type input "50 overt st"
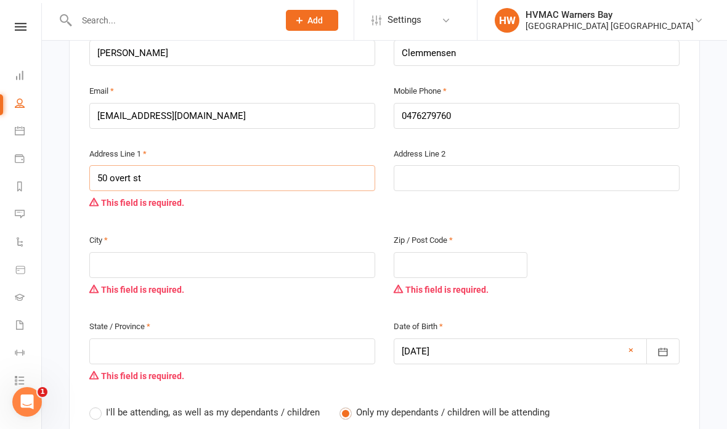
type input "50 overt s"
type input "50 overt"
type input "50 over"
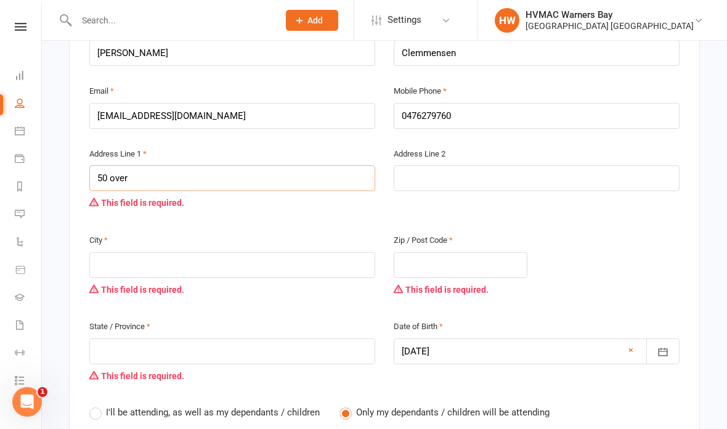
type input "50 over"
type input "50 ove"
type input "50 ov"
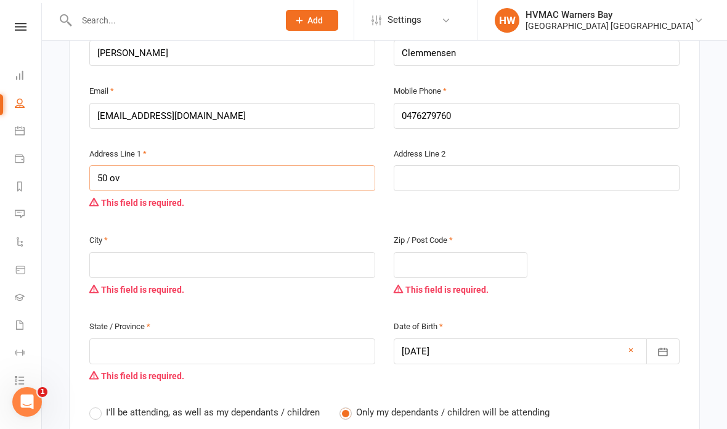
type input "50 o"
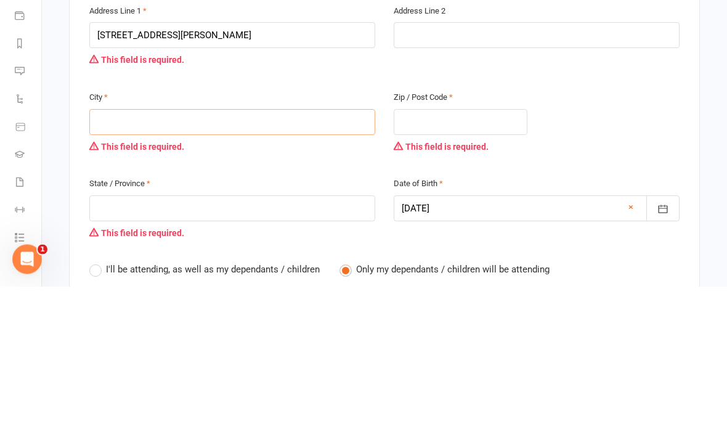
click at [346, 252] on input "text" at bounding box center [232, 265] width 286 height 26
click at [476, 252] on input "text" at bounding box center [461, 265] width 134 height 26
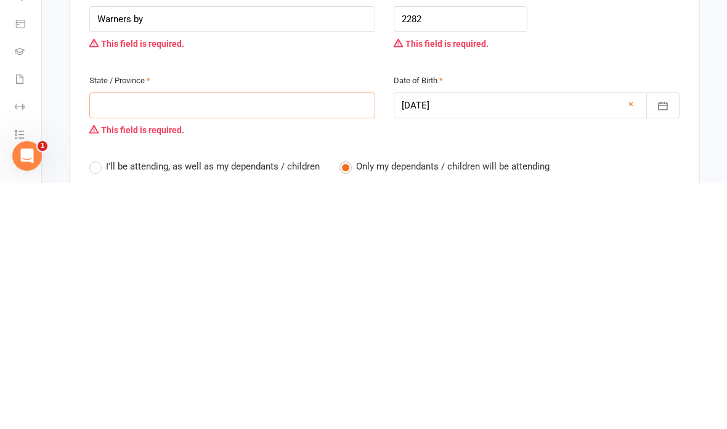
click at [112, 338] on input "text" at bounding box center [232, 351] width 286 height 26
click at [631, 343] on link "×" at bounding box center [630, 350] width 5 height 15
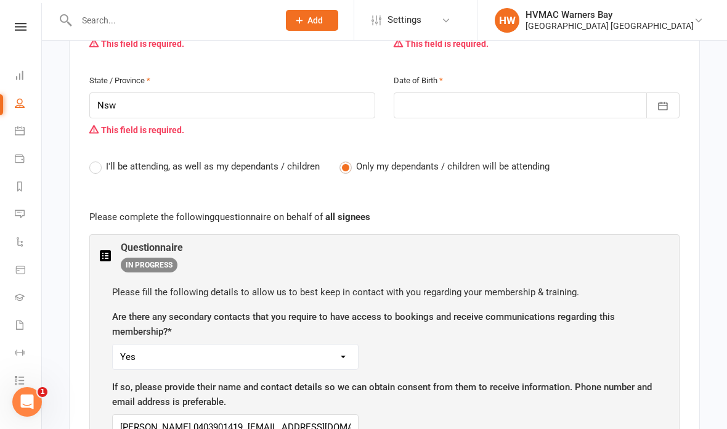
click at [627, 92] on div at bounding box center [537, 105] width 286 height 26
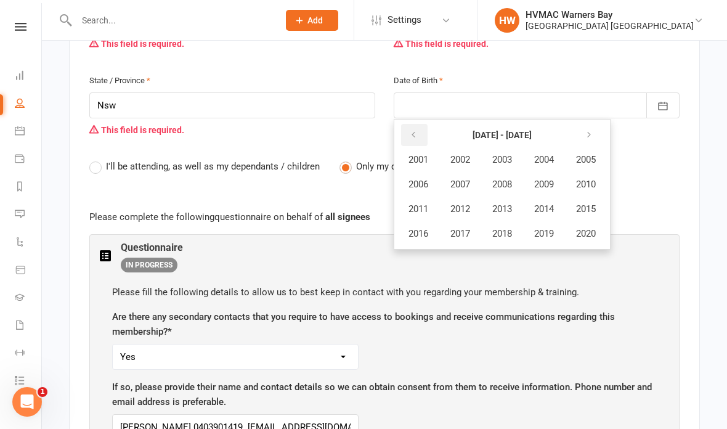
click at [405, 124] on button "button" at bounding box center [414, 135] width 26 height 22
click at [506, 179] on span "1988" at bounding box center [502, 184] width 20 height 11
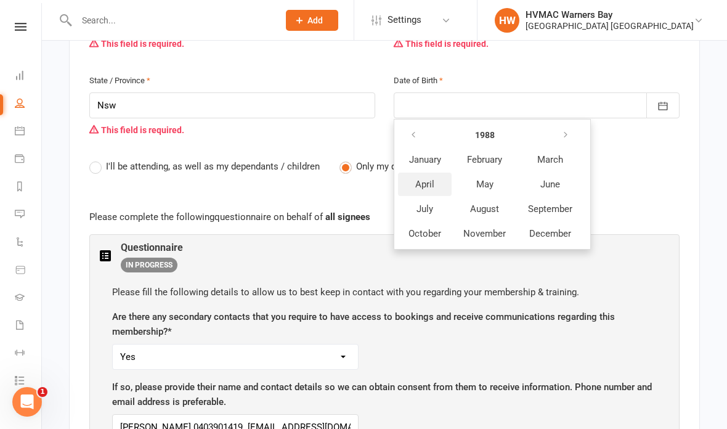
click at [437, 173] on button "April" at bounding box center [425, 184] width 54 height 23
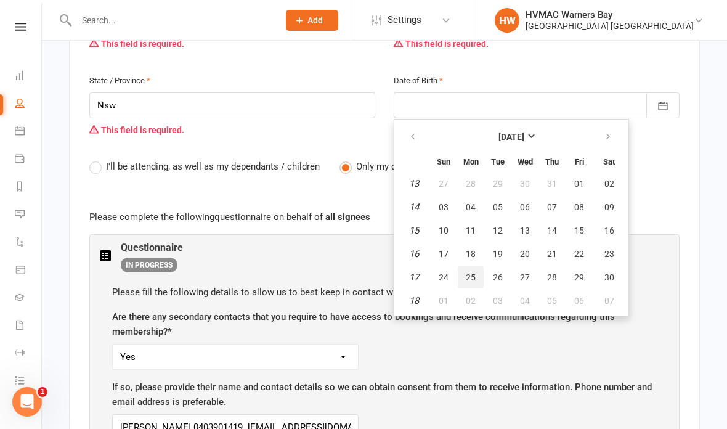
click at [474, 272] on span "25" at bounding box center [471, 277] width 10 height 10
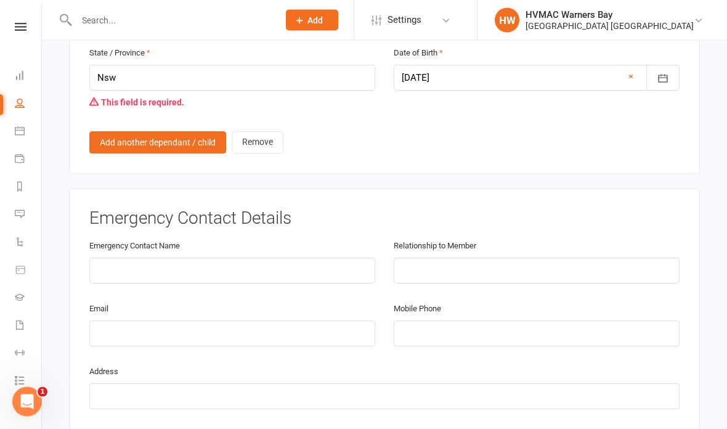
scroll to position [1488, 0]
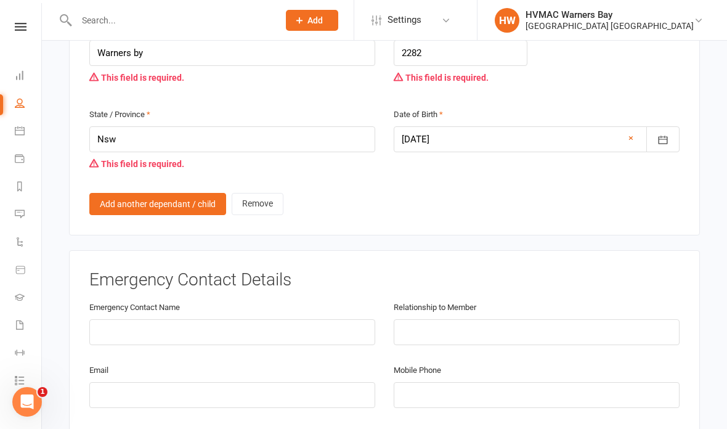
click at [627, 126] on div at bounding box center [537, 139] width 286 height 26
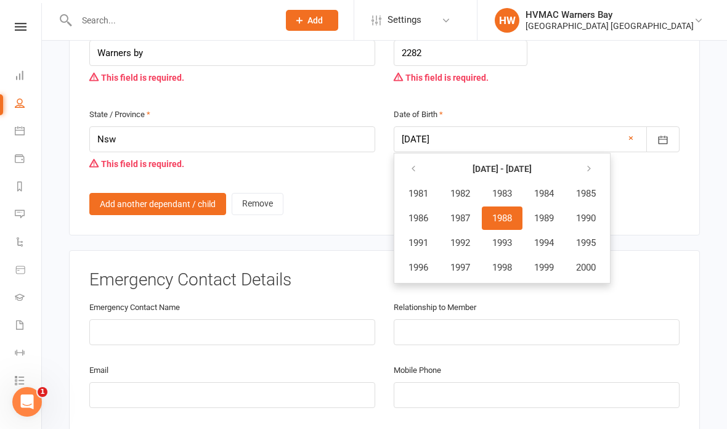
click at [632, 131] on link "×" at bounding box center [630, 138] width 5 height 15
click at [593, 164] on icon "button" at bounding box center [589, 169] width 9 height 10
click at [595, 158] on button "button" at bounding box center [590, 169] width 26 height 22
click at [402, 158] on button "button" at bounding box center [414, 169] width 26 height 22
click at [554, 262] on span "2019" at bounding box center [544, 267] width 20 height 11
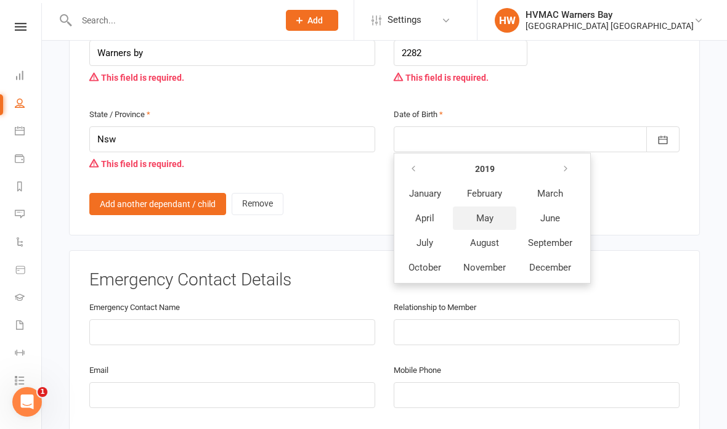
click at [489, 213] on span "May" at bounding box center [484, 218] width 17 height 11
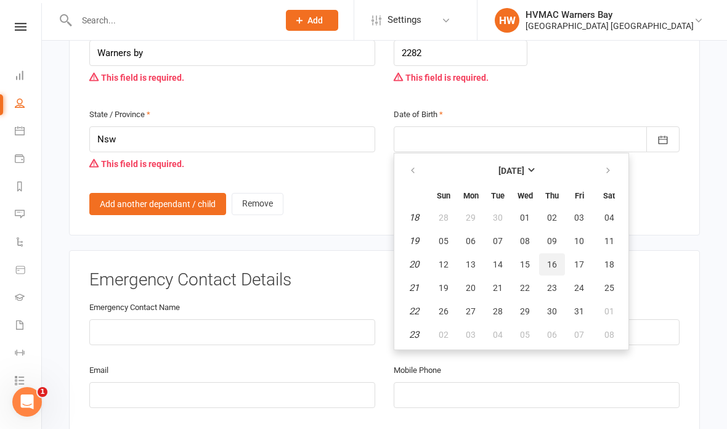
click at [556, 259] on span "16" at bounding box center [552, 264] width 10 height 10
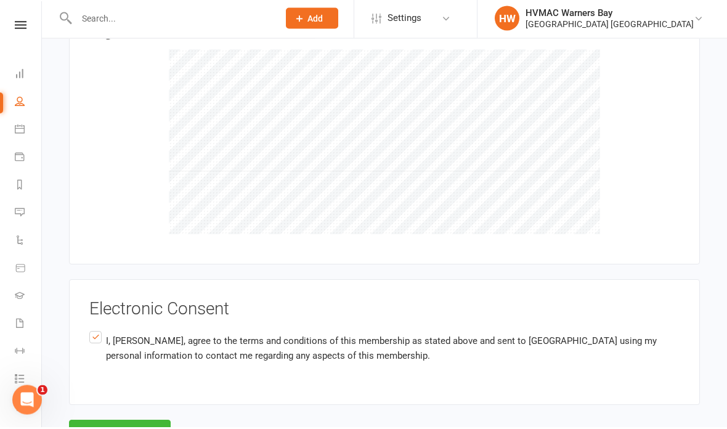
scroll to position [3355, 0]
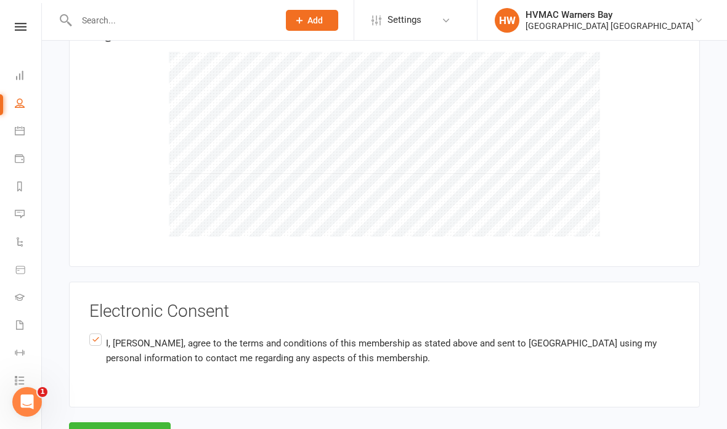
click at [120, 422] on button "Agree & Submit" at bounding box center [120, 435] width 102 height 26
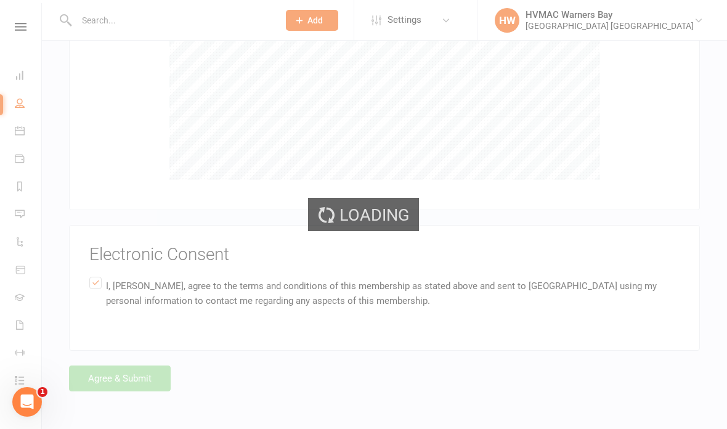
scroll to position [3214, 0]
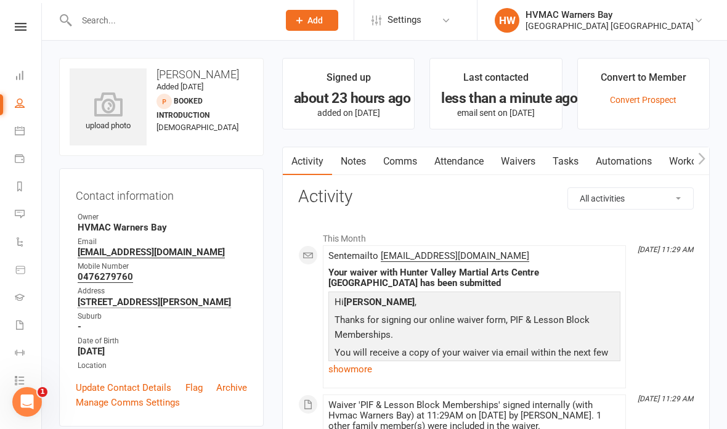
click at [18, 24] on icon at bounding box center [21, 27] width 12 height 8
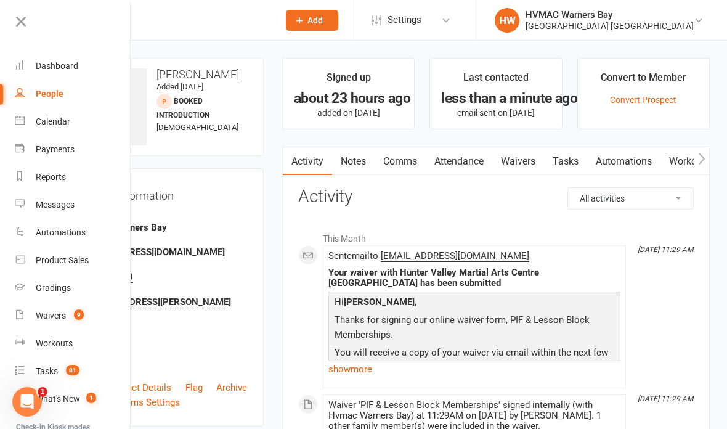
click at [70, 114] on link "Calendar" at bounding box center [73, 122] width 116 height 28
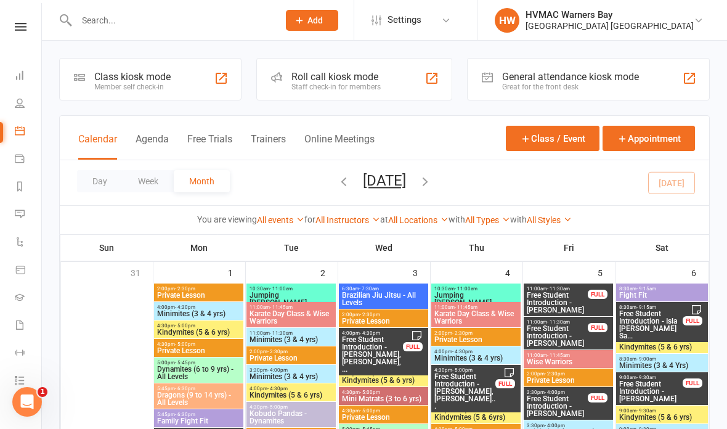
click at [25, 26] on icon at bounding box center [21, 27] width 12 height 8
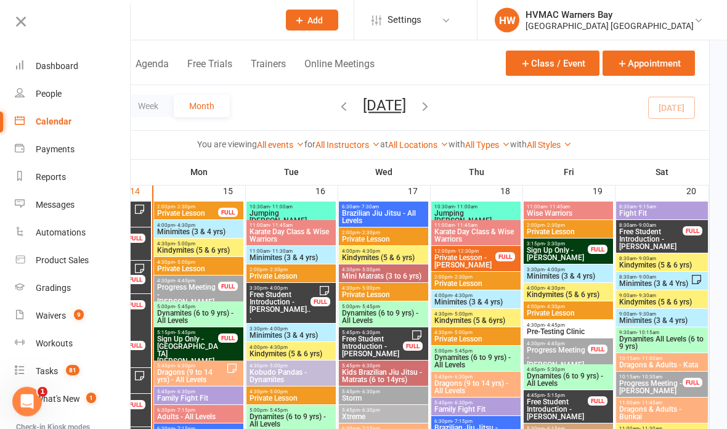
scroll to position [1326, 0]
click at [22, 17] on icon at bounding box center [20, 21] width 17 height 17
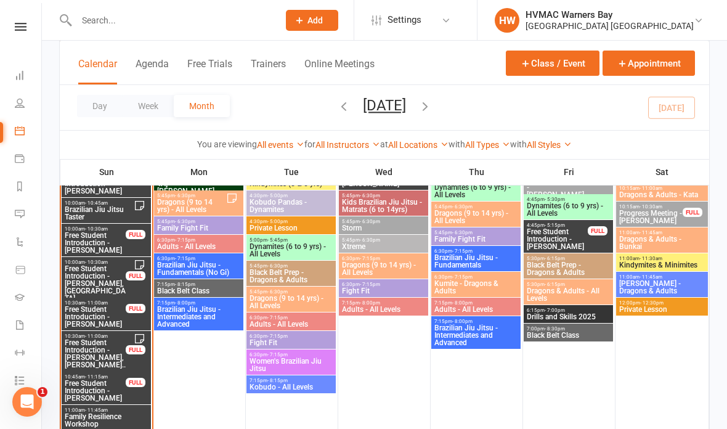
scroll to position [1496, 0]
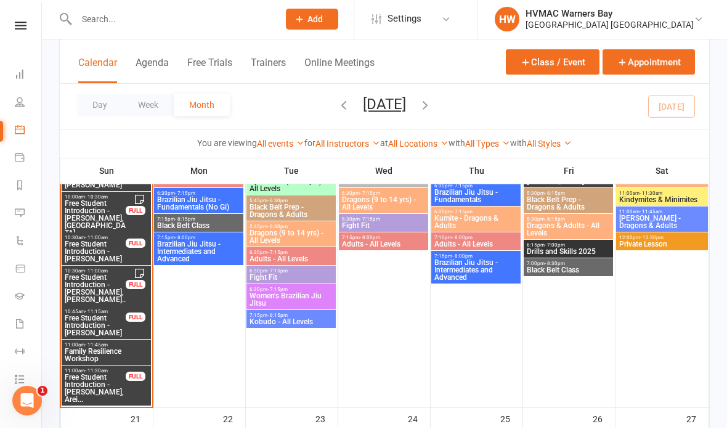
click at [99, 290] on span "Free Student Introduction - Carla Zoghbi, Nour Zog..." at bounding box center [95, 293] width 62 height 37
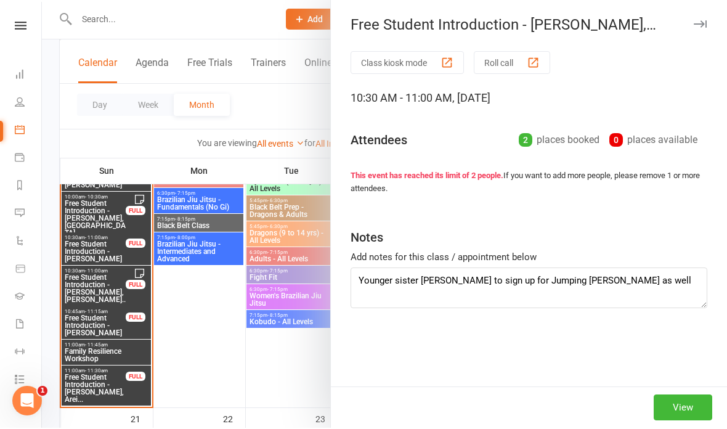
scroll to position [1561, 0]
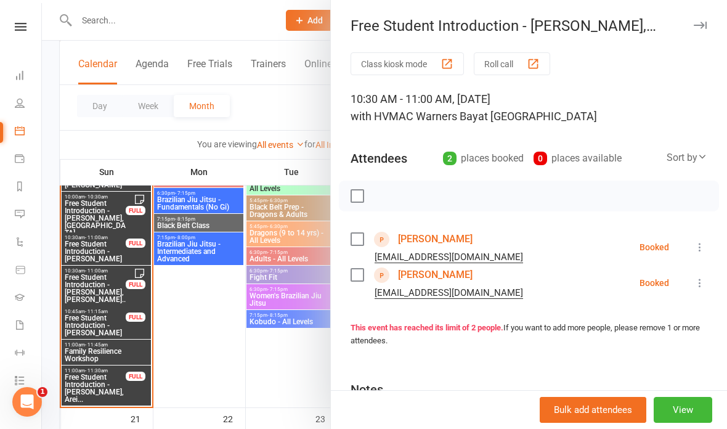
click at [440, 240] on link "Carla Zoghbi" at bounding box center [435, 239] width 75 height 20
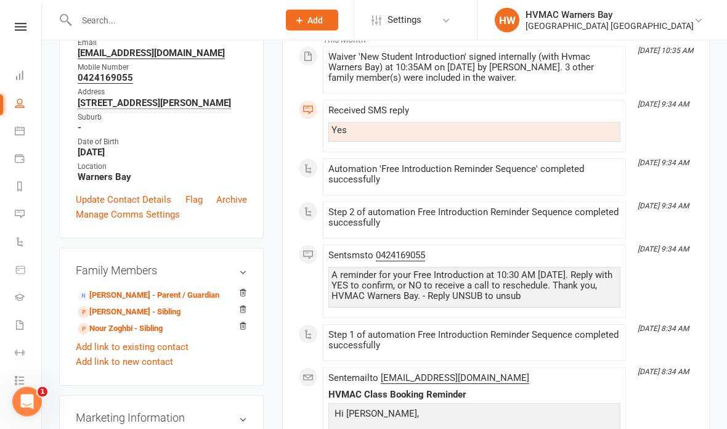
scroll to position [199, 0]
click at [179, 294] on link "Hayat Zoghbi - Parent / Guardian" at bounding box center [149, 295] width 142 height 13
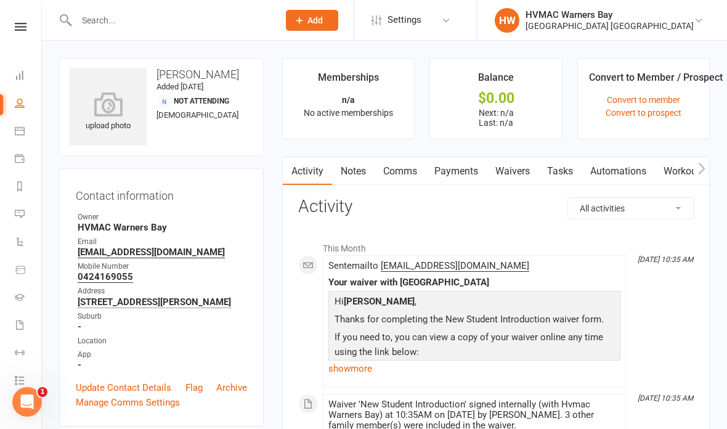
click at [18, 30] on icon at bounding box center [21, 27] width 12 height 8
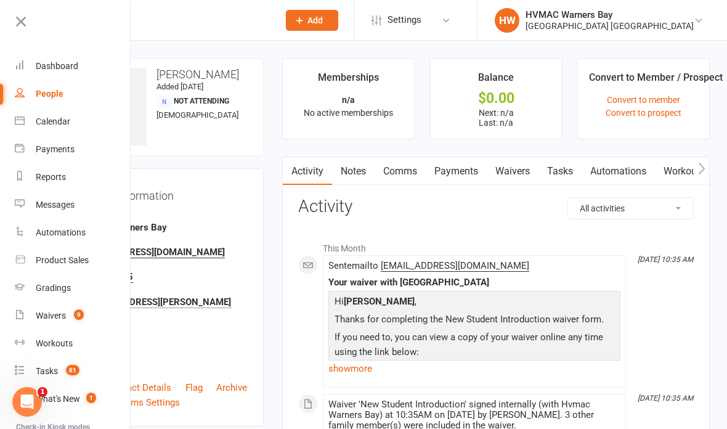
click at [63, 124] on div "Calendar" at bounding box center [53, 121] width 35 height 10
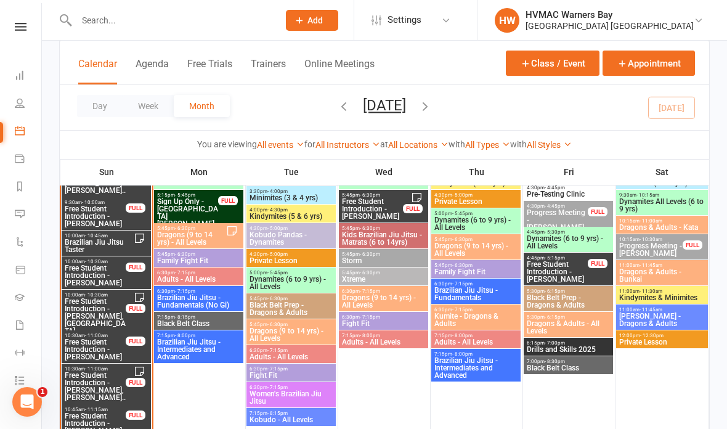
scroll to position [1505, 0]
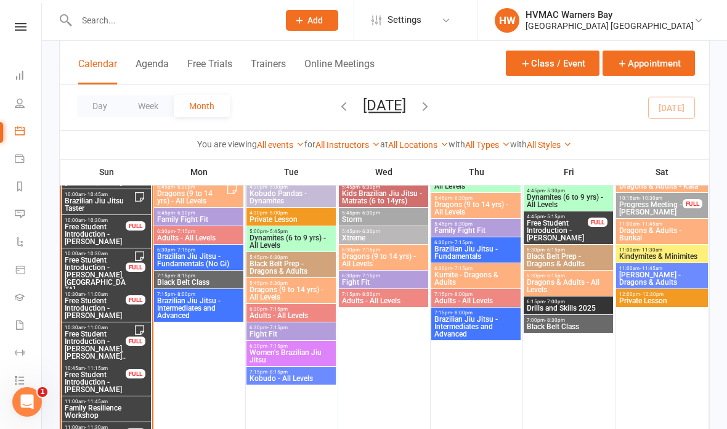
click at [104, 347] on span "Free Student Introduction - Carla Zoghbi, Nour Zog..." at bounding box center [95, 348] width 62 height 37
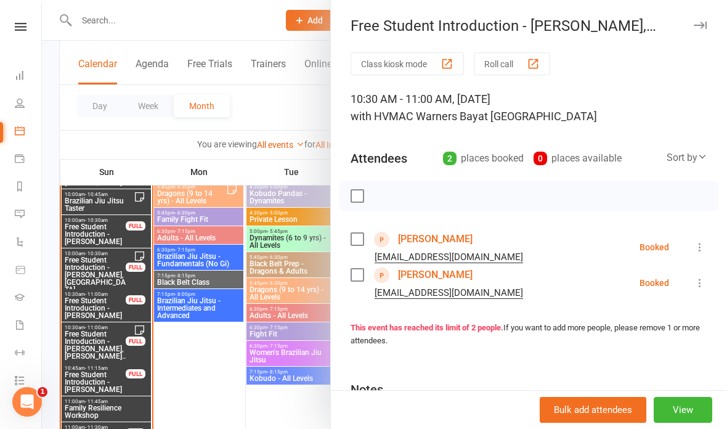
click at [102, 384] on div at bounding box center [384, 214] width 685 height 429
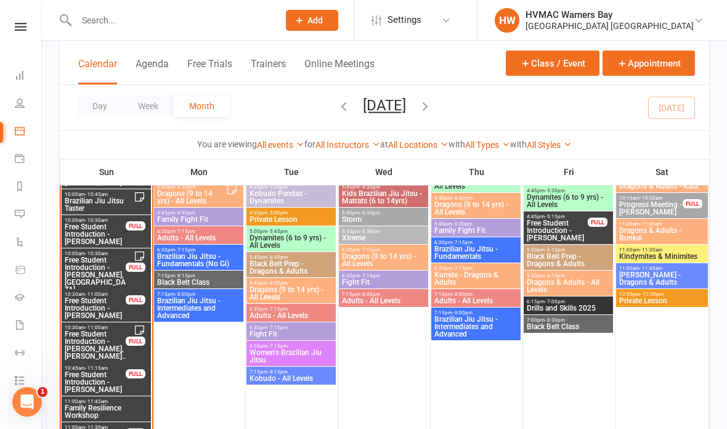
click at [102, 373] on span "Free Student Introduction - Xanthe Barton" at bounding box center [95, 382] width 62 height 22
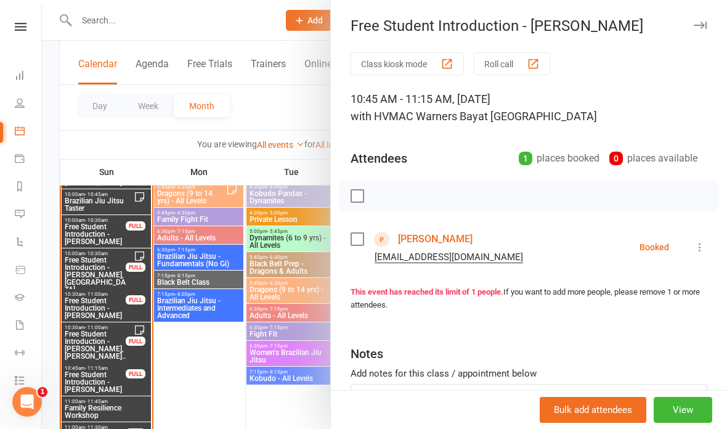
click at [103, 428] on div at bounding box center [384, 214] width 685 height 429
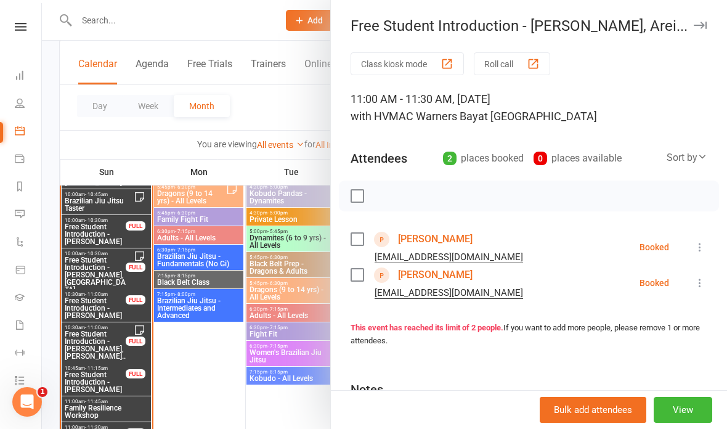
click at [449, 241] on link "Areilla Eldridge" at bounding box center [435, 239] width 75 height 20
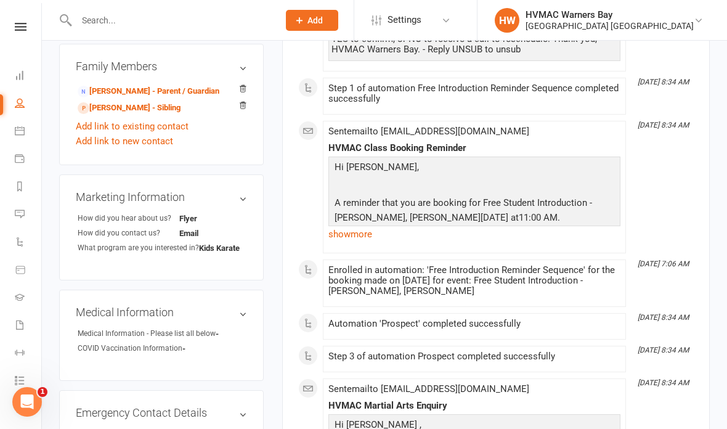
scroll to position [393, 0]
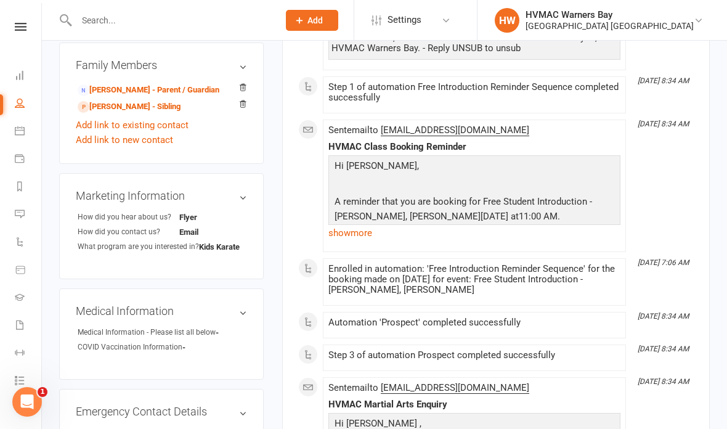
click at [149, 139] on link "Add link to new contact" at bounding box center [124, 139] width 97 height 15
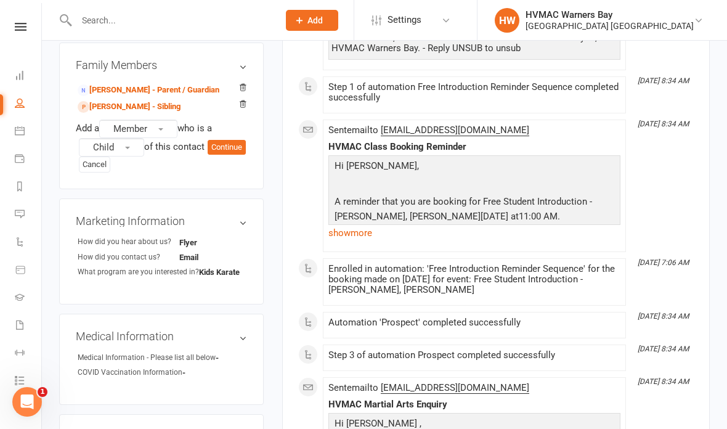
click at [163, 128] on span "button" at bounding box center [160, 129] width 5 height 2
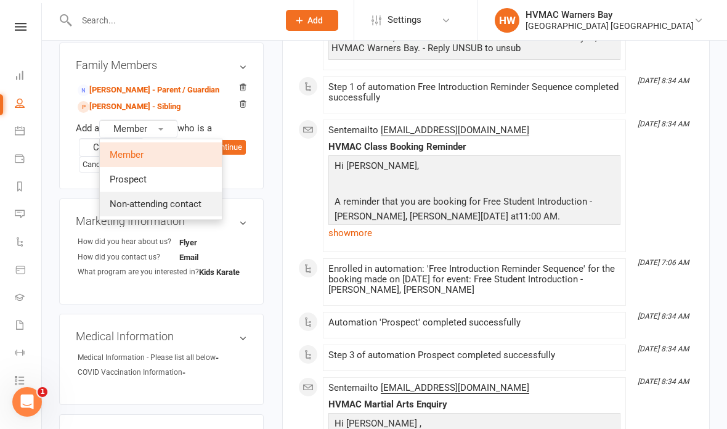
click at [179, 203] on span "Non-attending contact" at bounding box center [156, 203] width 92 height 11
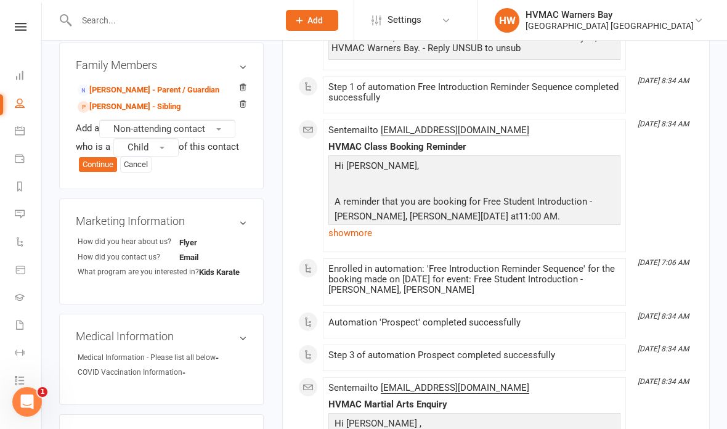
click at [168, 141] on button "Child" at bounding box center [145, 147] width 65 height 18
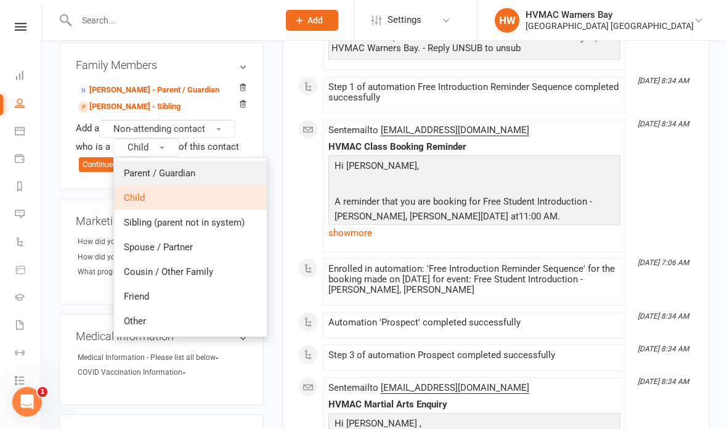
click at [208, 172] on link "Parent / Guardian" at bounding box center [190, 173] width 153 height 25
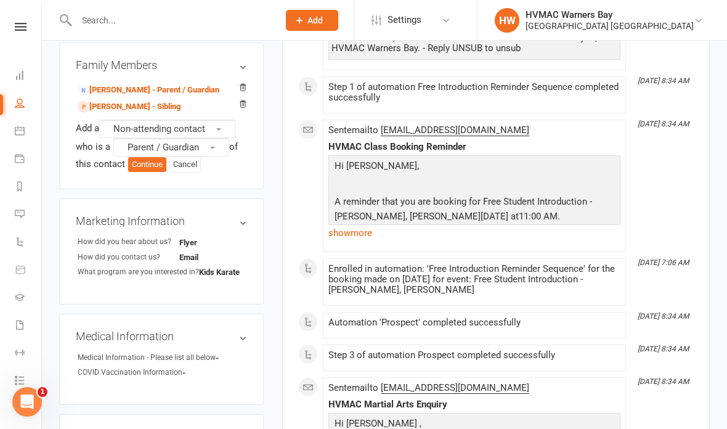
click at [147, 163] on button "Continue" at bounding box center [147, 164] width 38 height 15
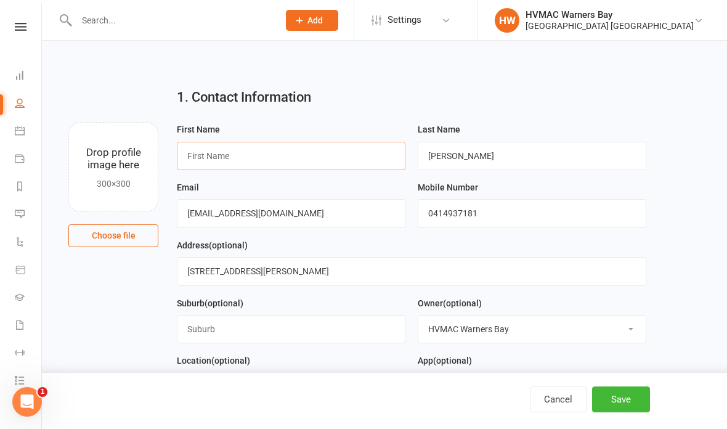
click at [324, 166] on input "text" at bounding box center [291, 156] width 229 height 28
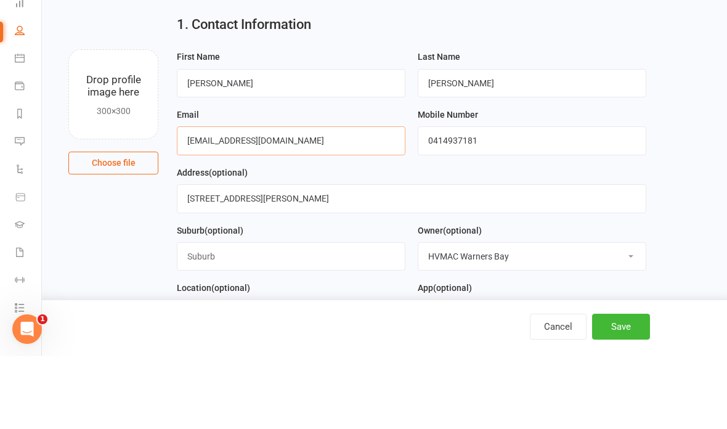
click at [303, 199] on input "Eliciants@yahoo.com.au" at bounding box center [291, 213] width 229 height 28
click at [298, 199] on input "Eliciants@yahoo.com.au" at bounding box center [291, 213] width 229 height 28
click at [502, 199] on input "0414937181" at bounding box center [532, 213] width 229 height 28
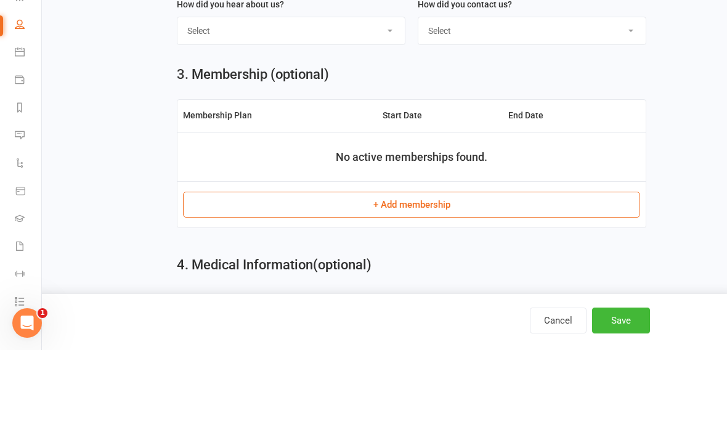
click at [357, 96] on select "Select Internet Facebook Referral Flyer Sign Direct Mail Demo Other" at bounding box center [290, 109] width 227 height 27
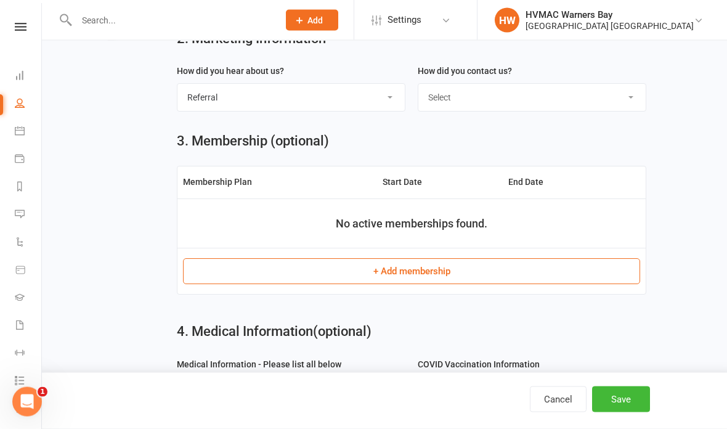
click at [473, 95] on select "Select Phone Email In-Facility" at bounding box center [531, 97] width 227 height 27
click at [632, 403] on button "Save" at bounding box center [621, 399] width 58 height 26
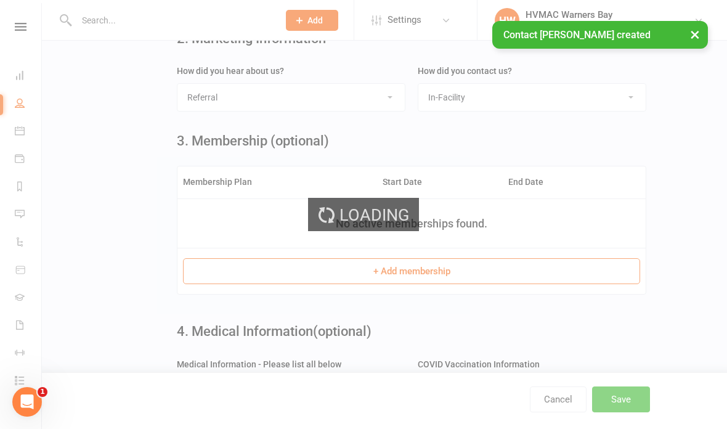
scroll to position [0, 0]
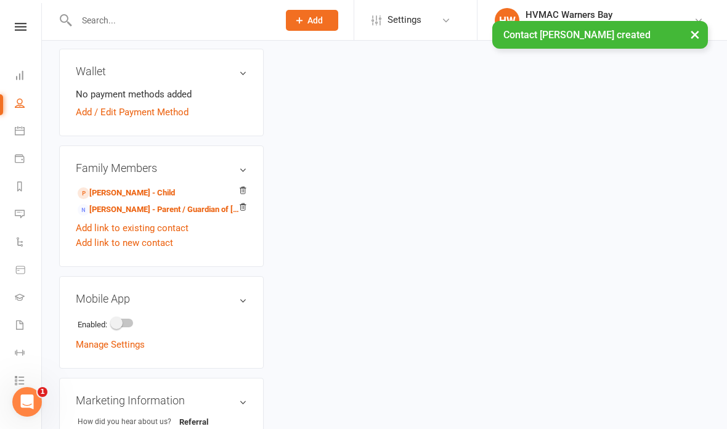
scroll to position [371, 0]
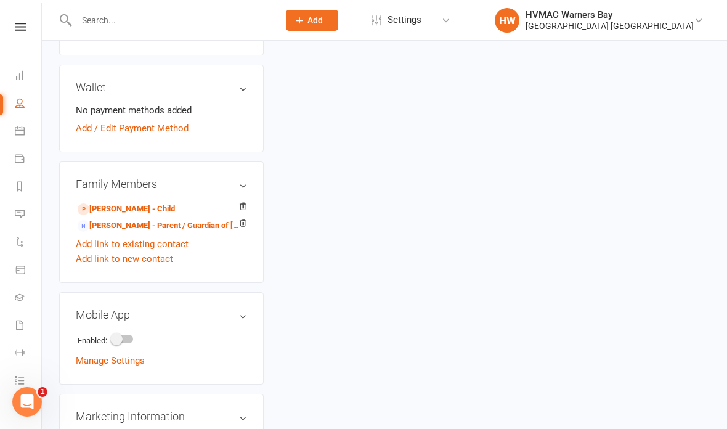
click at [171, 220] on link "Elicia Smith - Parent / Guardian of Areilla Eldridge" at bounding box center [159, 225] width 163 height 13
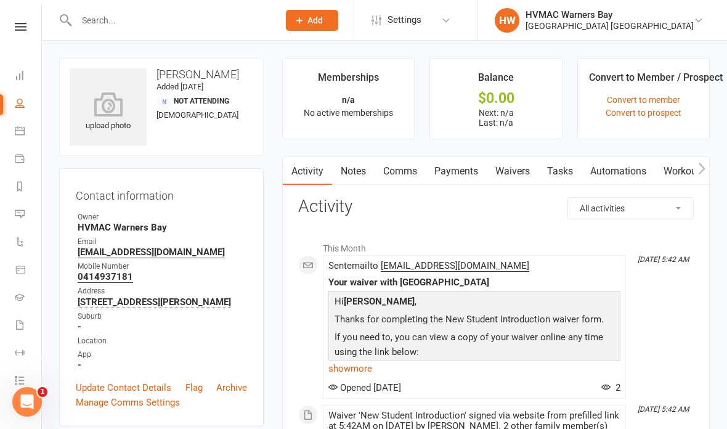
click at [513, 172] on link "Waivers" at bounding box center [513, 171] width 52 height 28
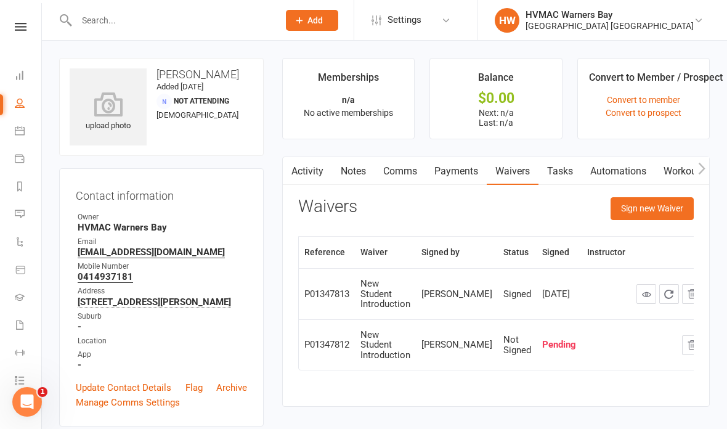
click at [656, 213] on button "Sign new Waiver" at bounding box center [652, 208] width 83 height 22
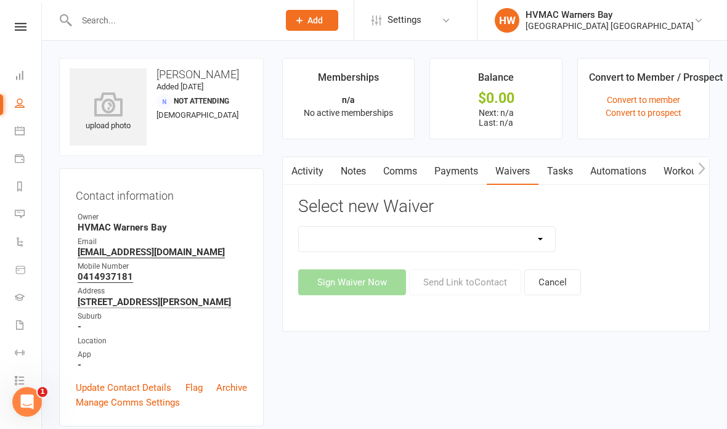
click at [505, 234] on select "Cancellation Form Cancellation Form - Kinder Kicks Fitness Challenge Goals Asse…" at bounding box center [427, 239] width 256 height 25
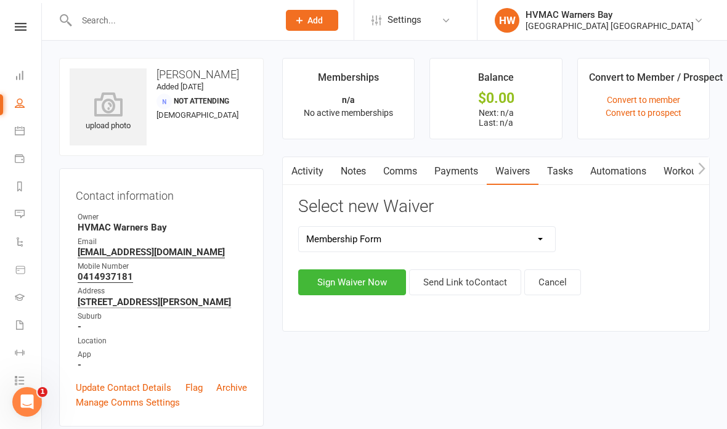
click at [358, 281] on button "Sign Waiver Now" at bounding box center [352, 282] width 108 height 26
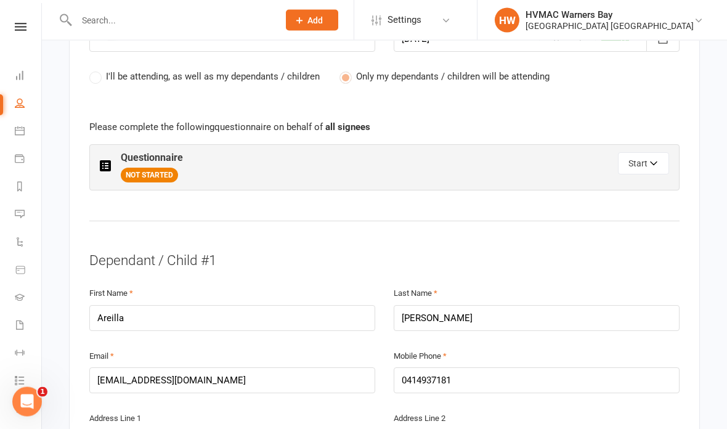
click at [638, 153] on button "Start" at bounding box center [643, 164] width 51 height 22
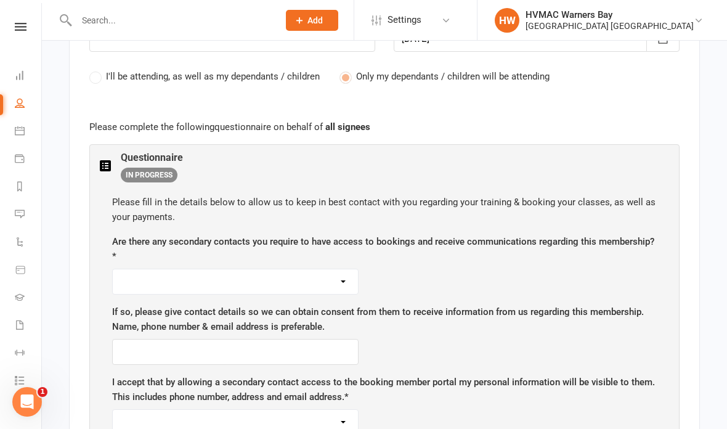
click at [264, 275] on select "Yes No" at bounding box center [235, 281] width 245 height 25
click at [237, 347] on input "text" at bounding box center [235, 352] width 246 height 26
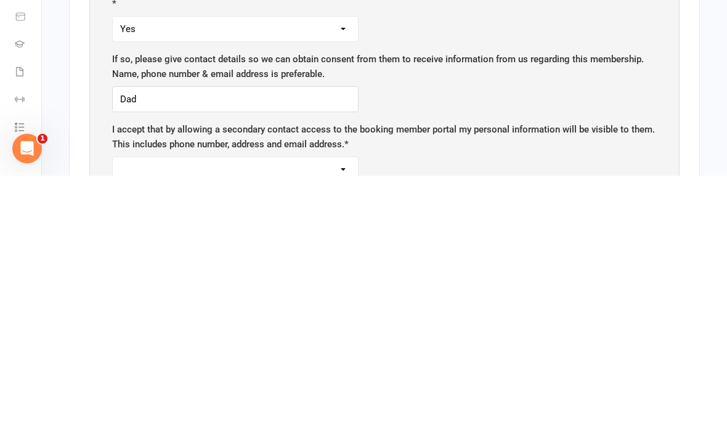
click at [277, 410] on select "Yes No" at bounding box center [235, 422] width 245 height 25
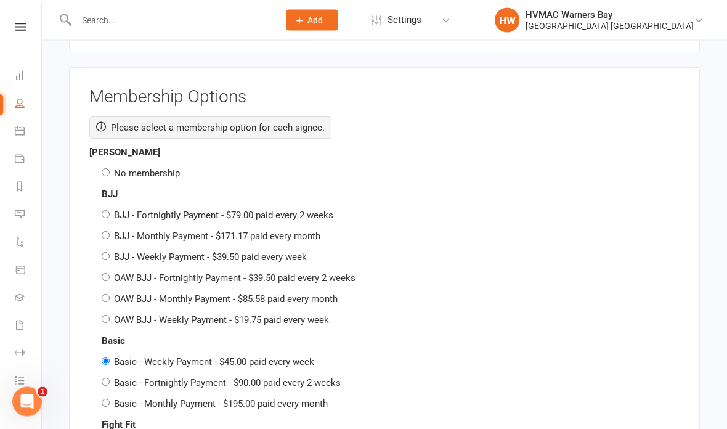
scroll to position [2753, 0]
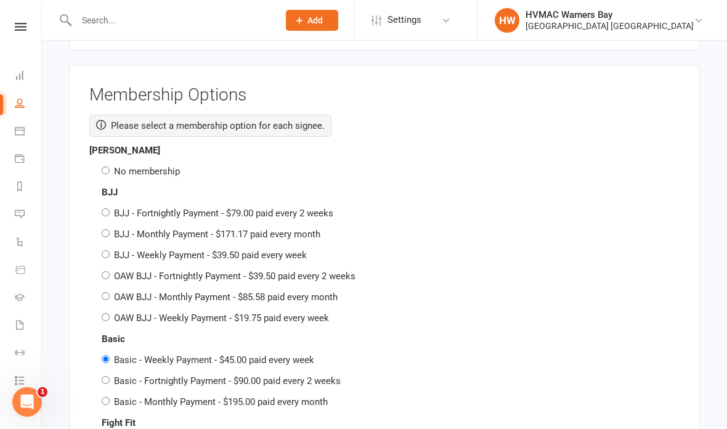
click at [102, 166] on input "No membership" at bounding box center [106, 170] width 8 height 8
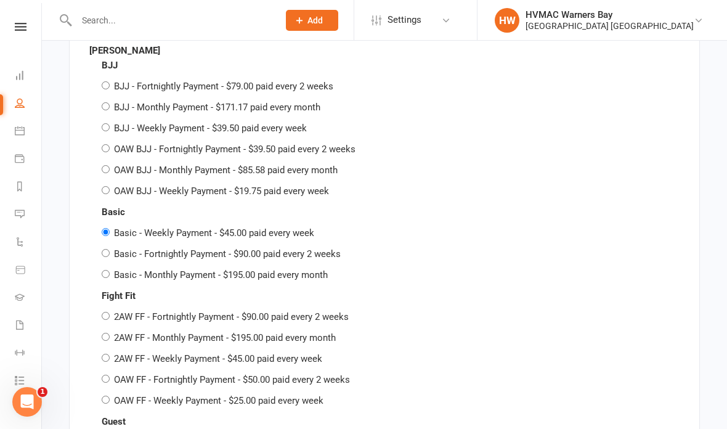
scroll to position [3598, 0]
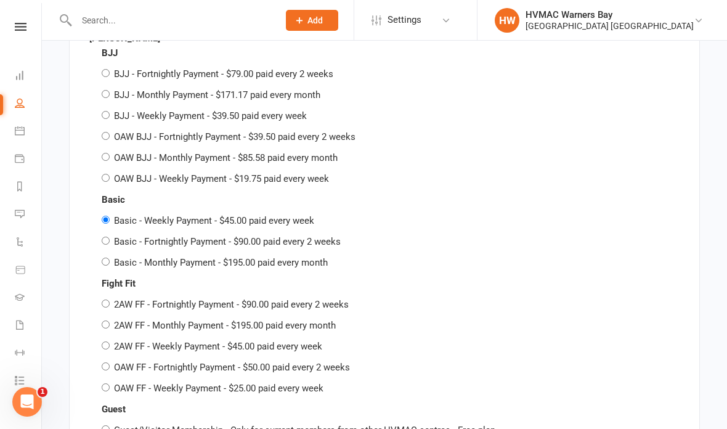
click at [108, 237] on input "Basic - Fortnightly Payment - $90.00 paid every 2 weeks" at bounding box center [106, 241] width 8 height 8
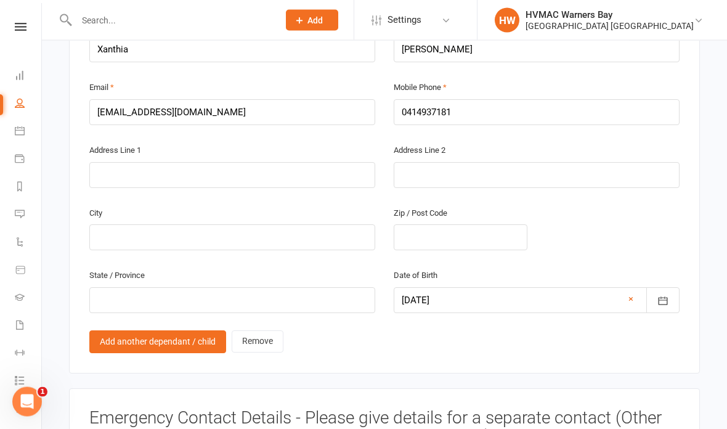
scroll to position [1723, 0]
click at [269, 332] on link "Remove" at bounding box center [258, 342] width 52 height 22
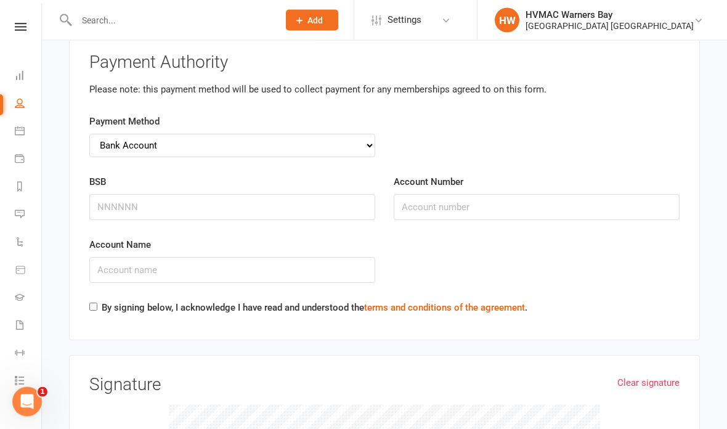
scroll to position [4219, 0]
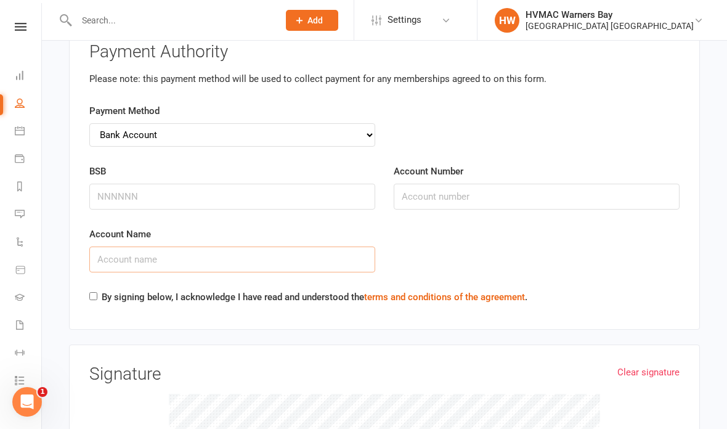
click at [346, 246] on input "Account Name" at bounding box center [232, 259] width 286 height 26
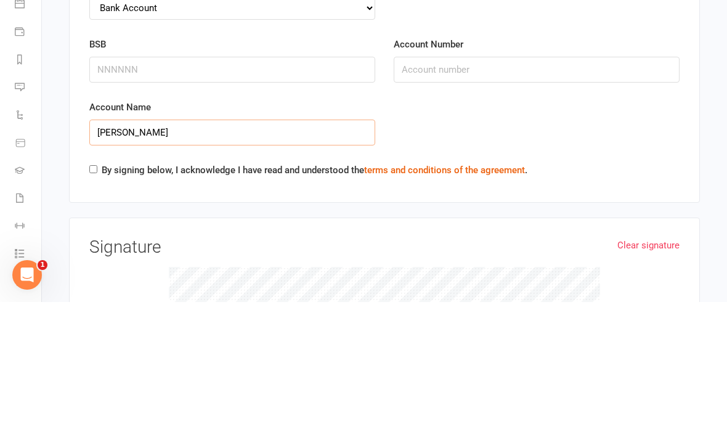
click at [120, 246] on input "Elicit smith" at bounding box center [232, 259] width 286 height 26
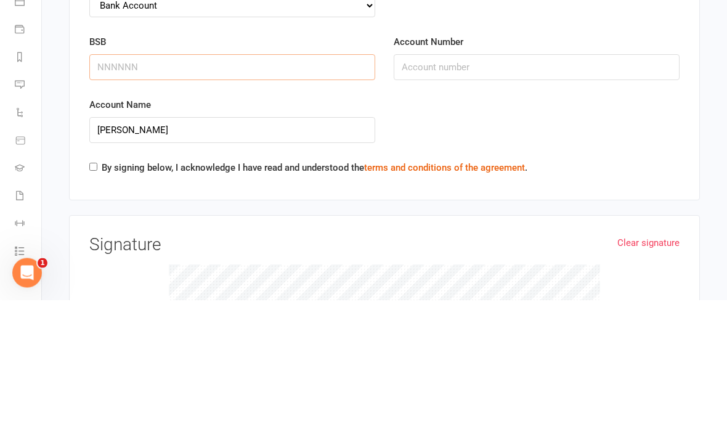
click at [338, 184] on input "BSB" at bounding box center [232, 197] width 286 height 26
click at [459, 184] on input "Account Number" at bounding box center [537, 197] width 286 height 26
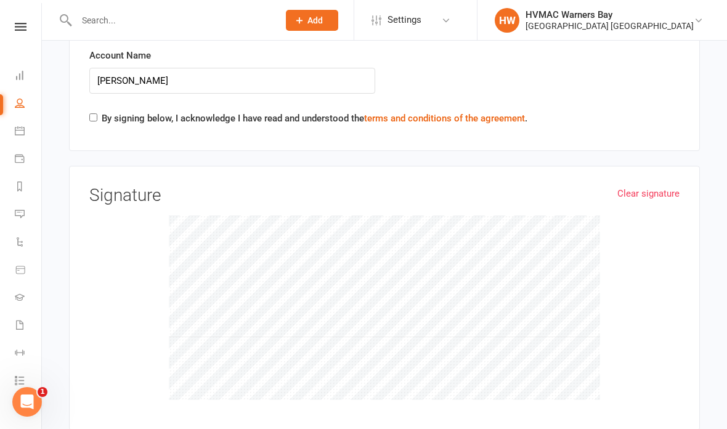
scroll to position [4397, 0]
click at [95, 114] on input "By signing below, I acknowledge I have read and understood the terms and condit…" at bounding box center [93, 118] width 8 height 8
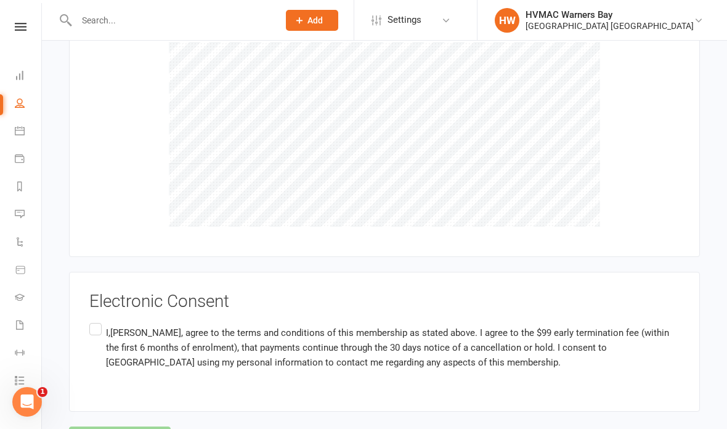
scroll to position [4569, 0]
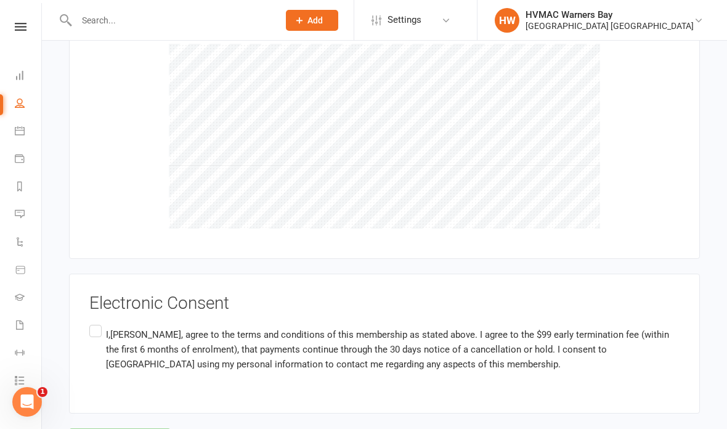
click at [99, 322] on label "I,Elicia Smith, agree to the terms and conditions of this membership as stated …" at bounding box center [384, 349] width 590 height 54
click at [97, 322] on input "I,Elicia Smith, agree to the terms and conditions of this membership as stated …" at bounding box center [93, 322] width 8 height 0
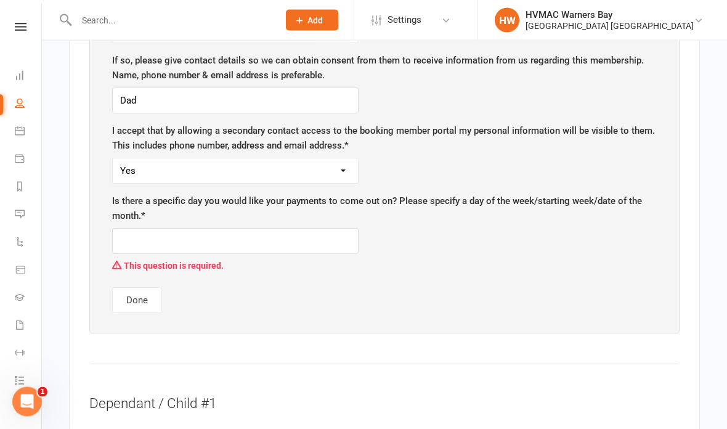
scroll to position [904, 0]
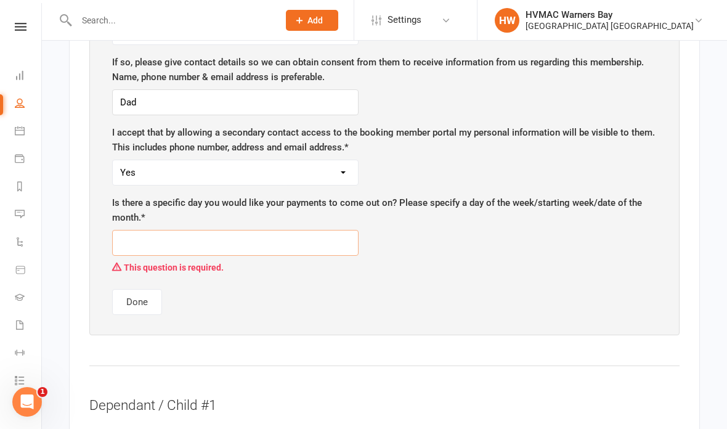
click at [322, 237] on input "text" at bounding box center [235, 243] width 246 height 26
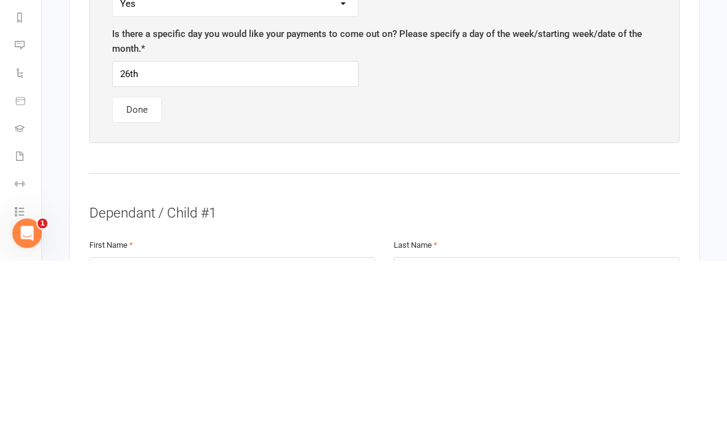
click at [152, 266] on button "Done" at bounding box center [137, 279] width 50 height 26
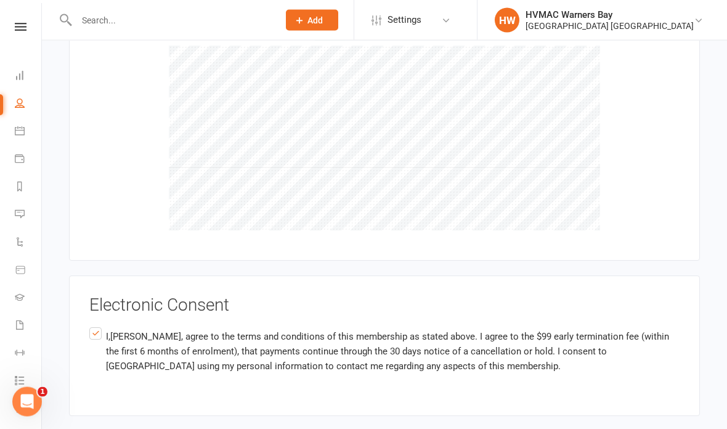
scroll to position [4199, 0]
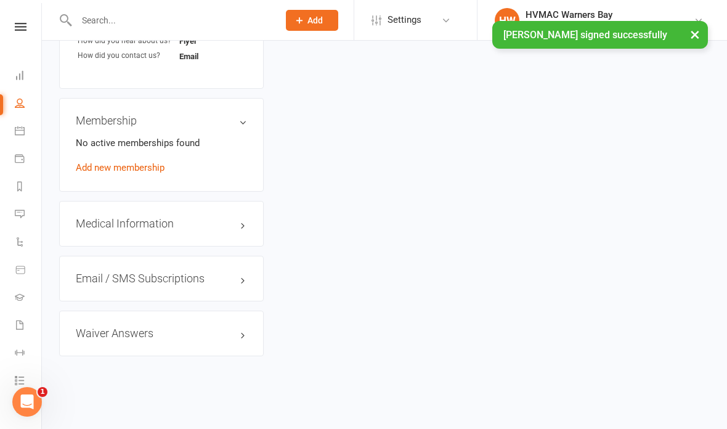
scroll to position [765, 0]
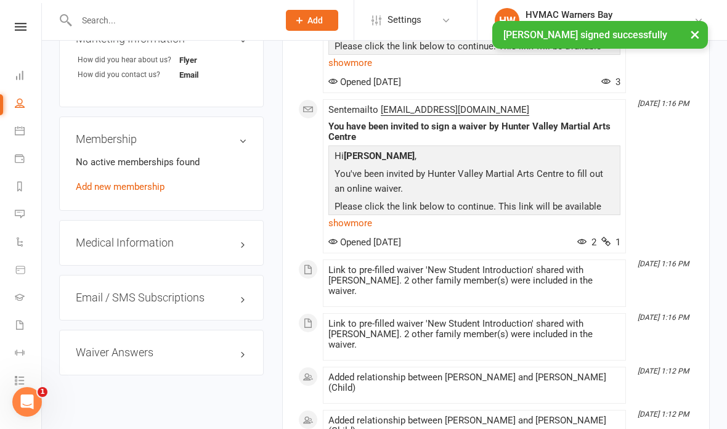
click at [18, 30] on icon at bounding box center [21, 27] width 12 height 8
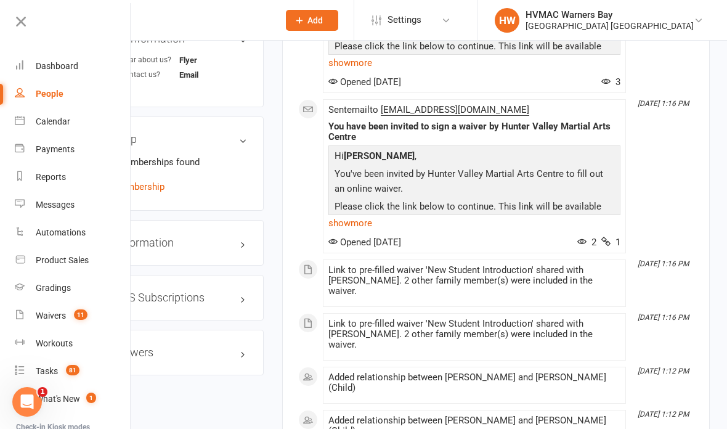
click at [60, 125] on div "Calendar" at bounding box center [53, 121] width 35 height 10
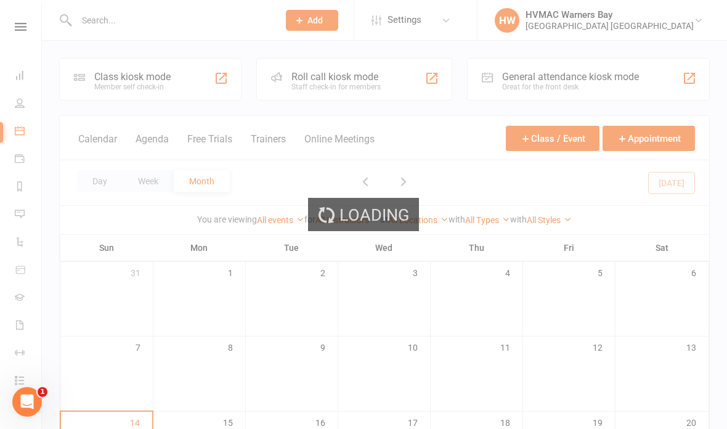
click at [25, 14] on div "Loading" at bounding box center [363, 214] width 727 height 429
click at [22, 28] on div "Loading" at bounding box center [363, 214] width 727 height 429
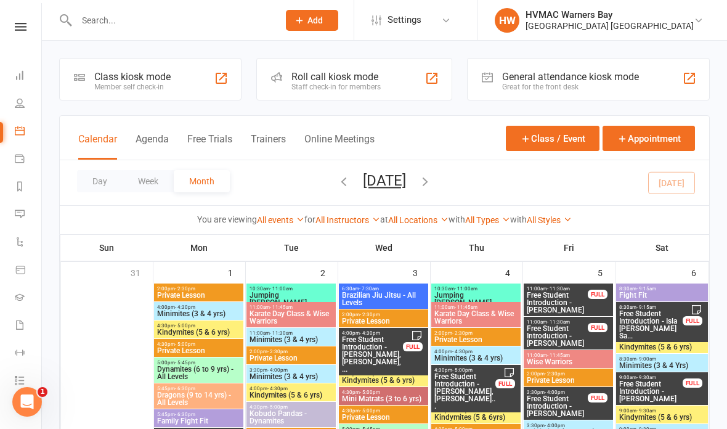
click at [32, 30] on link at bounding box center [21, 27] width 44 height 8
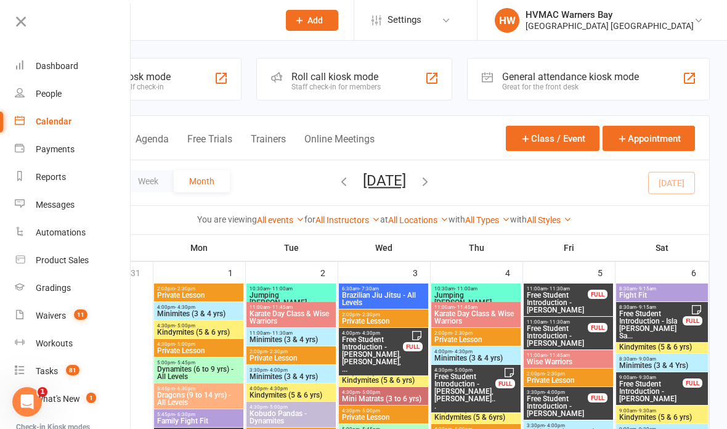
click at [62, 316] on div "Waivers" at bounding box center [51, 316] width 30 height 10
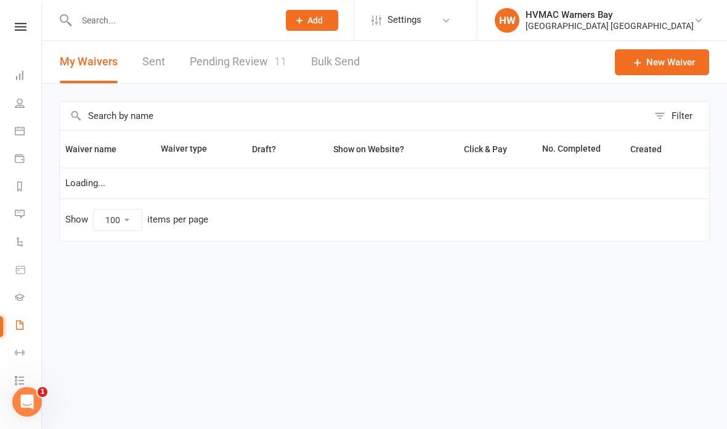
click at [250, 69] on link "Pending Review 11" at bounding box center [238, 62] width 97 height 43
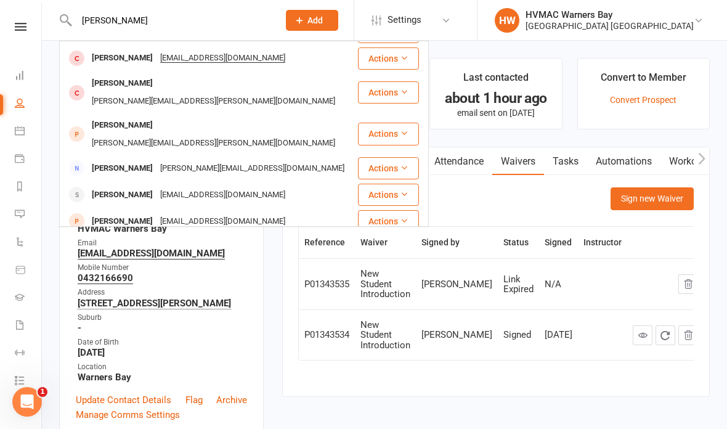
scroll to position [137, 0]
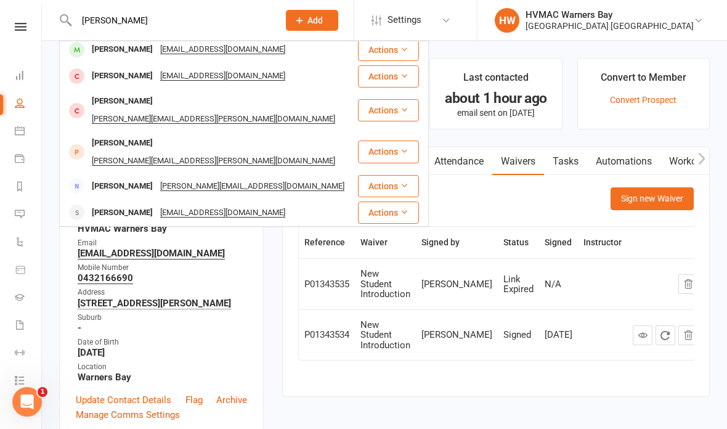
type input "William"
click at [279, 55] on div "[PERSON_NAME] [EMAIL_ADDRESS][DOMAIN_NAME]" at bounding box center [208, 49] width 296 height 25
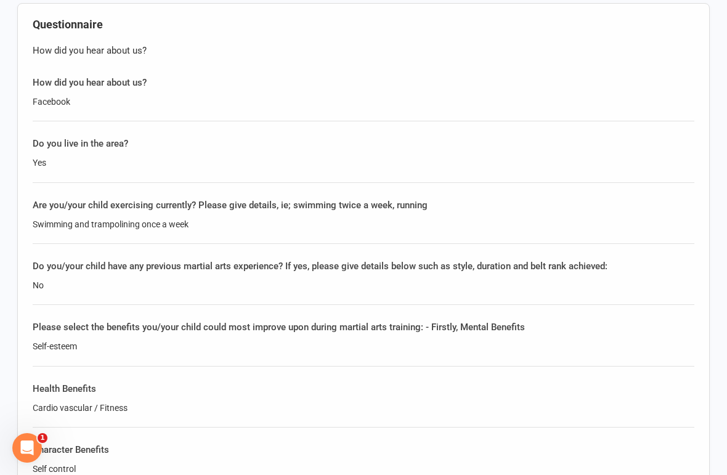
scroll to position [1010, 0]
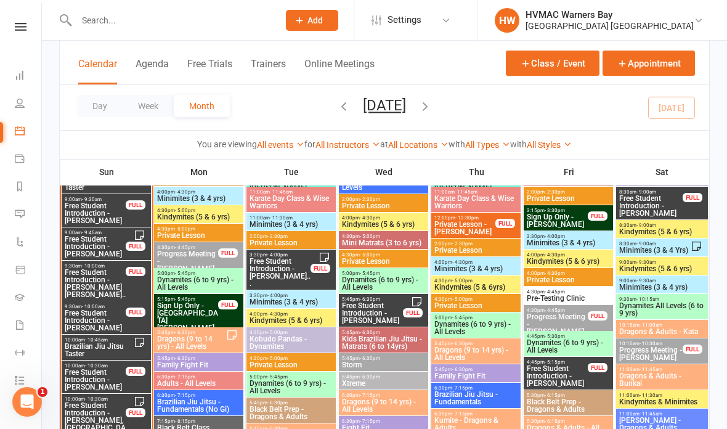
scroll to position [1360, 0]
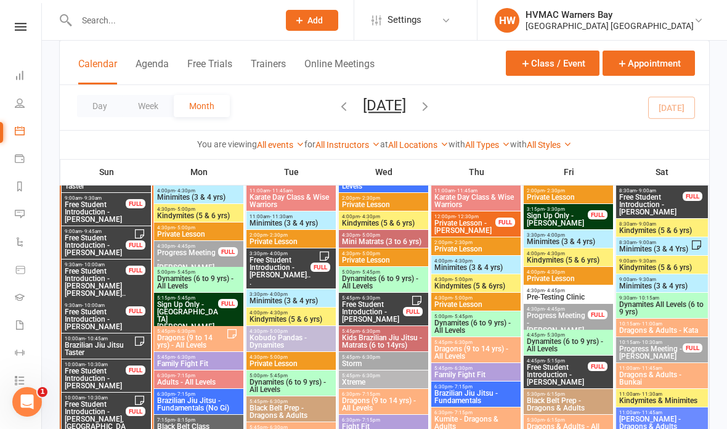
click at [367, 230] on div "4:30pm - 5:00pm Mini Matrats (3 to 6 yrs)" at bounding box center [383, 239] width 89 height 18
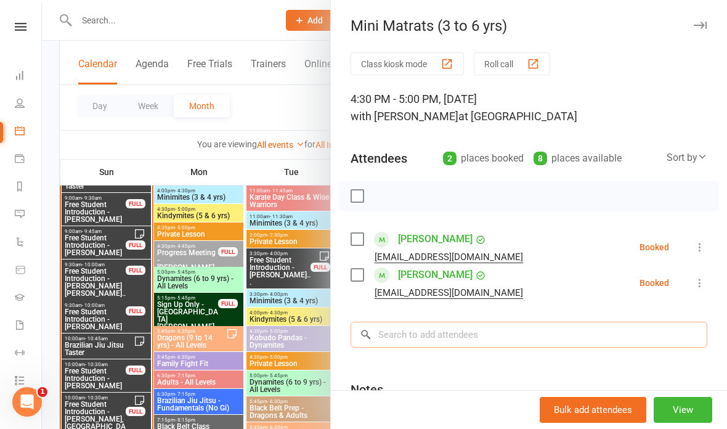
click at [535, 327] on input "search" at bounding box center [529, 335] width 357 height 26
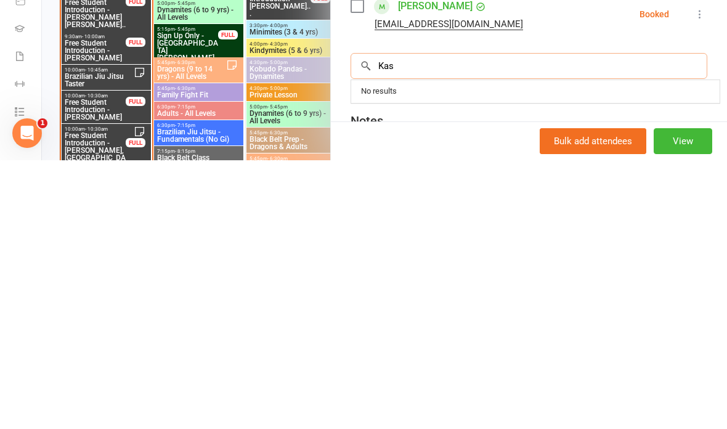
type input "Kasp"
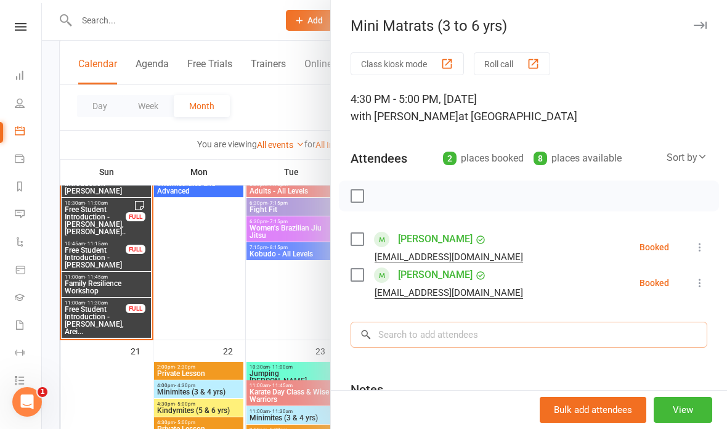
click at [407, 336] on input "search" at bounding box center [529, 335] width 357 height 26
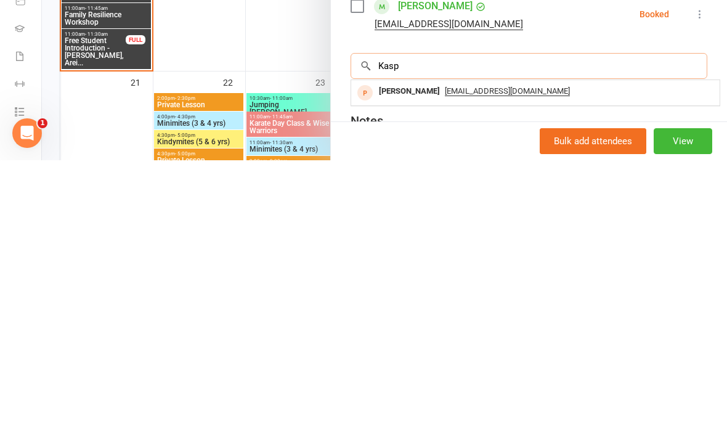
type input "Kasp"
click at [608, 351] on div "Andrewnclemmensen@gmail.com" at bounding box center [535, 360] width 359 height 18
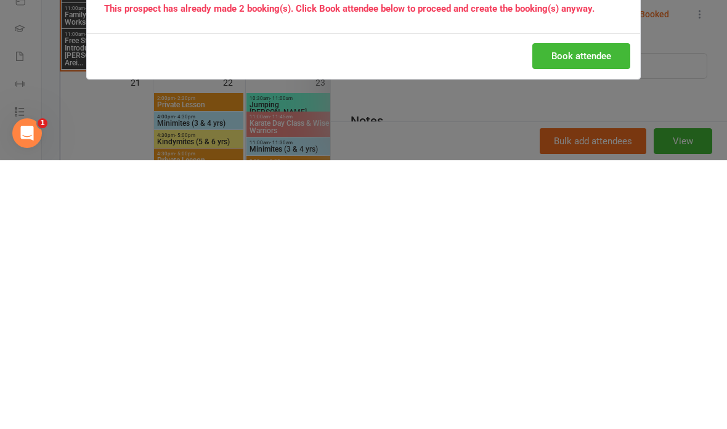
scroll to position [1898, 0]
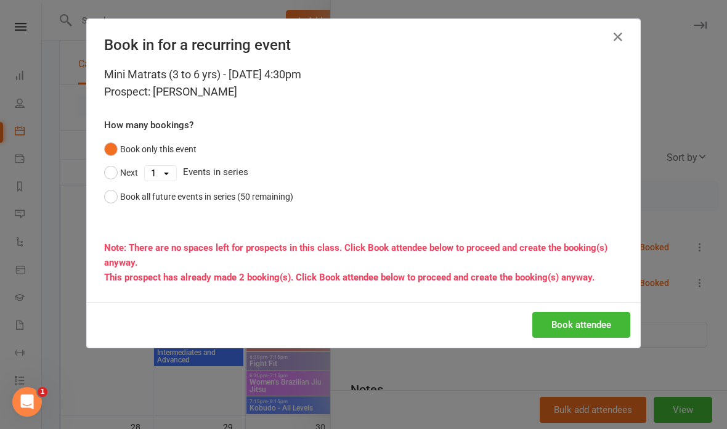
click at [595, 317] on button "Book attendee" at bounding box center [581, 325] width 98 height 26
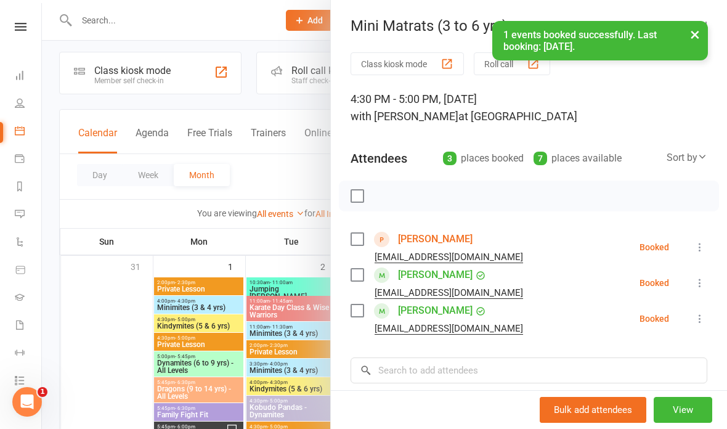
scroll to position [2, 0]
